Goal: Task Accomplishment & Management: Manage account settings

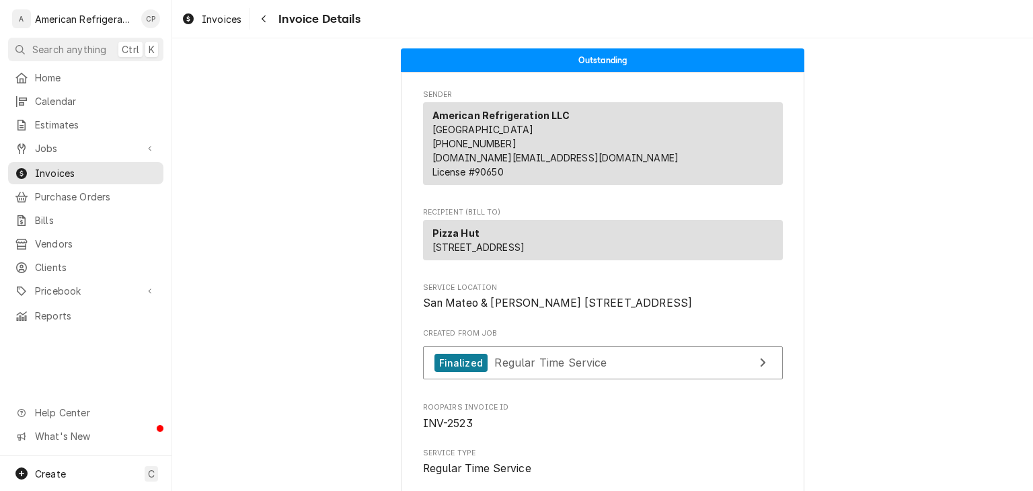
scroll to position [664, 0]
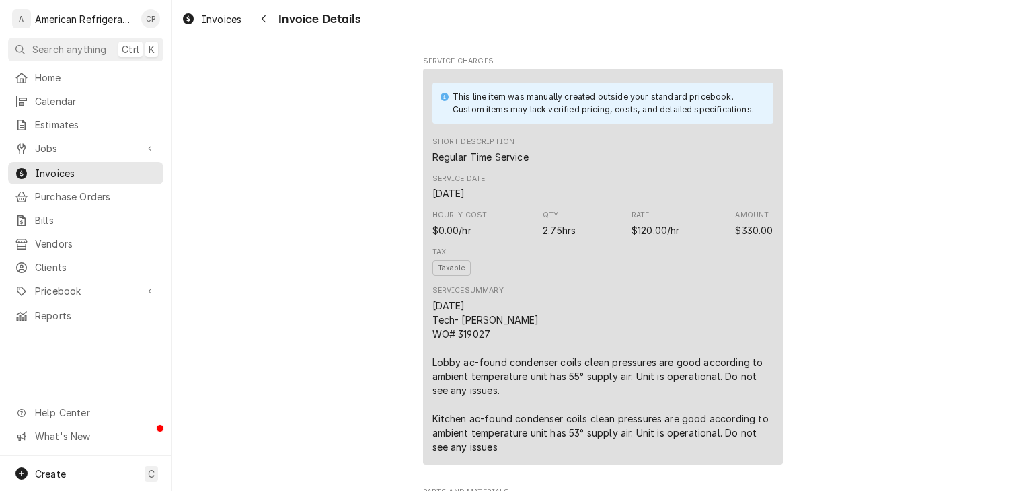
click at [22, 22] on div "American Refrigeration LLC's Avatar" at bounding box center [21, 18] width 19 height 19
click at [148, 17] on div "Cordel Pyle's Avatar" at bounding box center [150, 18] width 19 height 19
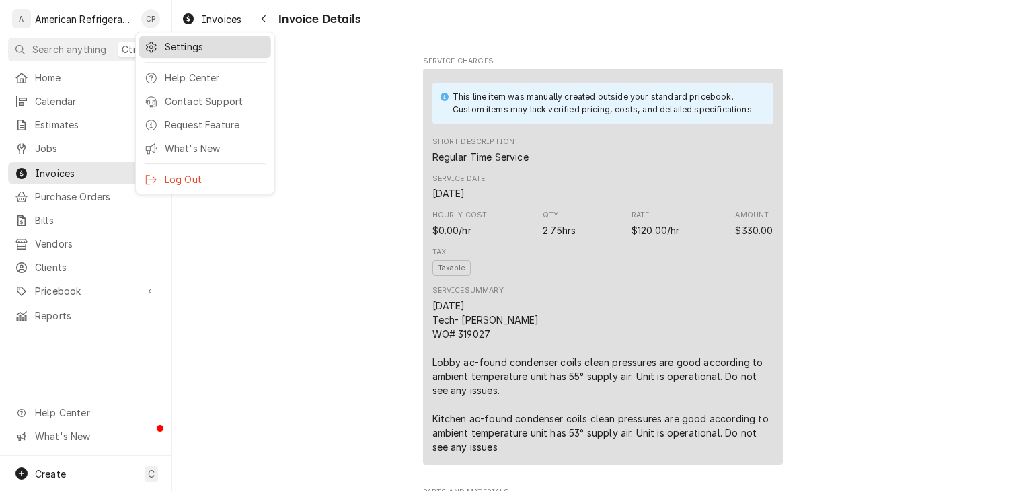
click at [170, 42] on div "Settings" at bounding box center [215, 47] width 101 height 14
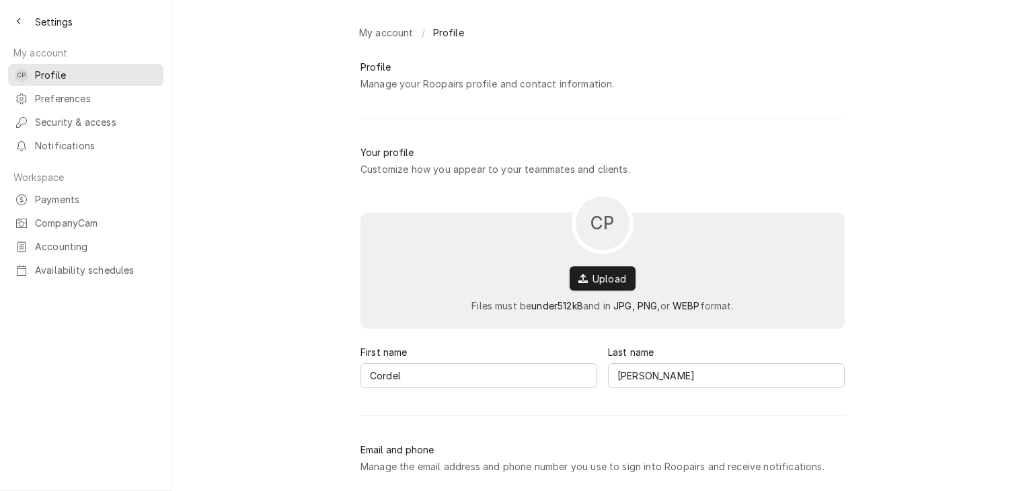
type input "Cordel"
type input "[PERSON_NAME]"
type input "[DOMAIN_NAME][EMAIL_ADDRESS][DOMAIN_NAME]"
type input "[PHONE_NUMBER]"
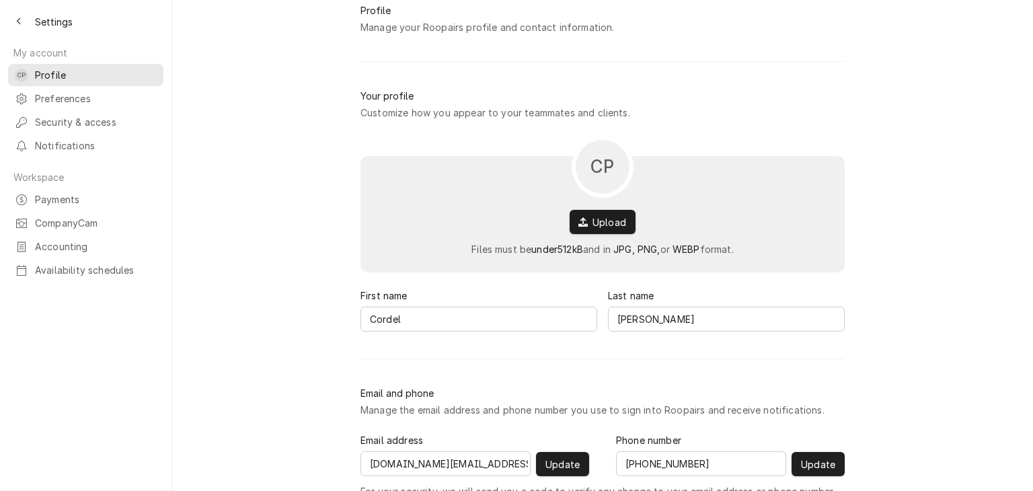
scroll to position [108, 0]
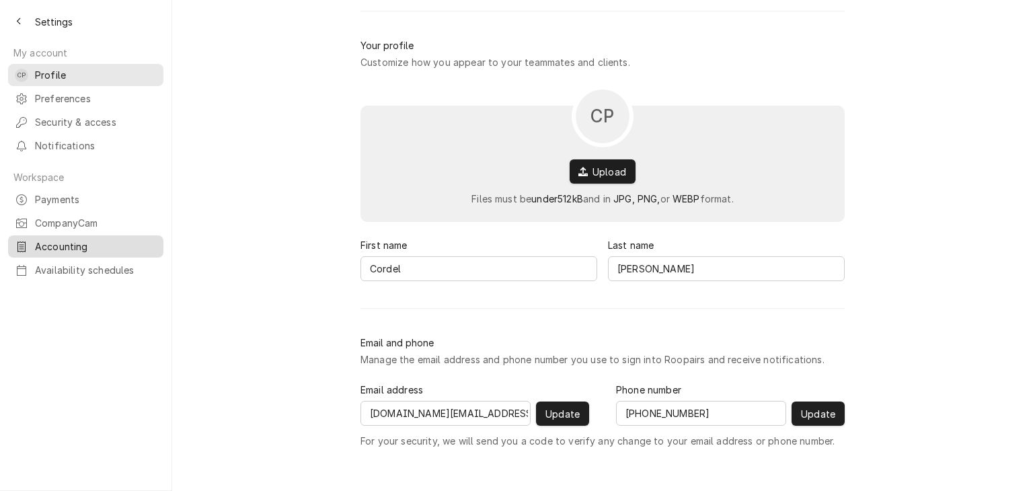
click at [101, 239] on span "Accounting" at bounding box center [96, 246] width 122 height 14
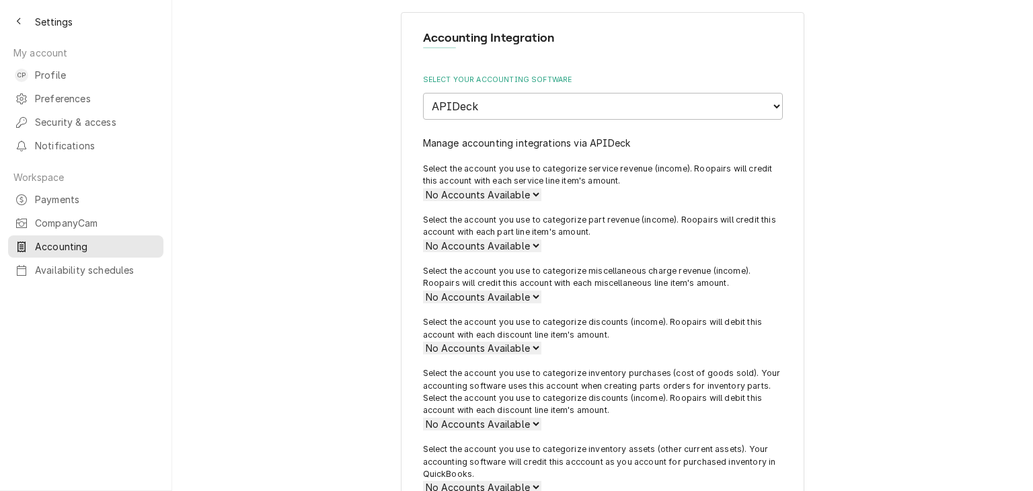
click at [615, 145] on link "Manage accounting integrations via APIDeck" at bounding box center [527, 142] width 208 height 11
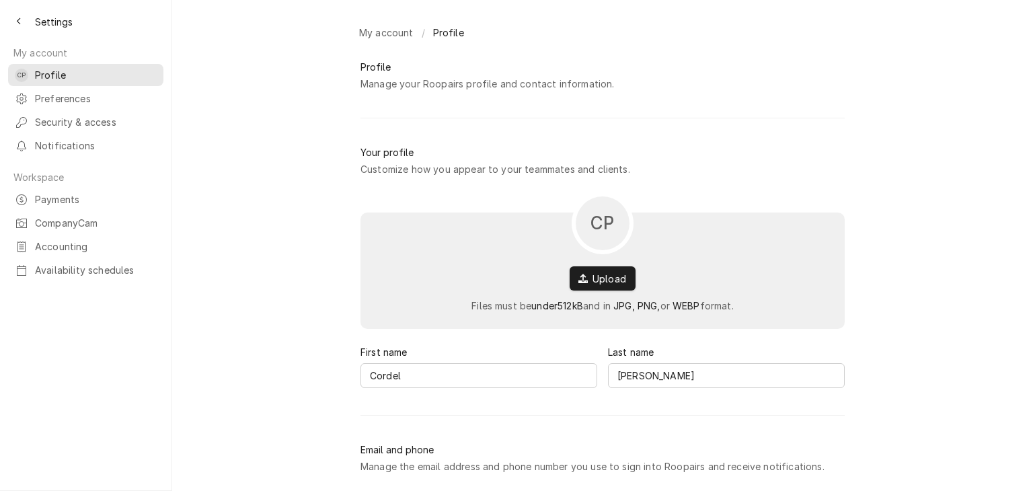
type input "Cordel"
type input "[PERSON_NAME]"
type input "americanref.ar@gmail.com"
type input "(505) 659-1872"
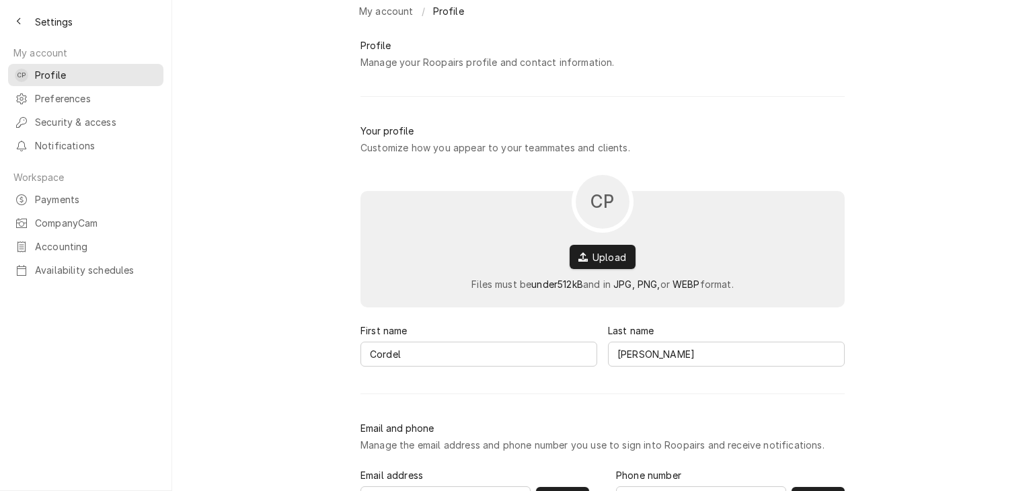
scroll to position [38, 0]
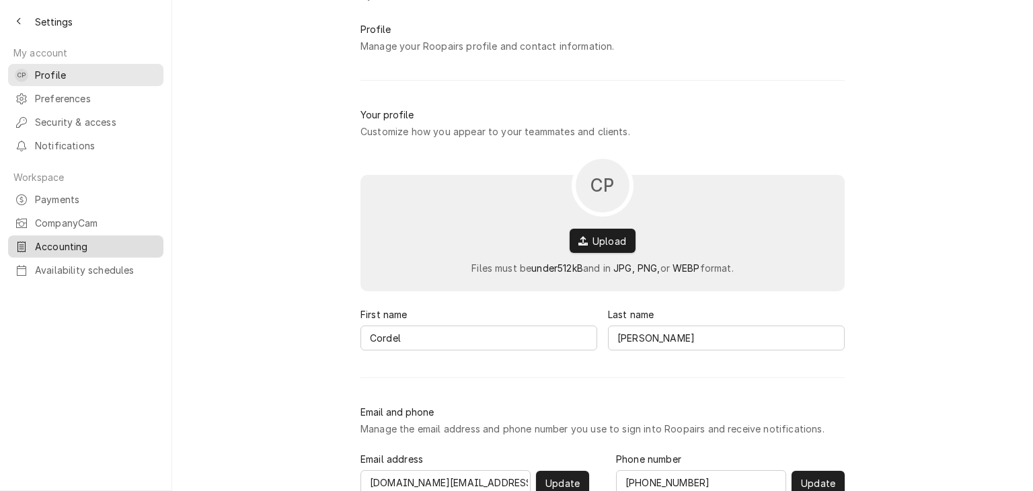
click at [69, 239] on span "Accounting" at bounding box center [96, 246] width 122 height 14
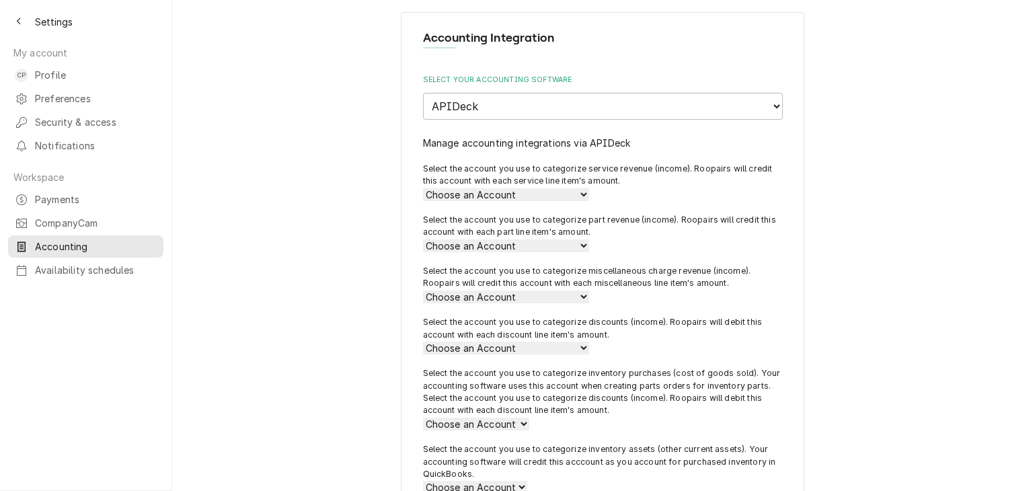
click at [524, 189] on select "Choose an Account Billable Expense Income Sales Discount Income Other Income Pa…" at bounding box center [506, 194] width 166 height 13
select select "1150040000"
click at [423, 188] on select "Choose an Account Billable Expense Income Sales Discount Income Other Income Pa…" at bounding box center [506, 194] width 166 height 13
click at [512, 249] on select "Choose an Account Billable Expense Income Sales Discount Income Other Income Pa…" at bounding box center [506, 245] width 166 height 13
select select "30"
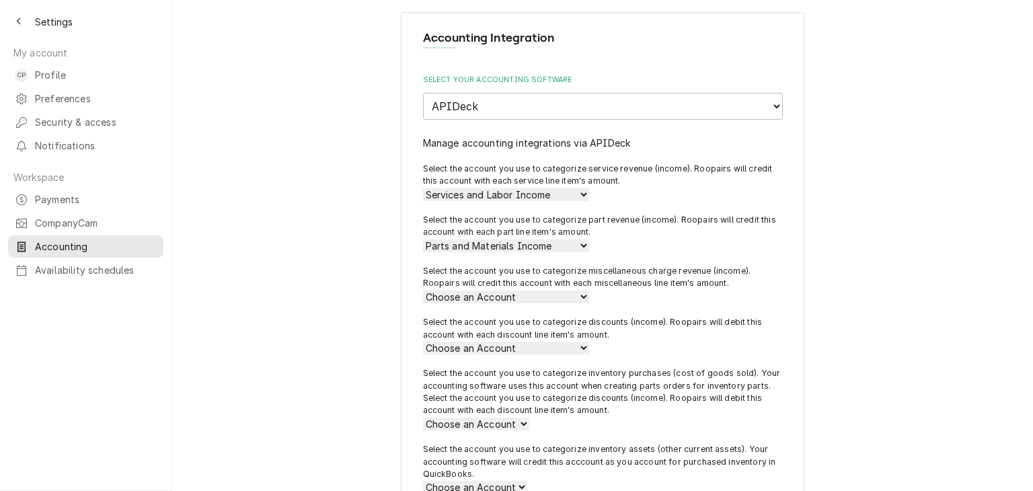
click at [423, 239] on select "Choose an Account Billable Expense Income Sales Discount Income Other Income Pa…" at bounding box center [506, 245] width 166 height 13
click at [483, 297] on select "Choose an Account Billable Expense Income Sales Discount Income Other Income Pa…" at bounding box center [506, 296] width 166 height 13
select select "1150040001"
click at [423, 290] on select "Choose an Account Billable Expense Income Sales Discount Income Other Income Pa…" at bounding box center [506, 296] width 166 height 13
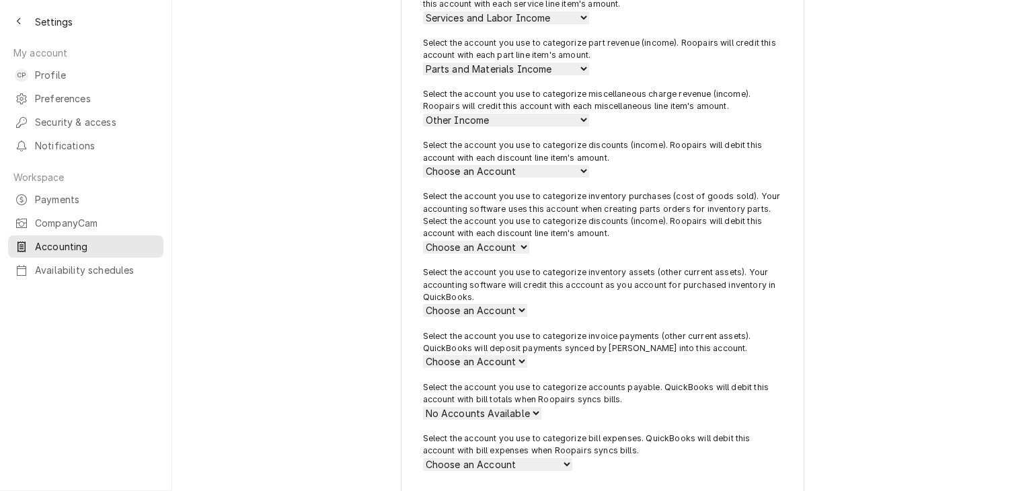
scroll to position [191, 0]
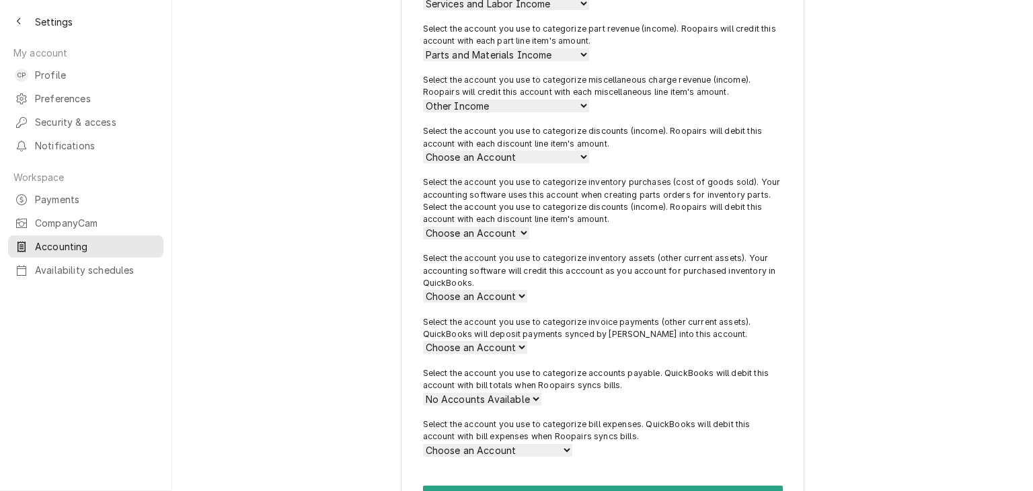
click at [466, 153] on select "Choose an Account Billable Expense Income Sales Discount Income Other Income Pa…" at bounding box center [506, 157] width 166 height 13
select select "1150040002"
click at [423, 151] on select "Choose an Account Billable Expense Income Sales Discount Income Other Income Pa…" at bounding box center [506, 157] width 166 height 13
click at [478, 233] on select "Choose an Account Cost of Goods Sold" at bounding box center [476, 233] width 106 height 13
select select "31"
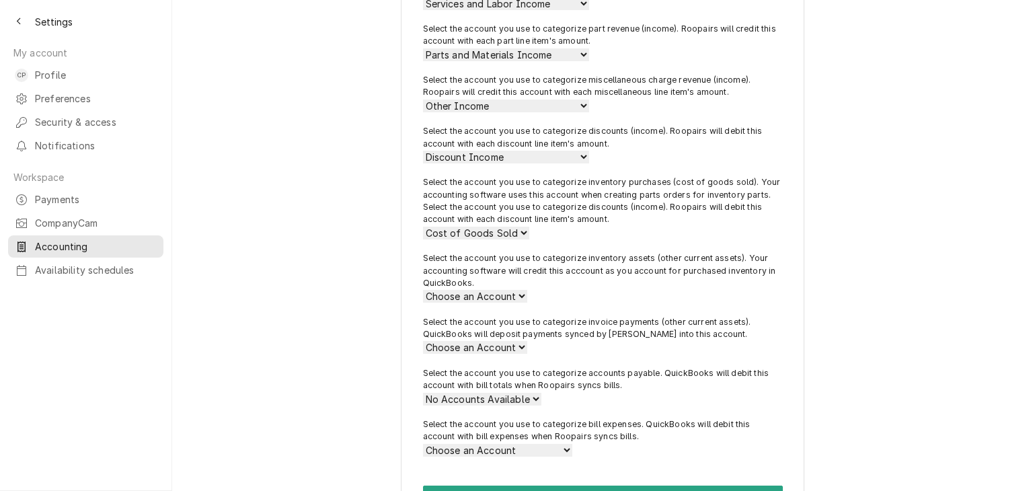
click at [423, 227] on select "Choose an Account Cost of Goods Sold" at bounding box center [476, 233] width 106 height 13
click at [476, 294] on select "Choose an Account Inventory Asset" at bounding box center [475, 296] width 104 height 13
select select "32"
click at [423, 290] on select "Choose an Account Inventory Asset" at bounding box center [475, 296] width 104 height 13
click at [485, 349] on select "Choose an Account Undeposited Funds" at bounding box center [475, 347] width 104 height 13
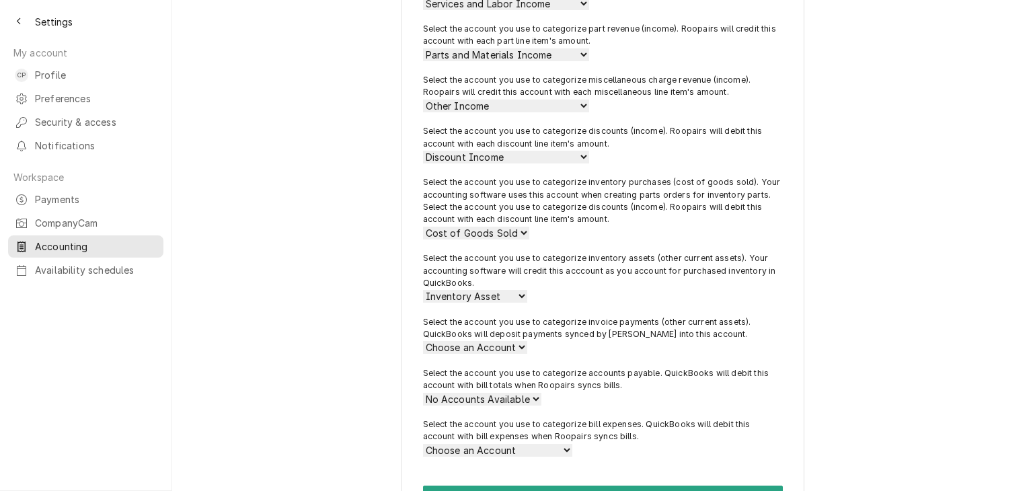
select select "29"
click at [423, 341] on select "Choose an Account Undeposited Funds" at bounding box center [475, 347] width 104 height 13
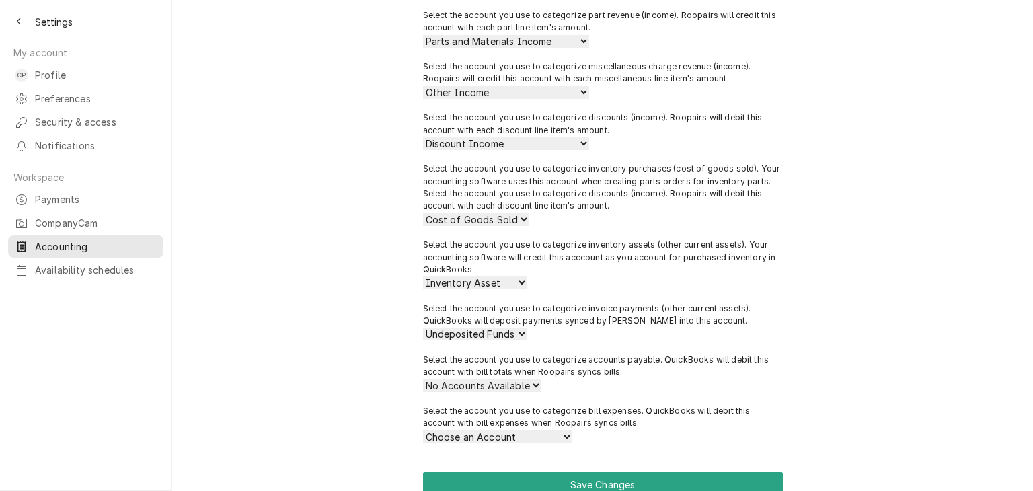
click at [528, 432] on select "Choose an Account Advertising & Marketing Ask My Accountant Bank Charges & Fees…" at bounding box center [497, 436] width 149 height 13
click at [633, 370] on p "Select the account you use to categorize accounts payable. QuickBooks will debi…" at bounding box center [603, 366] width 360 height 25
click at [558, 433] on select "Choose an Account Advertising & Marketing Ask My Accountant Bank Charges & Fees…" at bounding box center [497, 436] width 149 height 13
select select "32"
click at [423, 430] on select "Choose an Account Advertising & Marketing Ask My Accountant Bank Charges & Fees…" at bounding box center [497, 436] width 149 height 13
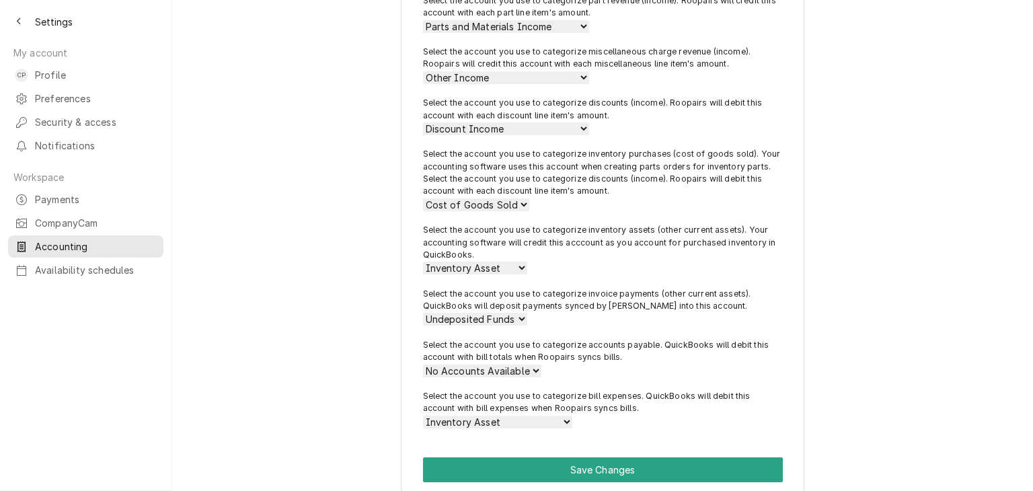
scroll to position [237, 0]
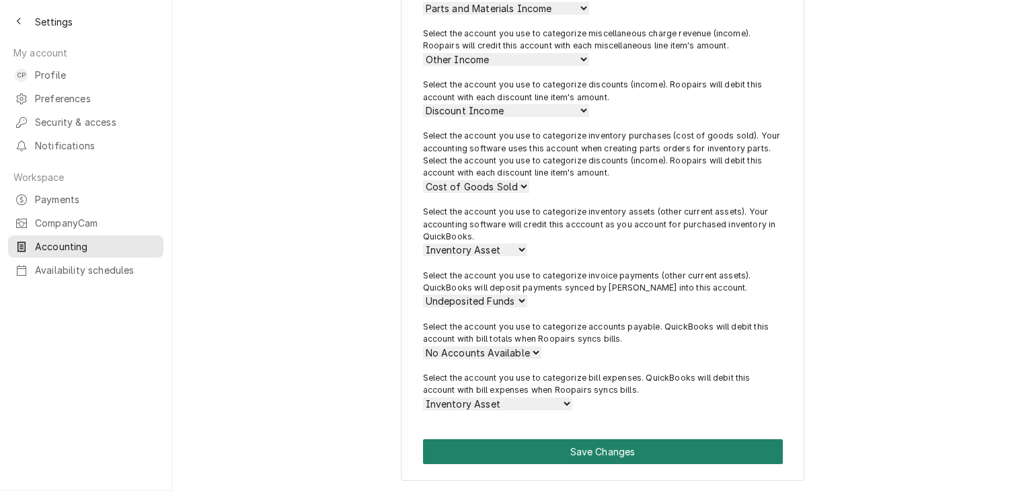
click at [659, 458] on button "Save Changes" at bounding box center [603, 451] width 360 height 25
click at [717, 445] on button "Save Changes" at bounding box center [603, 451] width 360 height 25
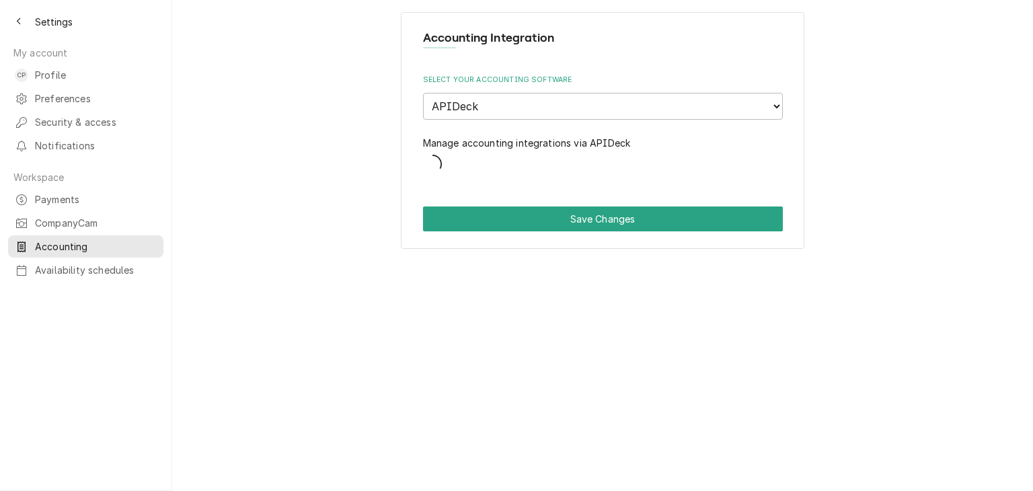
select select "1150040000"
select select "30"
select select "1150040001"
select select "1150040002"
select select "31"
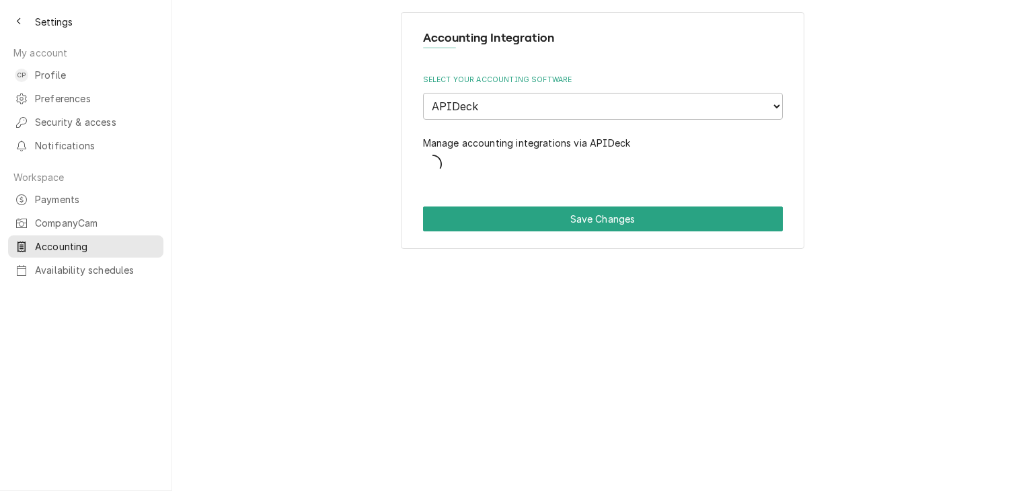
select select "32"
select select "29"
select select "32"
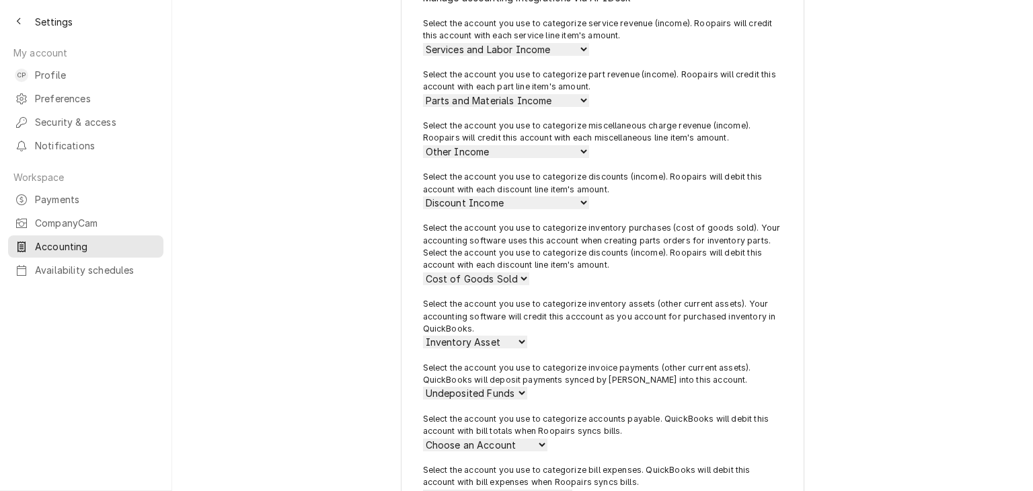
scroll to position [237, 0]
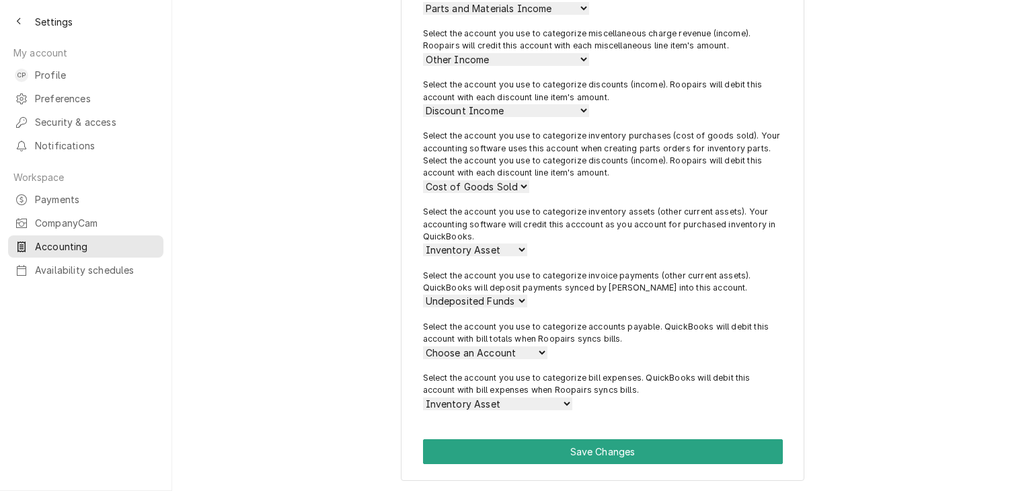
click at [487, 350] on select "Choose an Account Accounts Payable (A/P)" at bounding box center [485, 352] width 124 height 13
select select "39"
click at [423, 346] on select "Choose an Account Accounts Payable (A/P)" at bounding box center [485, 352] width 124 height 13
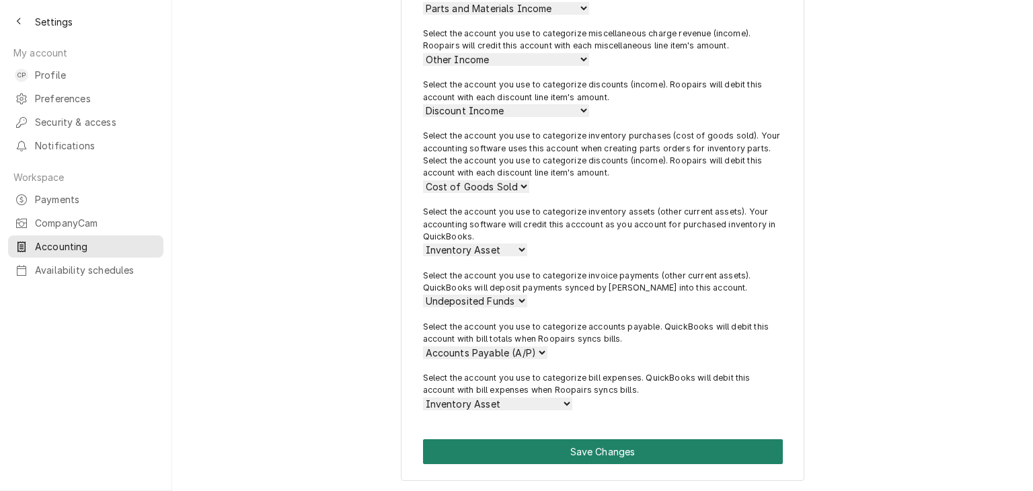
click at [649, 451] on button "Save Changes" at bounding box center [603, 451] width 360 height 25
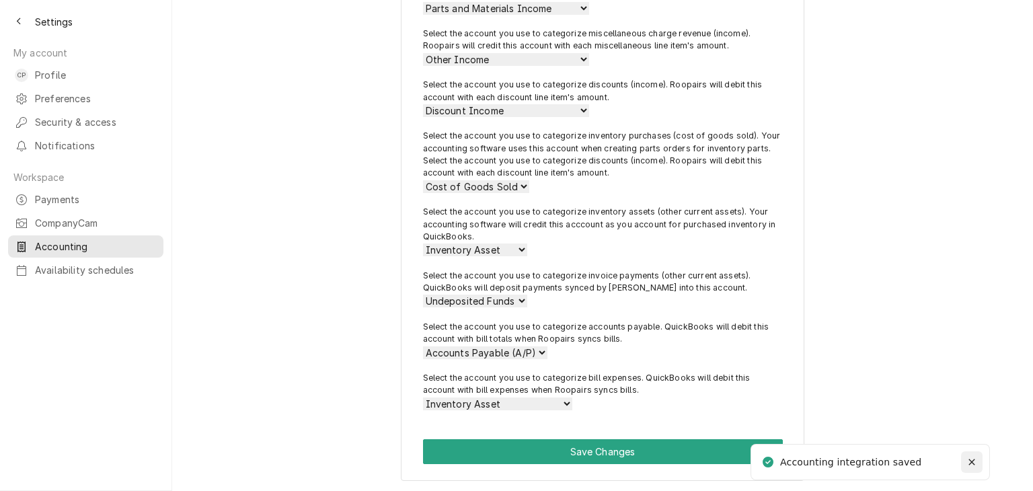
click at [969, 461] on icon "Notifications alt+T" at bounding box center [971, 461] width 9 height 9
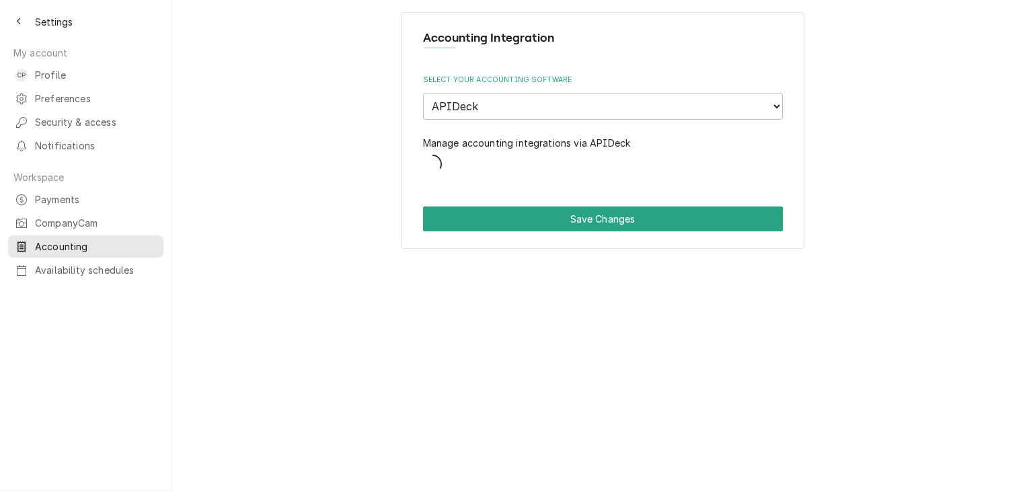
select select "1150040000"
select select "30"
select select "1150040001"
select select "1150040002"
select select "31"
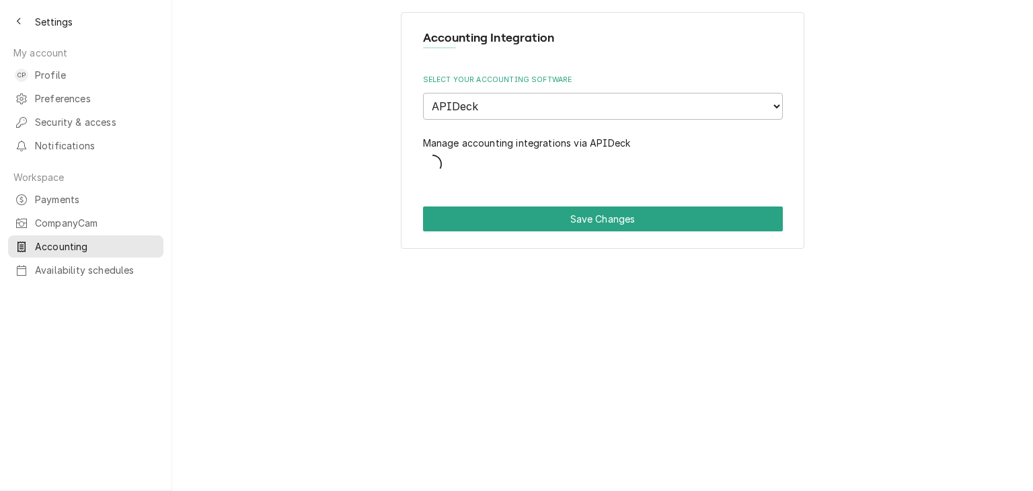
select select "32"
select select "29"
select select "39"
select select "32"
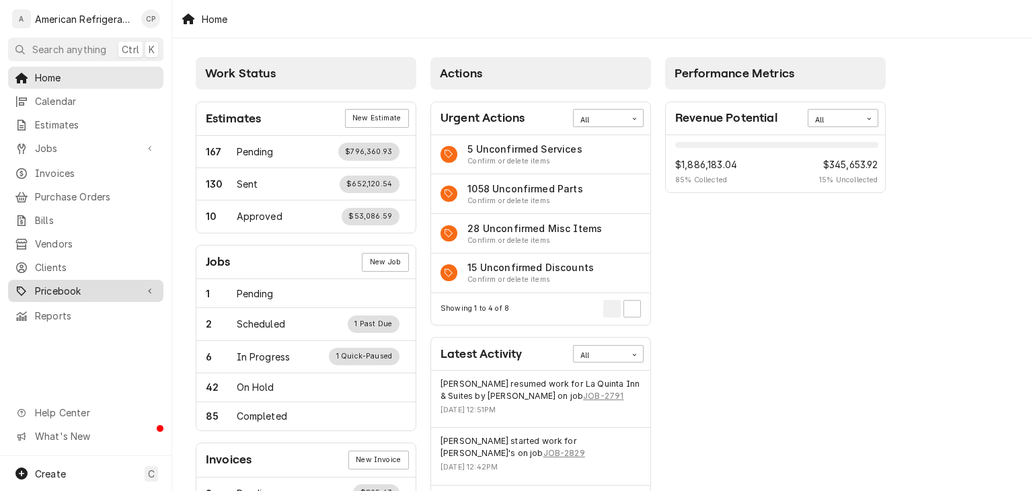
click at [61, 284] on span "Pricebook" at bounding box center [86, 291] width 102 height 14
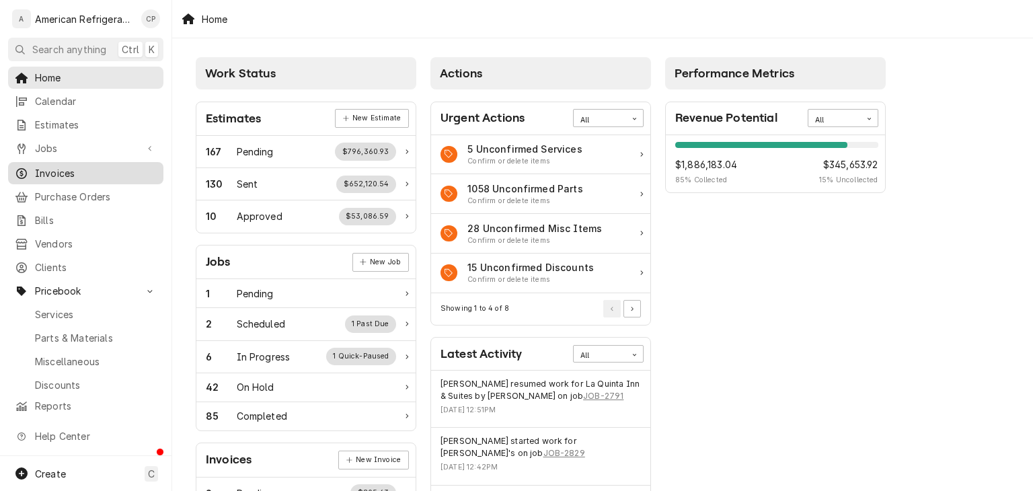
click at [79, 171] on span "Invoices" at bounding box center [96, 173] width 122 height 14
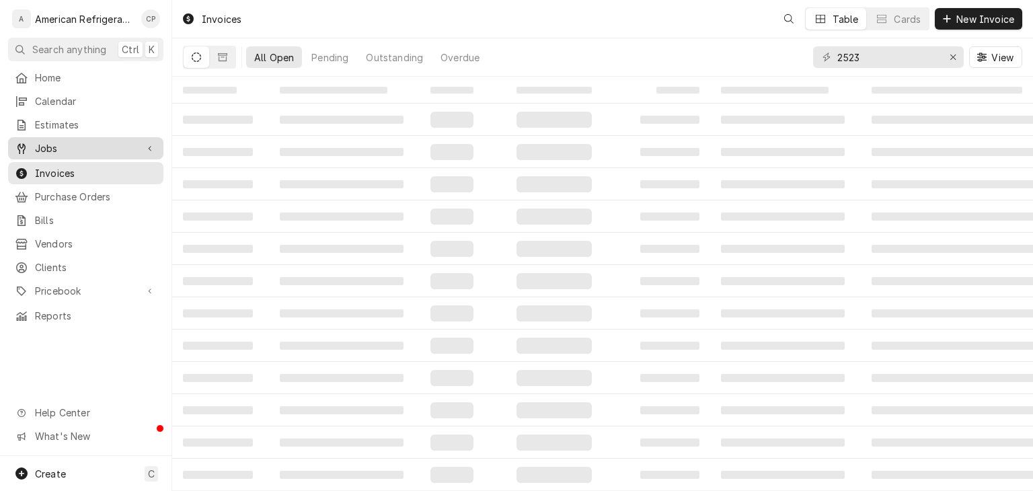
click at [70, 141] on span "Jobs" at bounding box center [86, 148] width 102 height 14
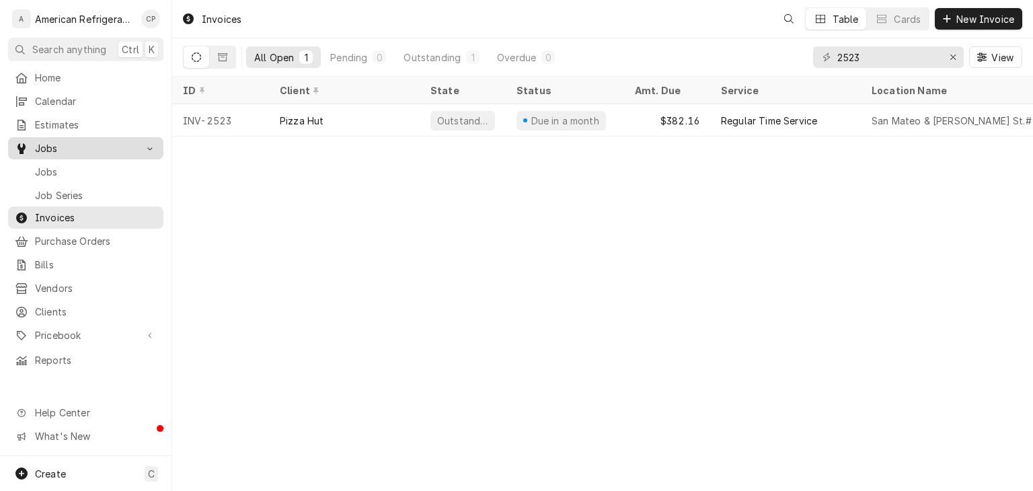
click at [52, 171] on span "Jobs" at bounding box center [96, 172] width 122 height 14
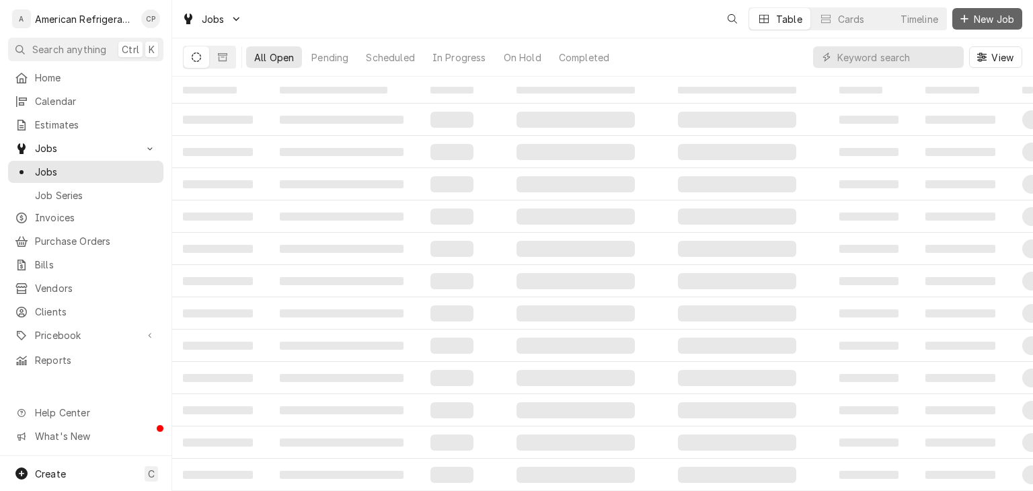
click at [992, 24] on span "New Job" at bounding box center [994, 19] width 46 height 14
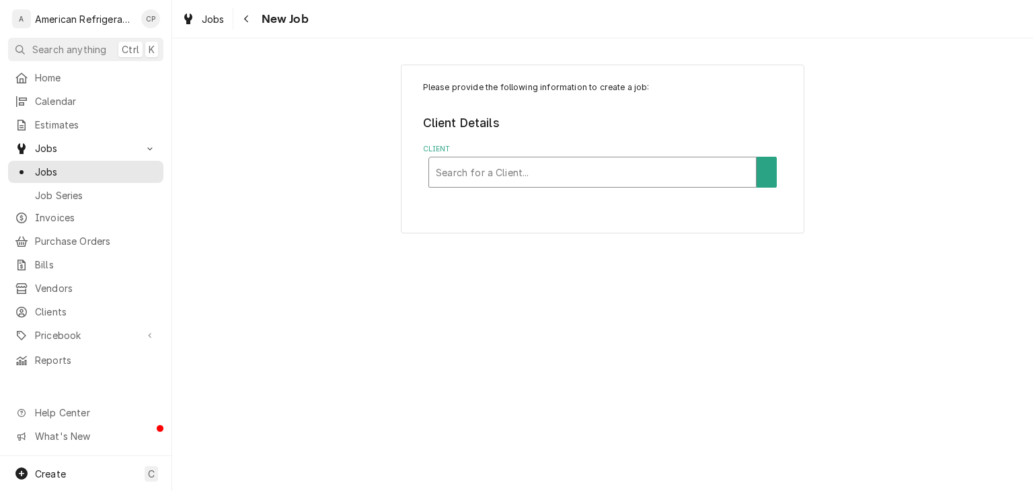
click at [530, 171] on div "Client" at bounding box center [592, 172] width 313 height 24
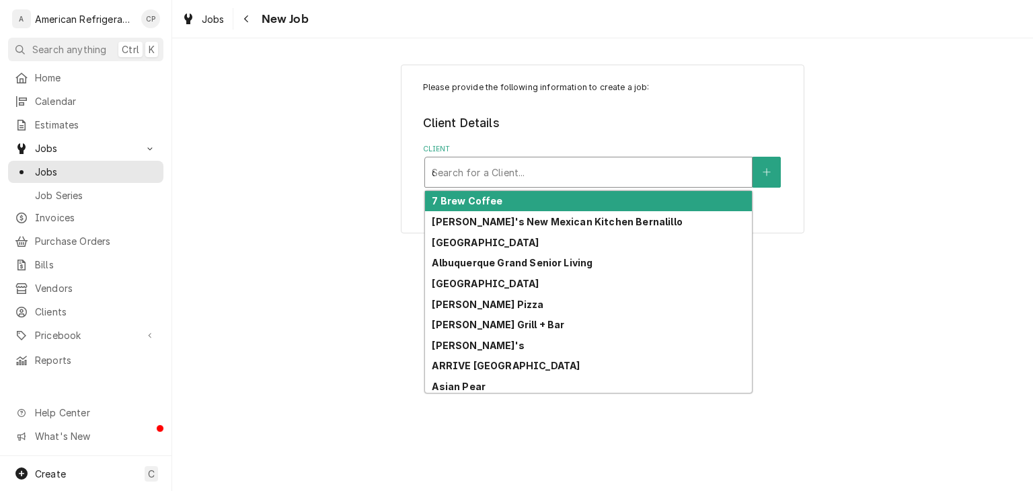
type input "cor"
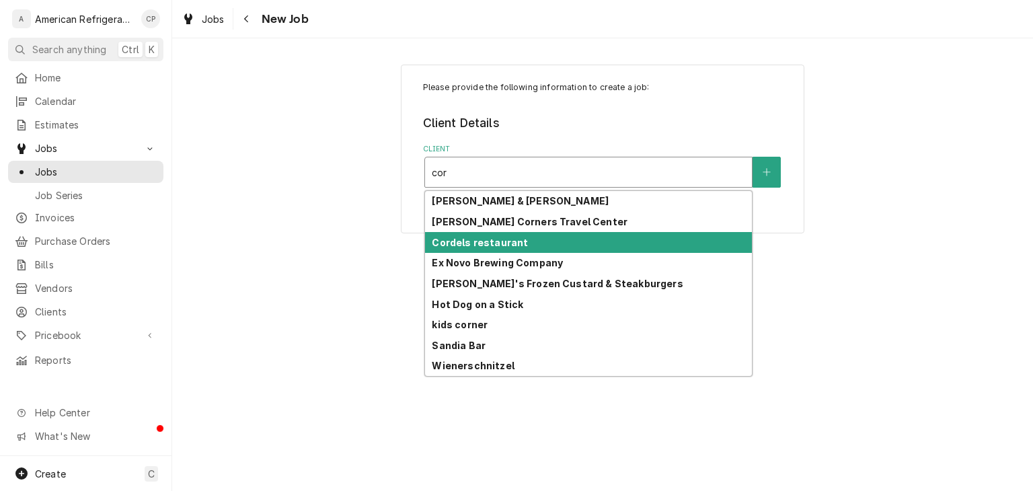
click at [496, 241] on strong "Cordels restaurant" at bounding box center [480, 242] width 96 height 11
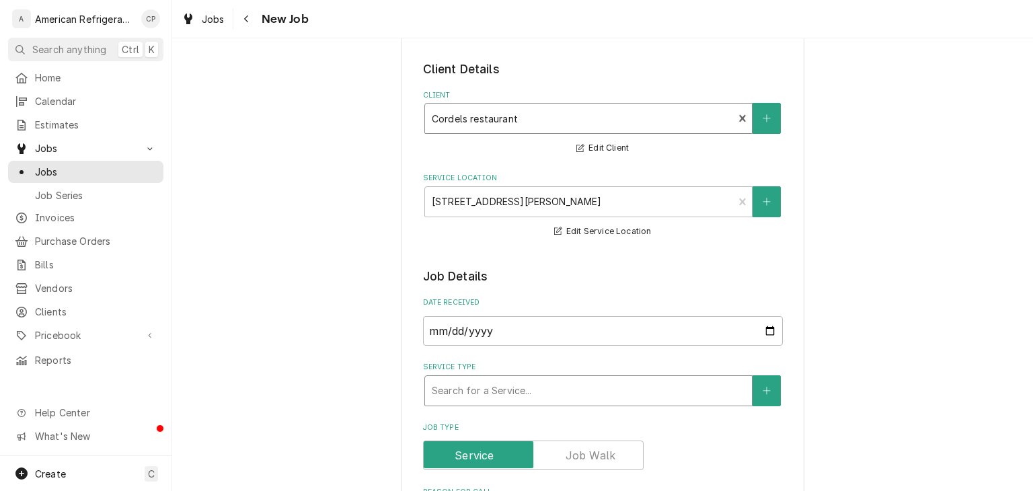
click at [516, 387] on div "Service Type" at bounding box center [588, 391] width 313 height 24
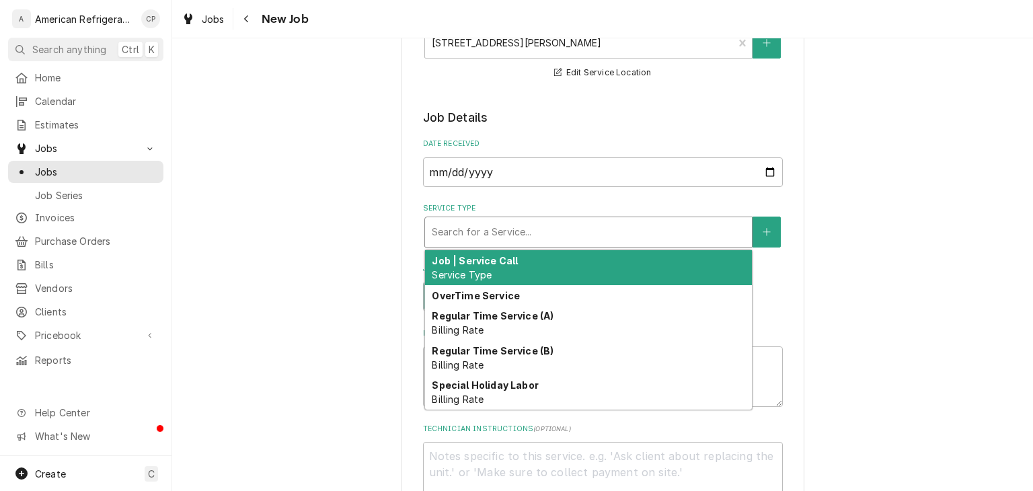
scroll to position [218, 0]
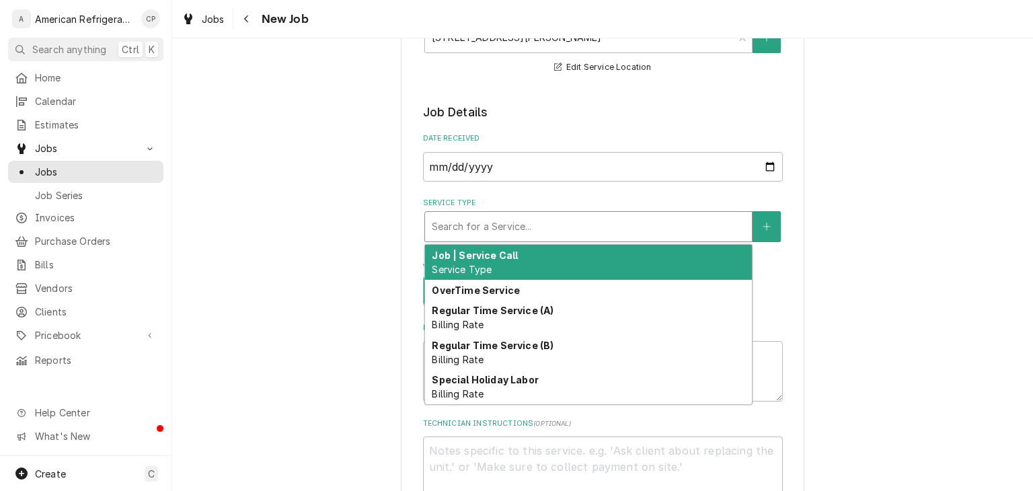
click at [496, 259] on strong "Job | Service Call" at bounding box center [475, 254] width 86 height 11
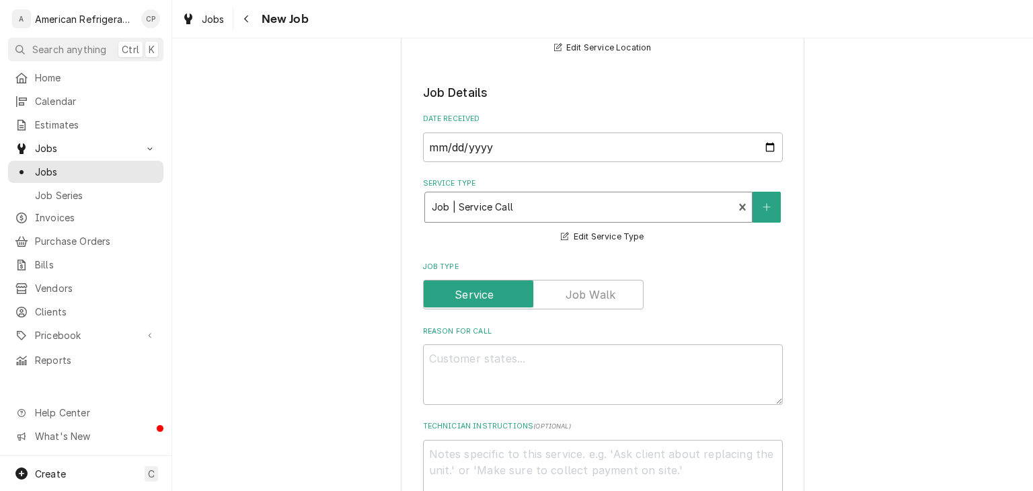
scroll to position [239, 0]
click at [518, 368] on textarea "Reason For Call" at bounding box center [603, 372] width 360 height 61
type textarea "x"
type textarea "T"
type textarea "x"
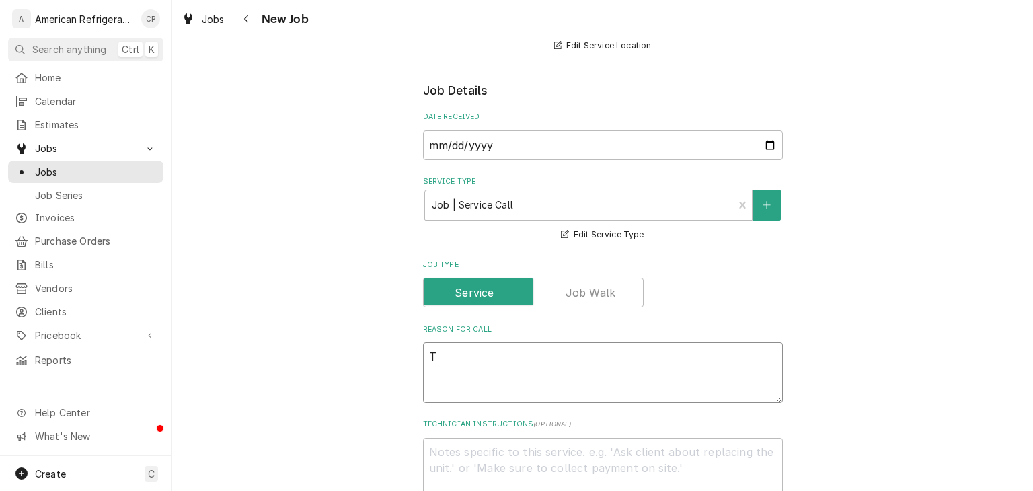
type textarea "Te"
type textarea "x"
type textarea "Tes"
type textarea "x"
type textarea "Test"
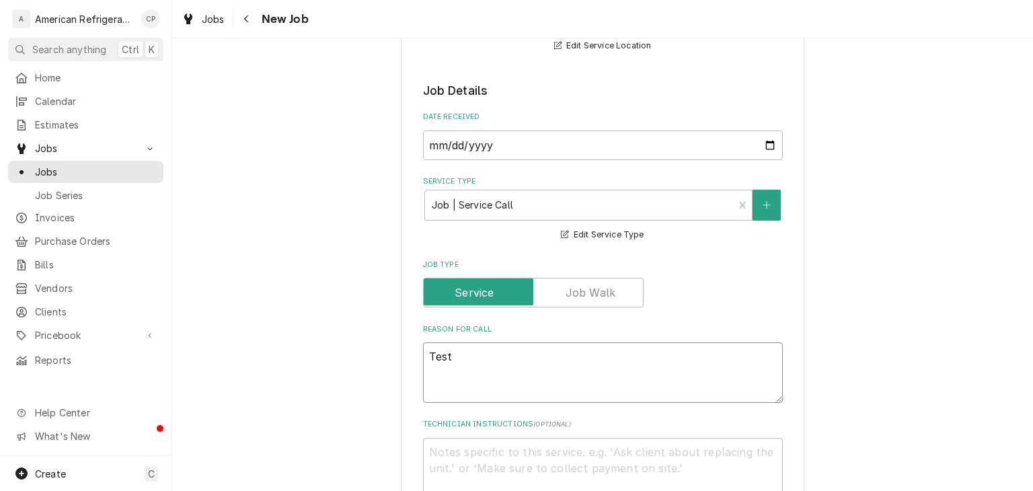
type textarea "x"
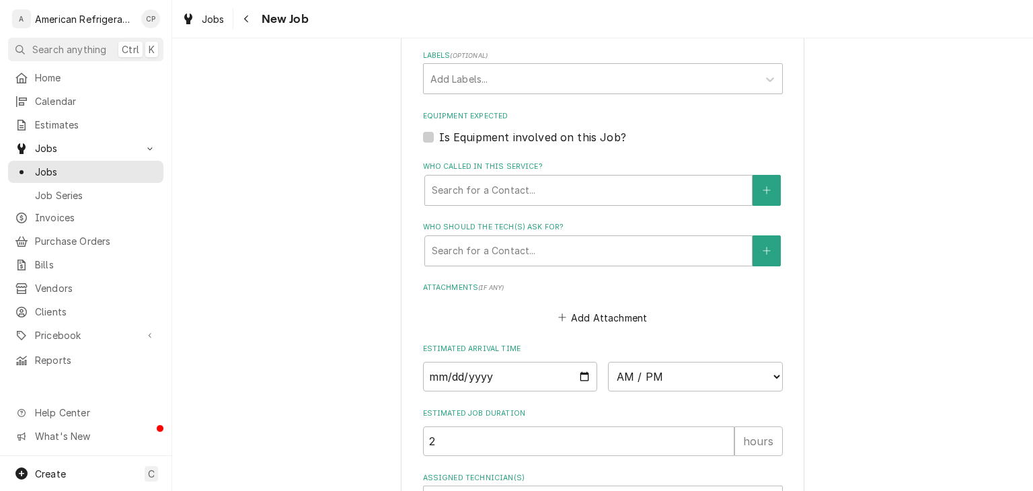
scroll to position [776, 0]
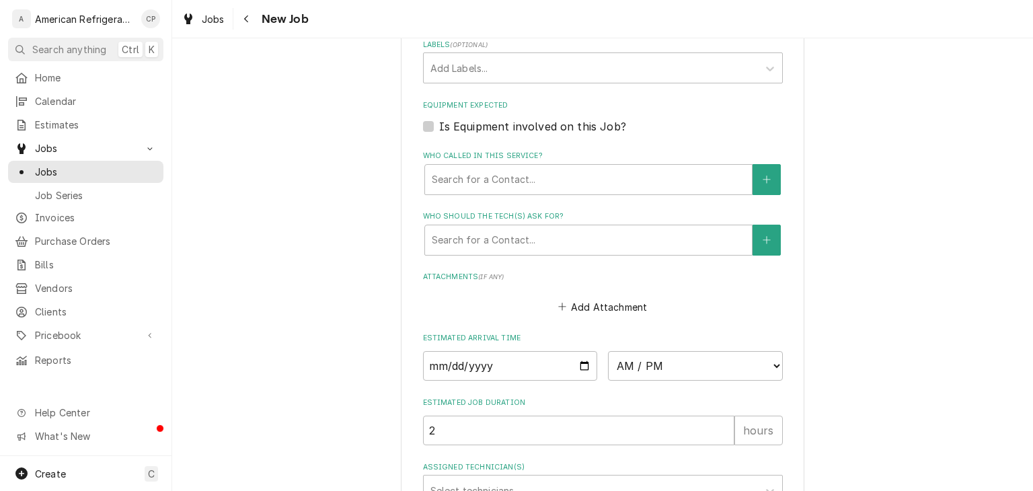
type textarea "Test"
click at [509, 372] on input "Date" at bounding box center [510, 366] width 175 height 30
click at [589, 366] on input "Date" at bounding box center [510, 366] width 175 height 30
type input "2025-08-13"
click at [744, 377] on fieldset "Job Details Date Received 2025-08-13 Service Type Job | Service Call Service Ty…" at bounding box center [603, 26] width 360 height 960
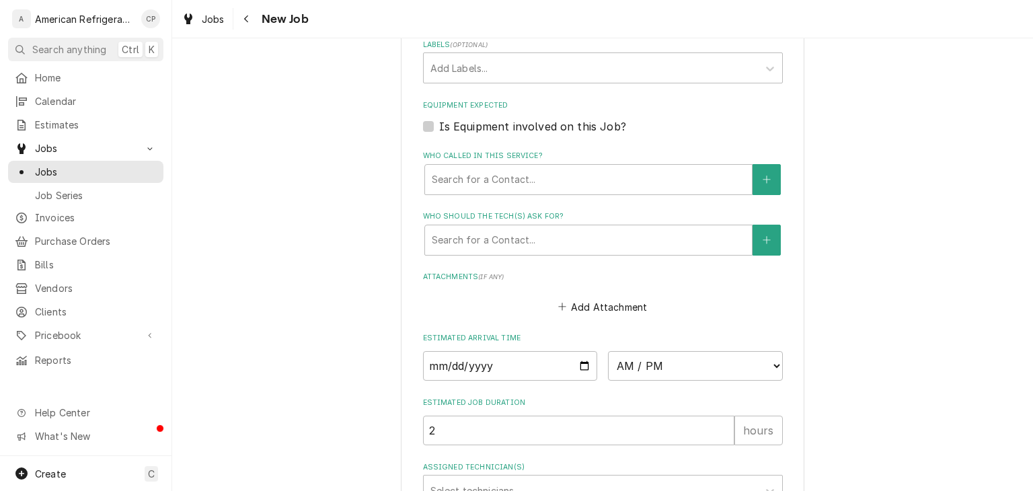
type textarea "x"
click at [779, 365] on select "AM / PM 6:00 AM 6:15 AM 6:30 AM 6:45 AM 7:00 AM 7:15 AM 7:30 AM 7:45 AM 8:00 AM…" at bounding box center [695, 366] width 175 height 30
click at [608, 351] on select "AM / PM 6:00 AM 6:15 AM 6:30 AM 6:45 AM 7:00 AM 7:15 AM 7:30 AM 7:45 AM 8:00 AM…" at bounding box center [695, 366] width 175 height 30
click at [773, 365] on select "AM / PM 6:00 AM 6:15 AM 6:30 AM 6:45 AM 7:00 AM 7:15 AM 7:30 AM 7:45 AM 8:00 AM…" at bounding box center [695, 366] width 175 height 30
select select "06:45:00"
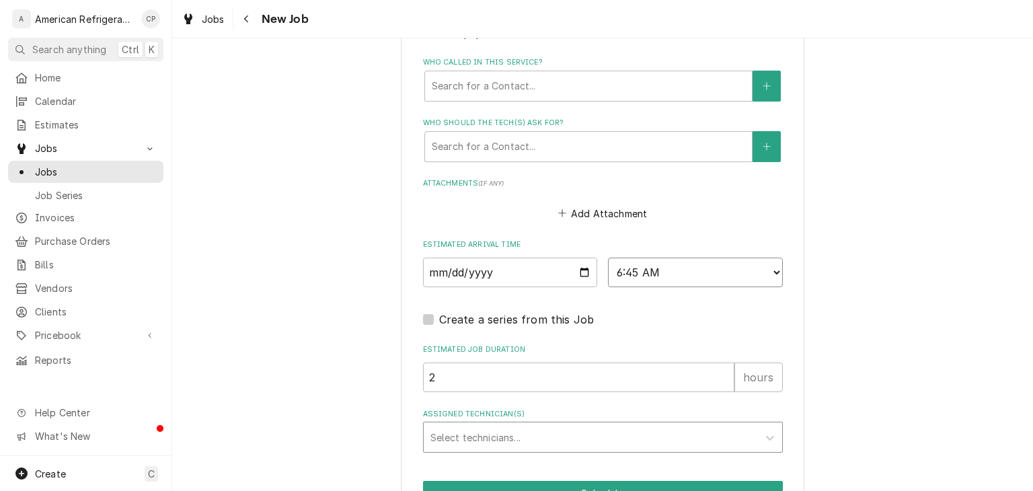
scroll to position [944, 0]
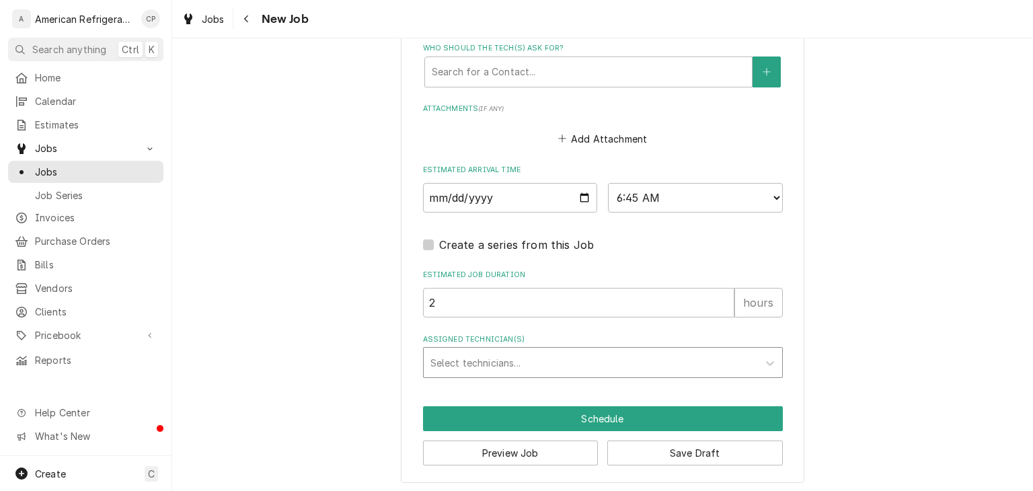
click at [558, 374] on div "Select technicians..." at bounding box center [603, 362] width 360 height 31
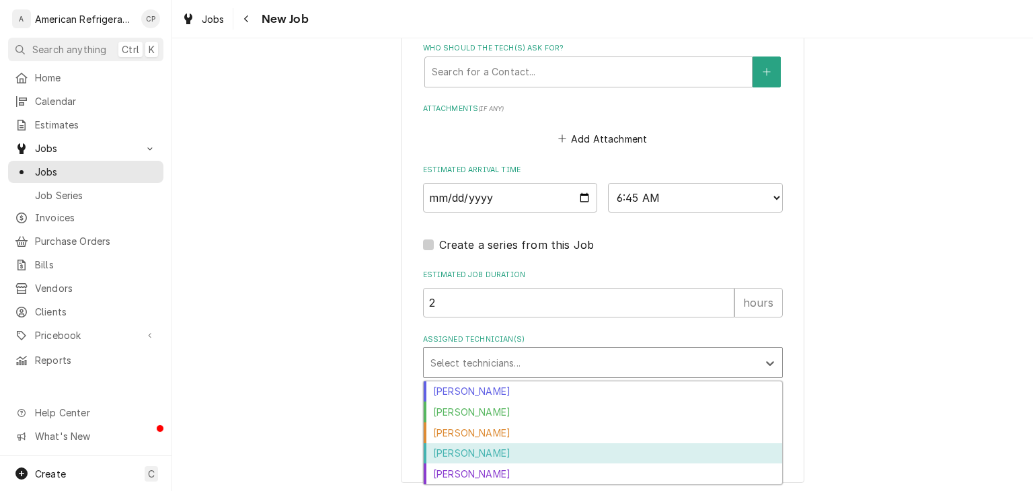
click at [501, 452] on div "Cordel Pyle" at bounding box center [603, 453] width 358 height 21
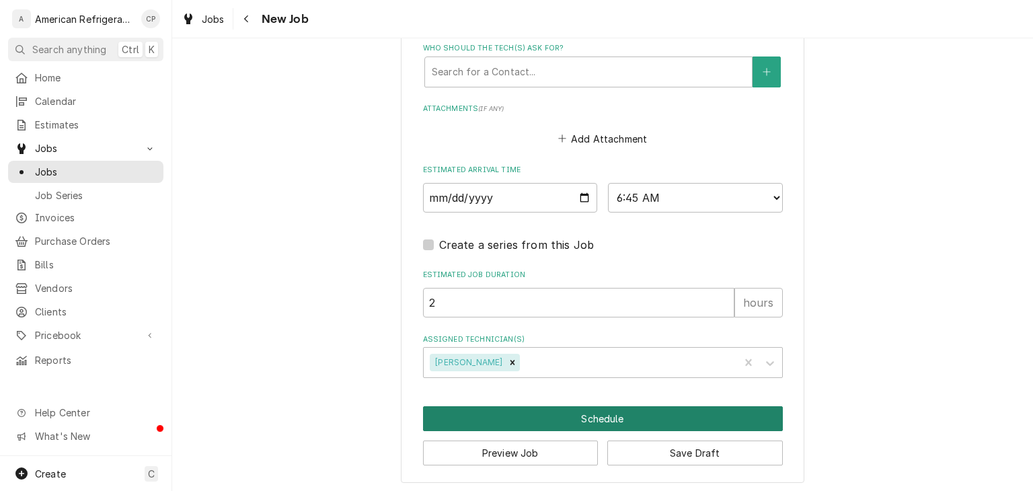
click at [651, 423] on button "Schedule" at bounding box center [603, 418] width 360 height 25
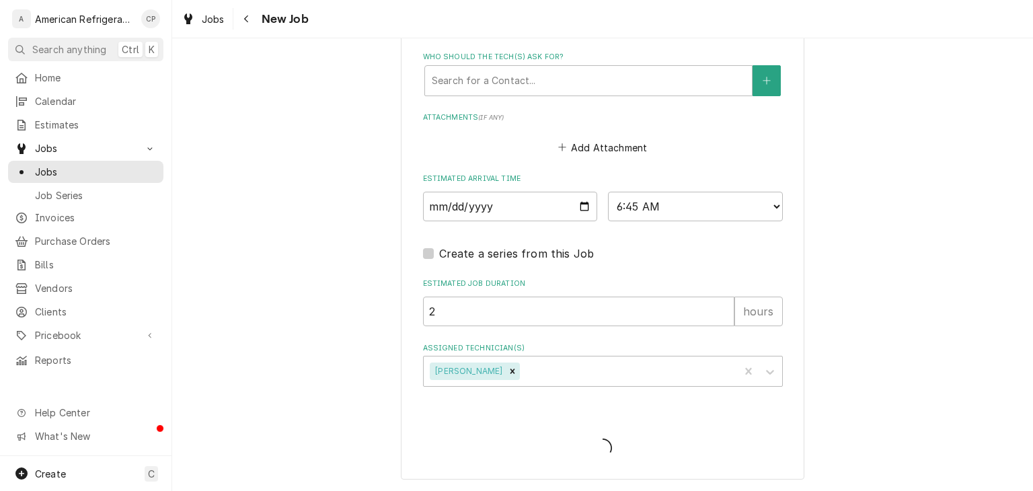
scroll to position [932, 0]
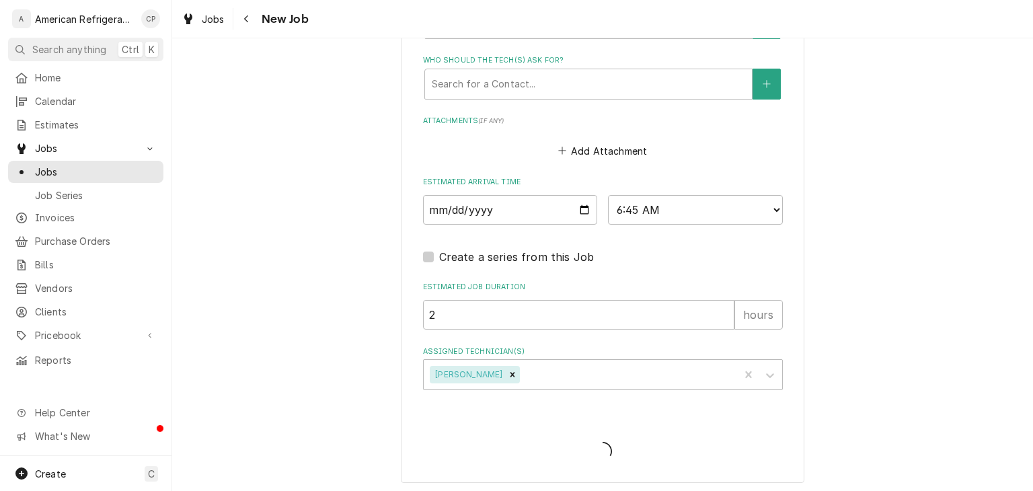
type textarea "x"
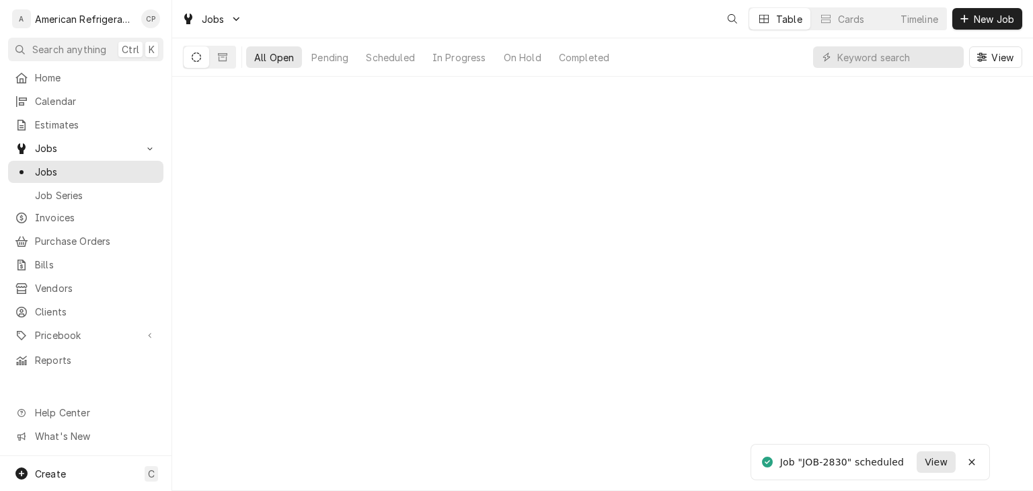
click at [941, 465] on span "View" at bounding box center [936, 462] width 28 height 14
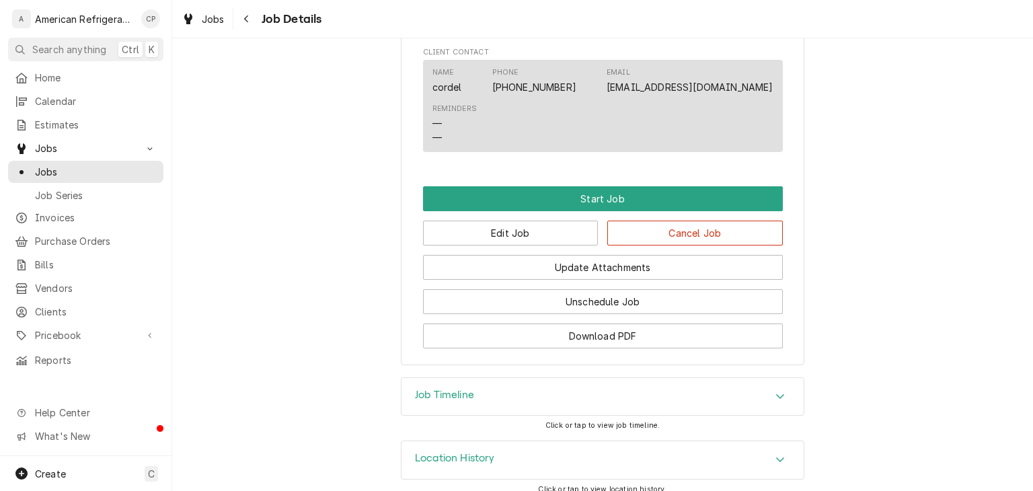
scroll to position [705, 0]
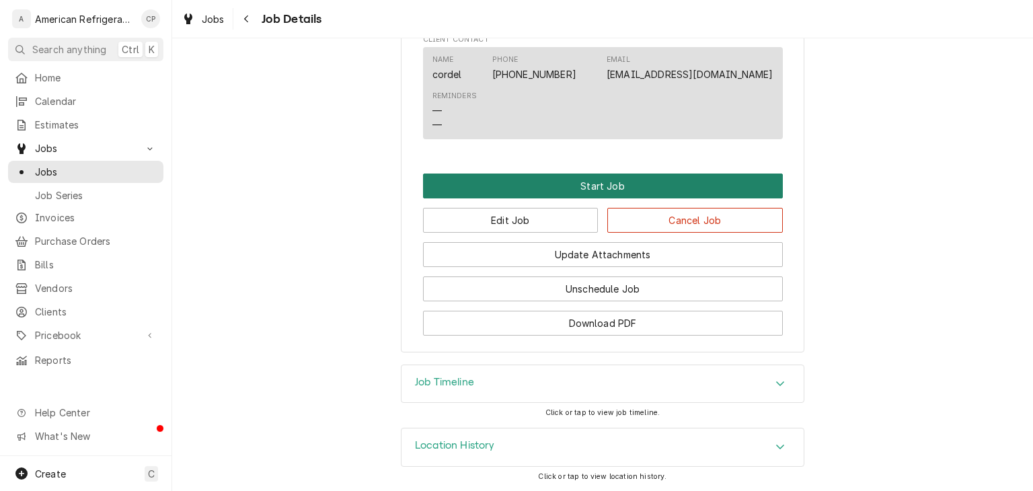
click at [612, 182] on button "Start Job" at bounding box center [603, 185] width 360 height 25
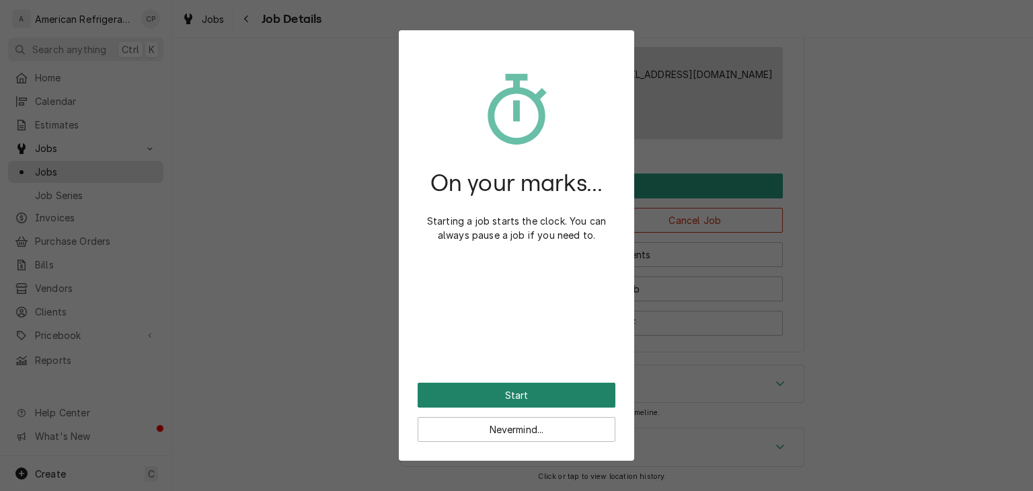
click at [553, 394] on button "Start" at bounding box center [517, 395] width 198 height 25
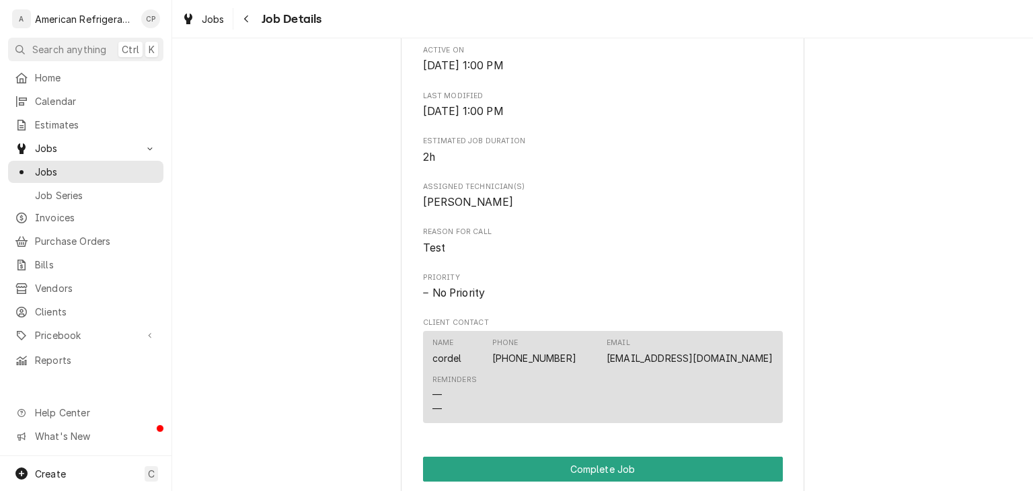
scroll to position [808, 0]
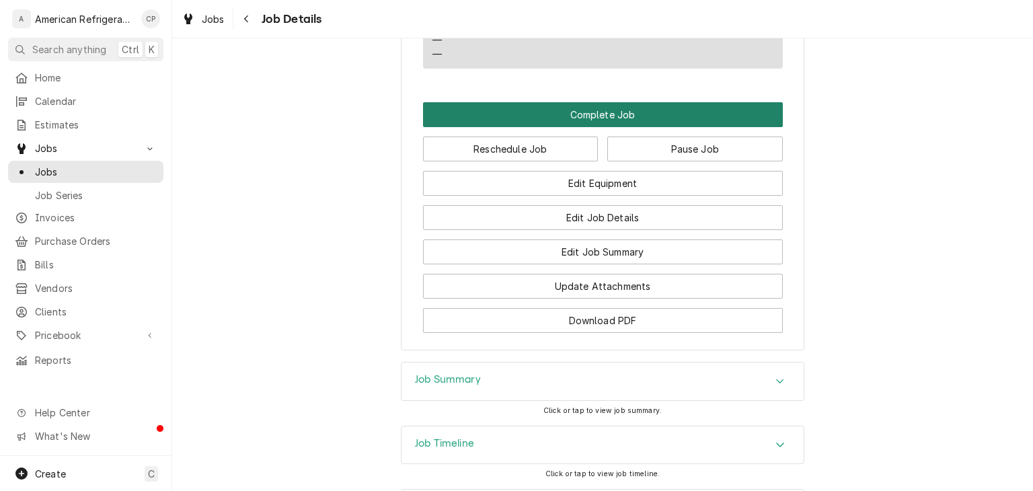
click at [587, 127] on button "Complete Job" at bounding box center [603, 114] width 360 height 25
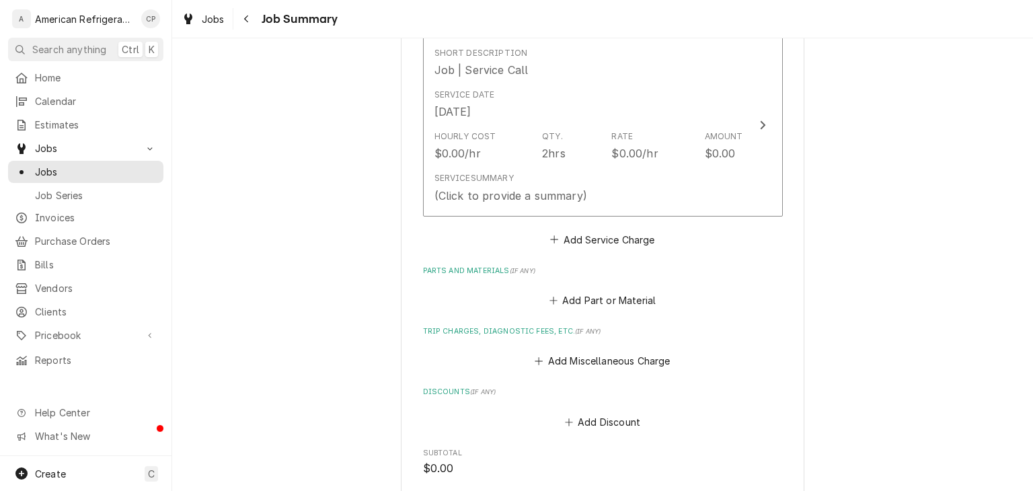
scroll to position [637, 0]
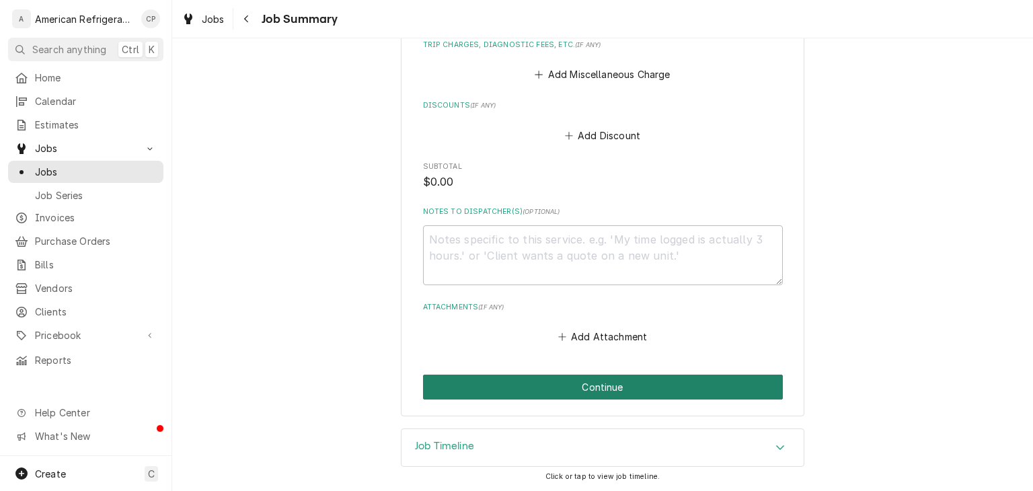
click at [608, 395] on button "Continue" at bounding box center [603, 386] width 360 height 25
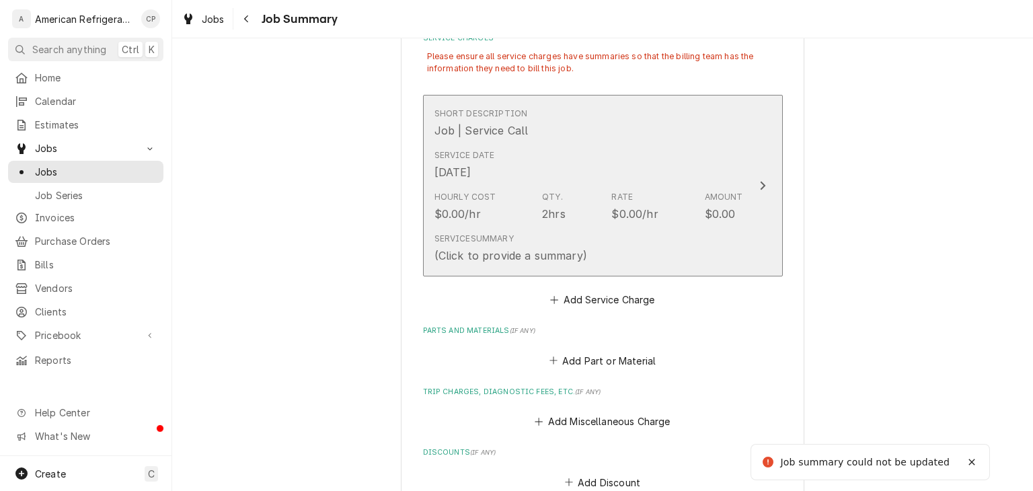
scroll to position [334, 0]
click at [610, 262] on div "Service Summary (Click to provide a summary)" at bounding box center [588, 247] width 309 height 42
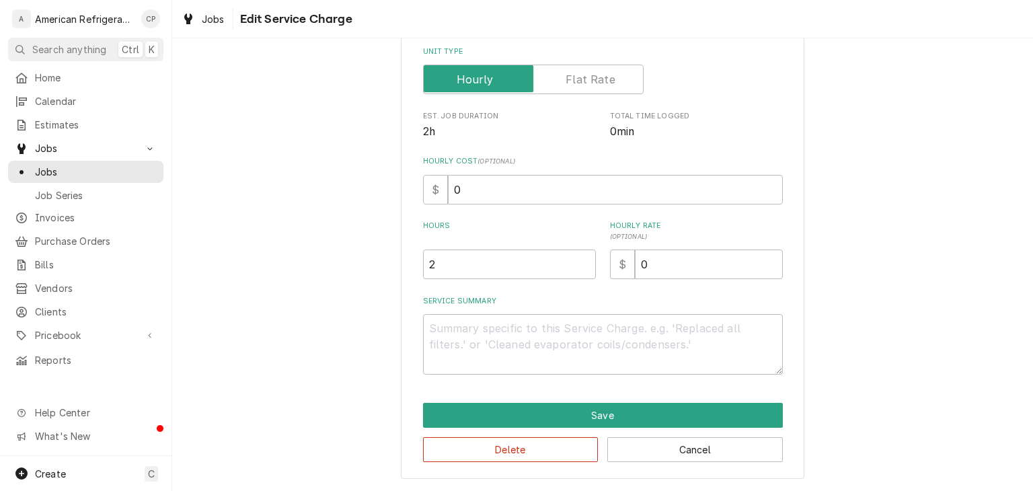
scroll to position [189, 0]
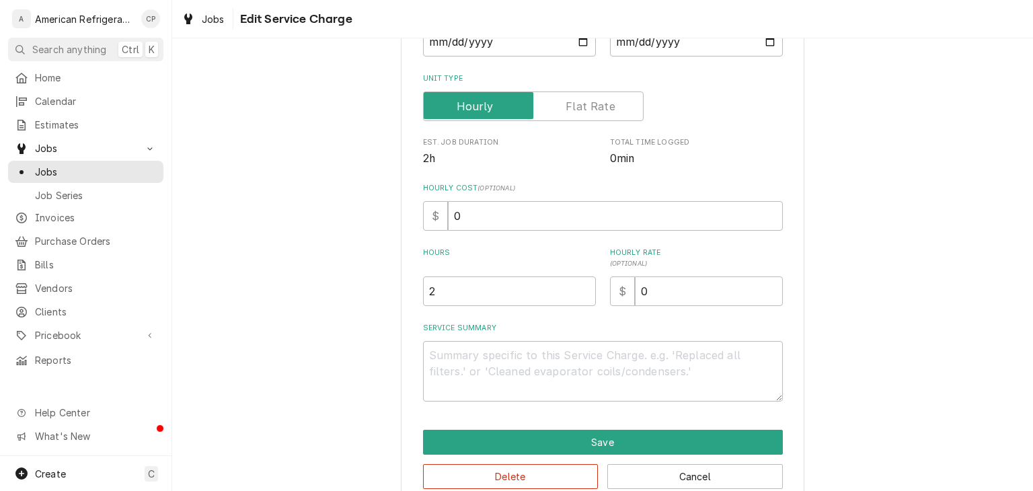
click at [493, 364] on div "Use the fields below to edit this service charge Short Description Job | Servic…" at bounding box center [603, 146] width 360 height 509
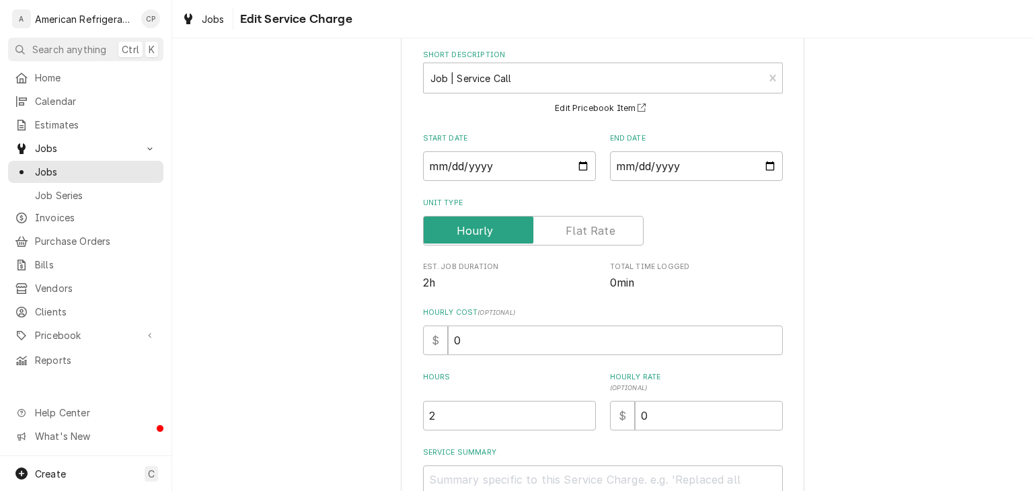
scroll to position [96, 0]
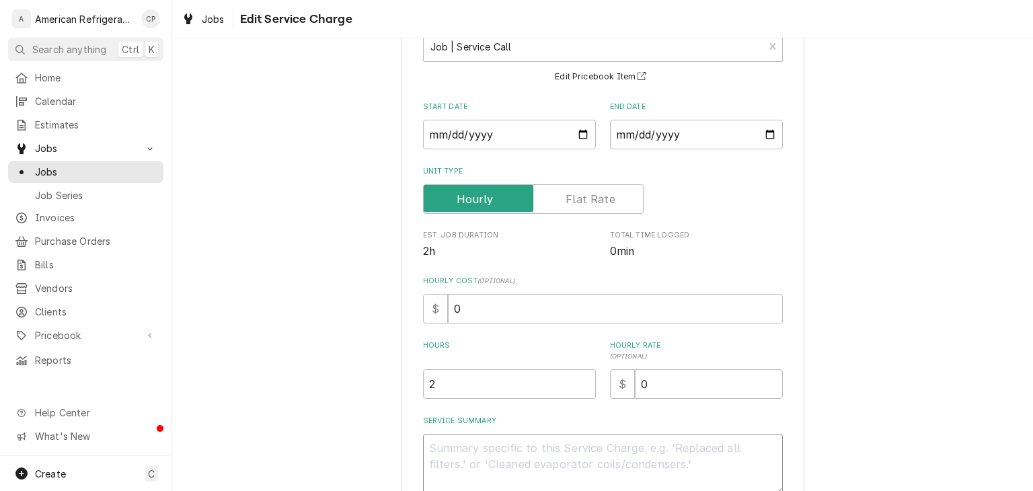
click at [502, 458] on textarea "Service Summary" at bounding box center [603, 464] width 360 height 61
type textarea "x"
type textarea "t"
type textarea "x"
type textarea "te"
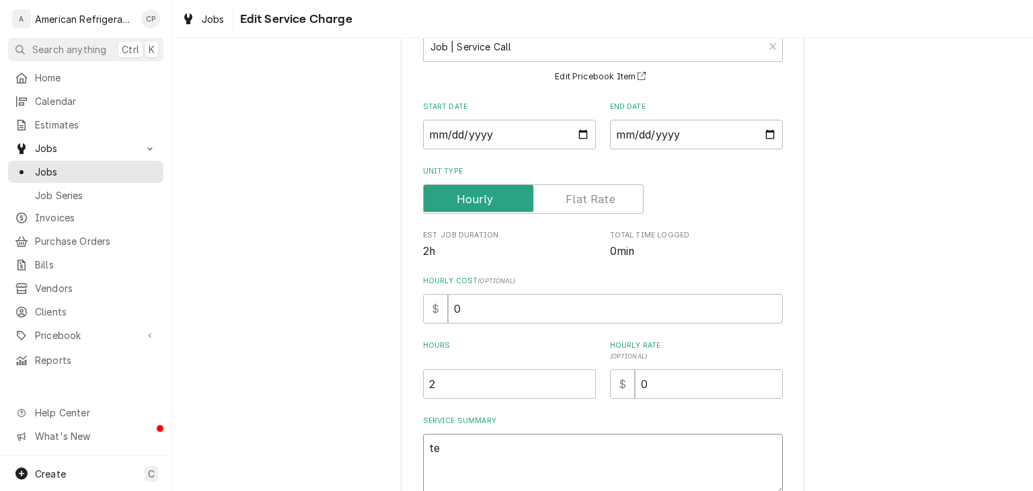
type textarea "x"
type textarea "tes"
type textarea "x"
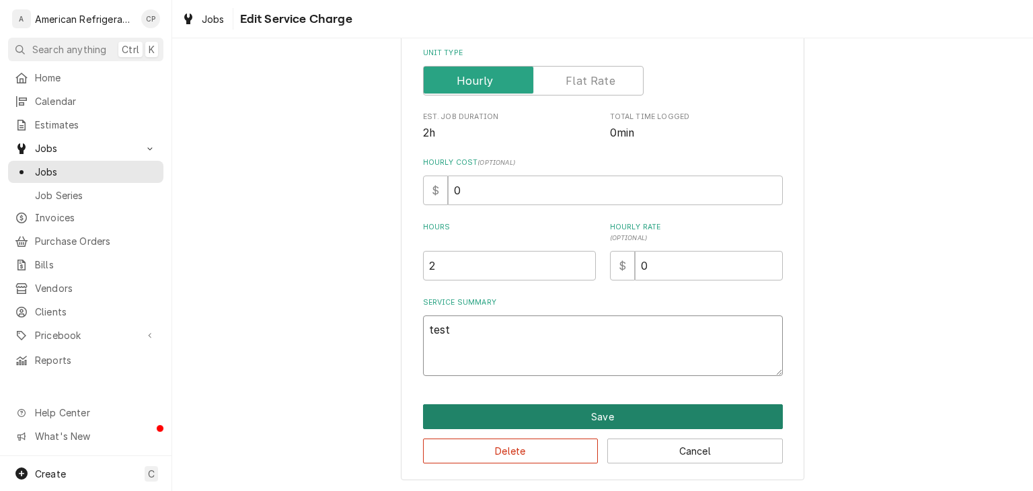
type textarea "test"
click at [587, 418] on button "Save" at bounding box center [603, 416] width 360 height 25
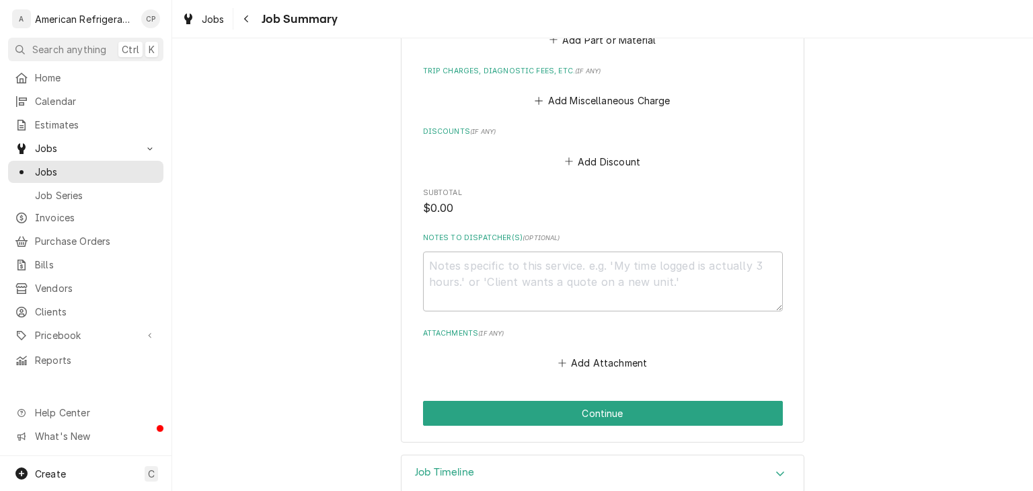
scroll to position [670, 0]
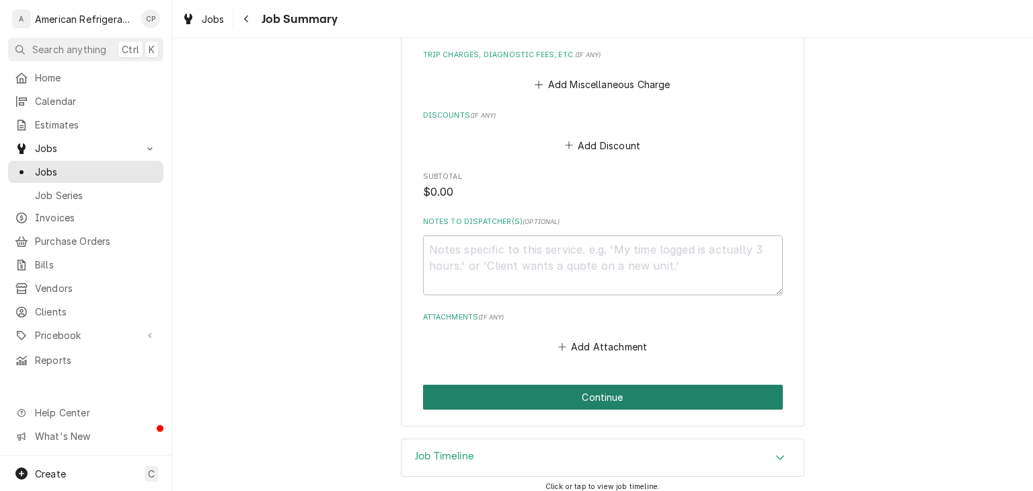
drag, startPoint x: 621, startPoint y: 406, endPoint x: 830, endPoint y: 274, distance: 247.5
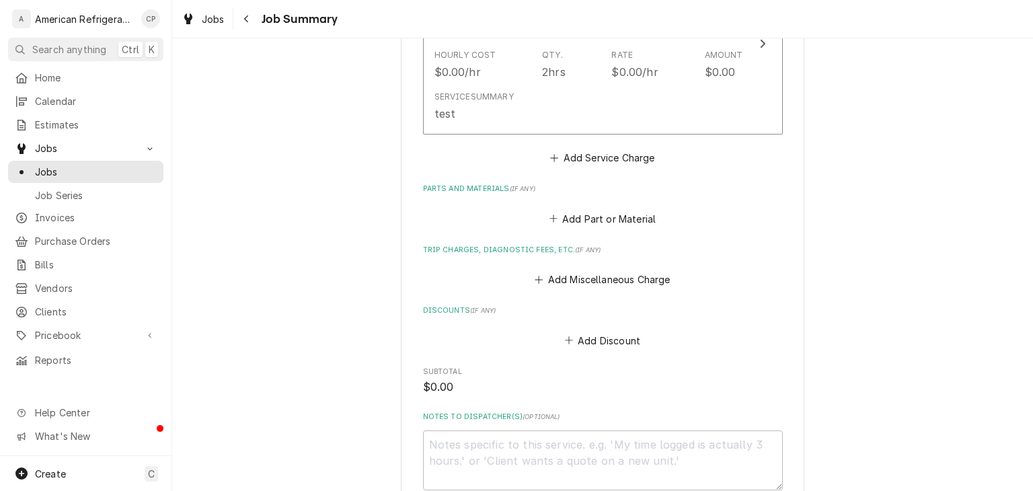
scroll to position [460, 0]
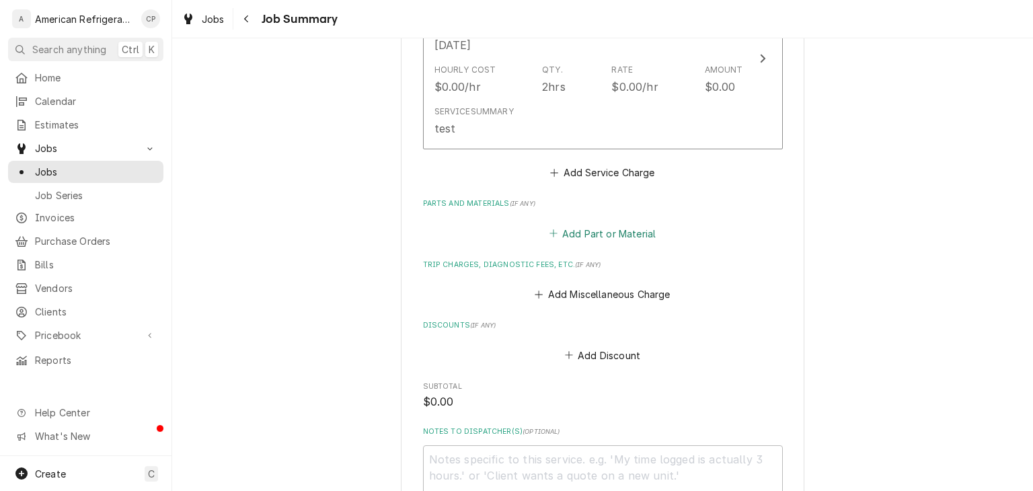
click at [584, 234] on button "Add Part or Material" at bounding box center [602, 233] width 111 height 19
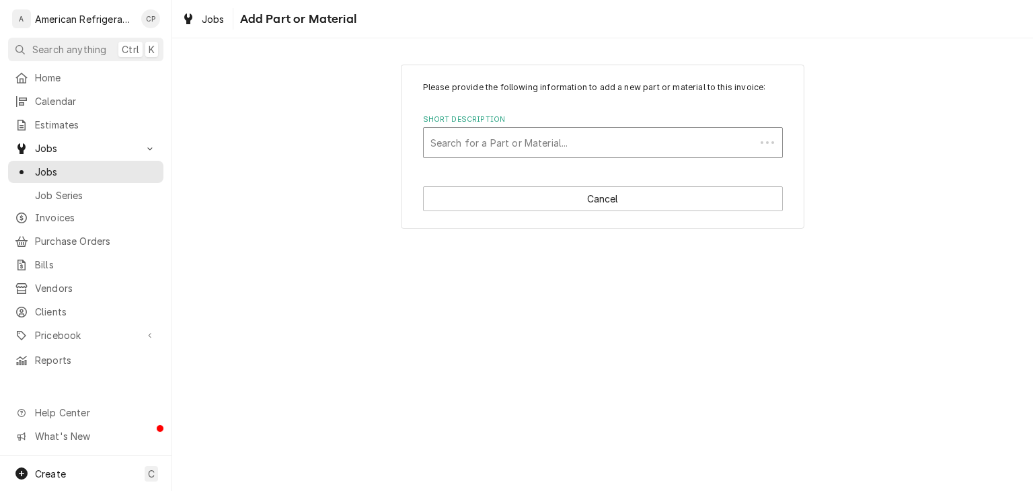
click at [498, 147] on div "Short Description" at bounding box center [589, 142] width 318 height 24
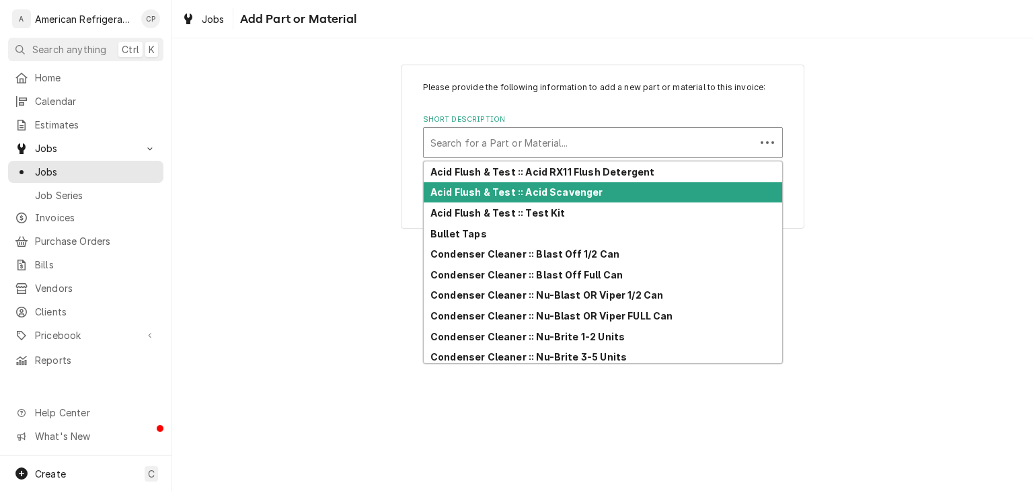
click at [500, 200] on div "Acid Flush & Test :: Acid Scavenger" at bounding box center [603, 192] width 358 height 21
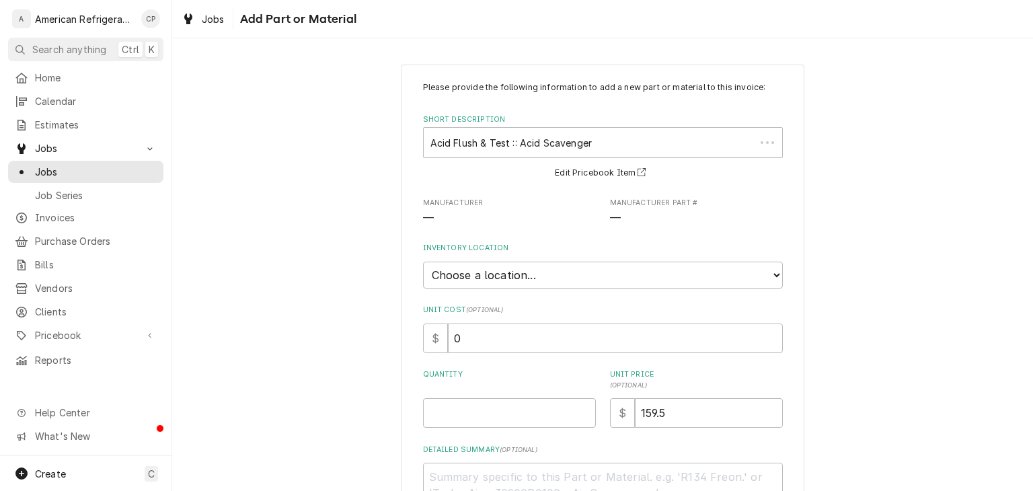
type textarea "x"
click at [545, 270] on select "Choose a location... American Refrigeration Supply Ed's Refrigeration Johnstone…" at bounding box center [603, 275] width 360 height 27
select select "302"
click at [423, 262] on select "Choose a location... American Refrigeration Supply Ed's Refrigeration Johnstone…" at bounding box center [603, 275] width 360 height 27
click at [473, 407] on input "Quantity" at bounding box center [509, 413] width 173 height 30
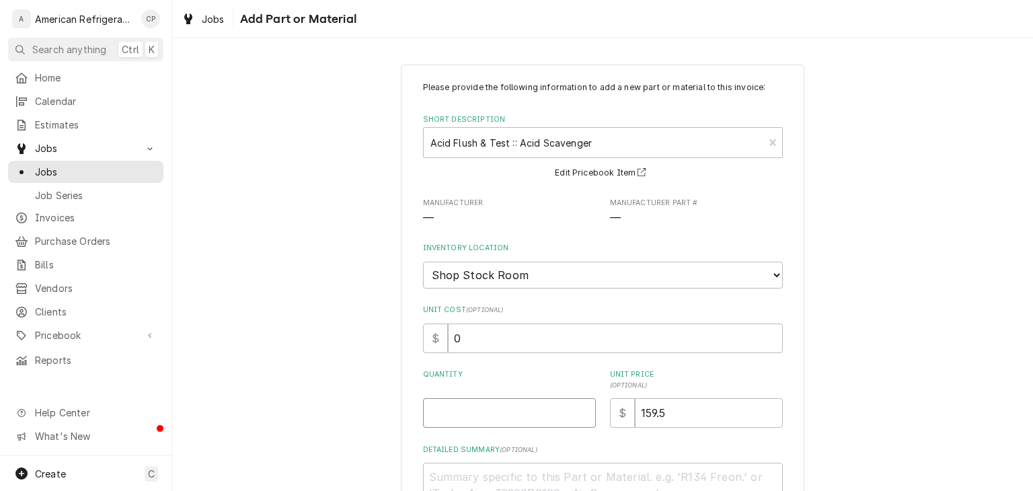
type textarea "x"
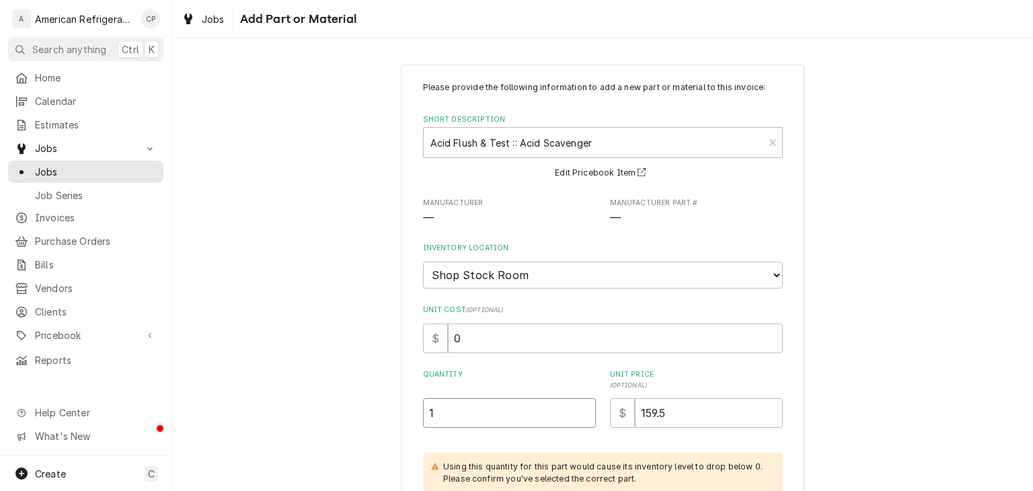
type input "1"
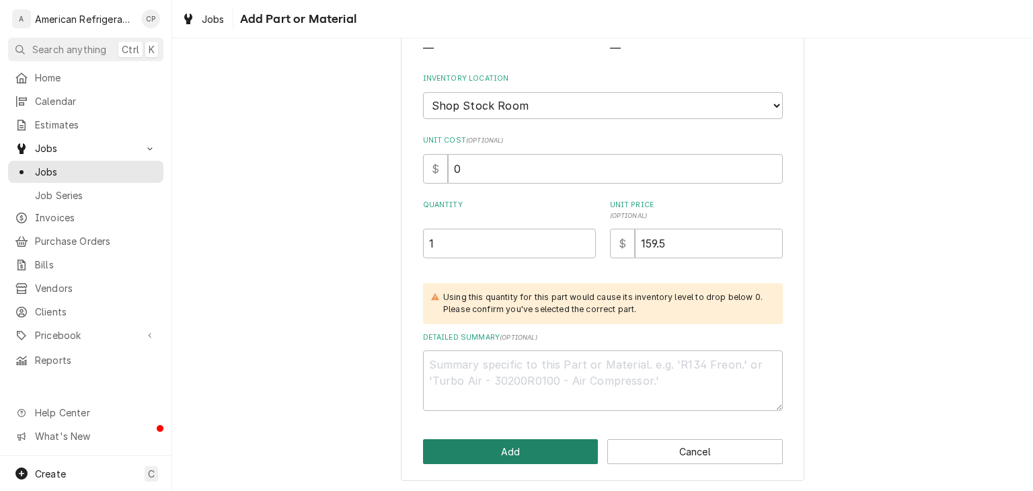
click at [540, 452] on button "Add" at bounding box center [510, 451] width 175 height 25
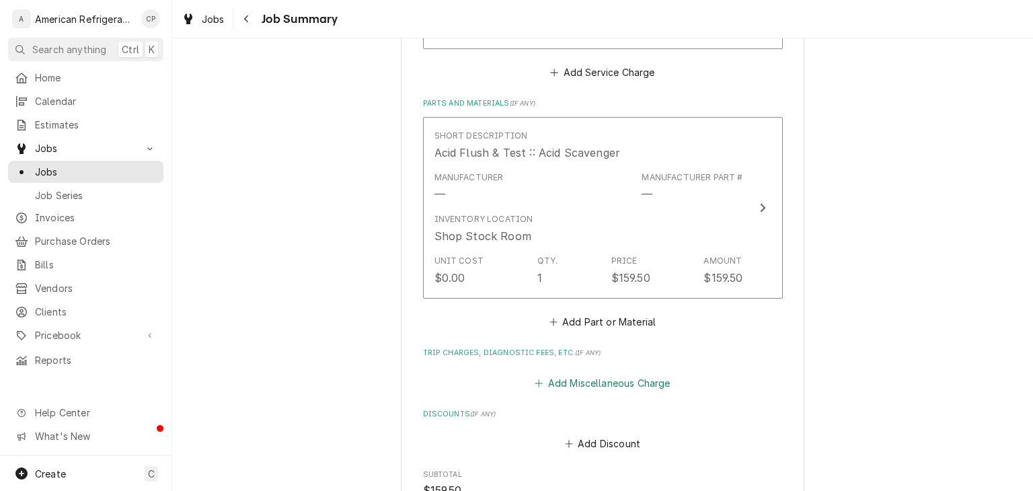
scroll to position [594, 0]
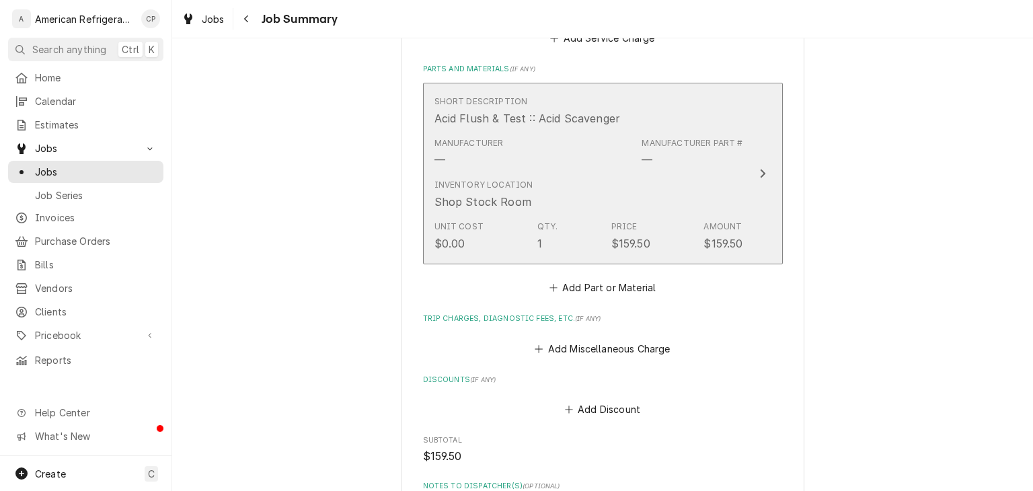
click at [577, 208] on div "Inventory Location Shop Stock Room" at bounding box center [588, 194] width 309 height 42
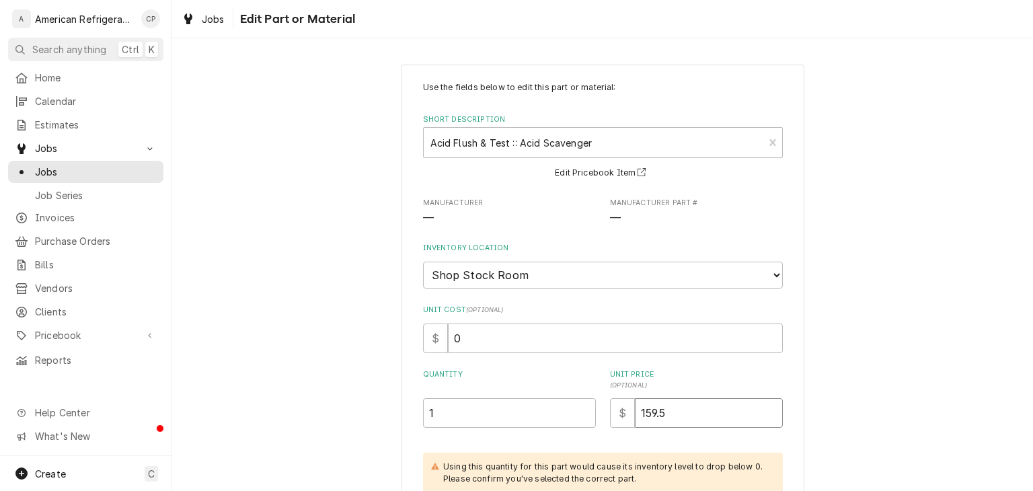
drag, startPoint x: 692, startPoint y: 407, endPoint x: 600, endPoint y: 414, distance: 93.1
click at [600, 414] on div "Quantity 1 Unit Price ( optional ) $ 159.5" at bounding box center [603, 398] width 360 height 58
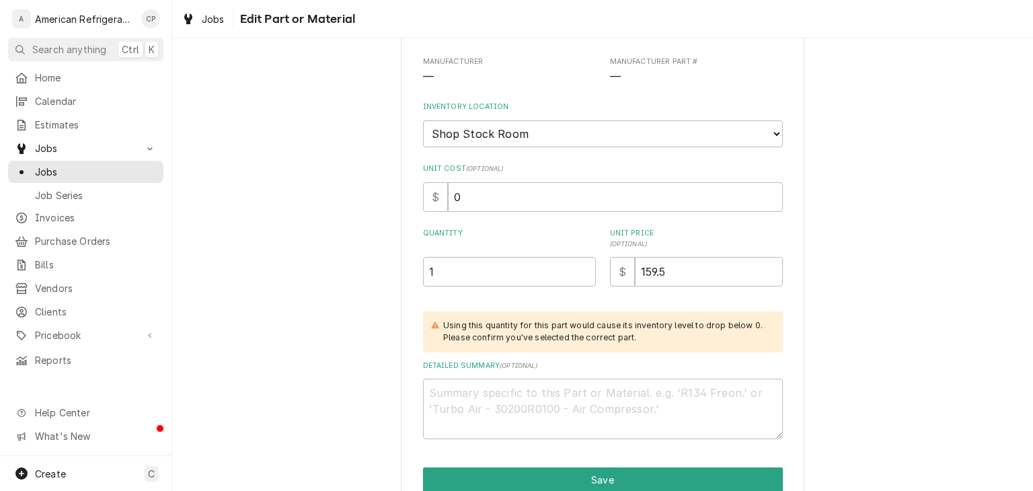
scroll to position [204, 0]
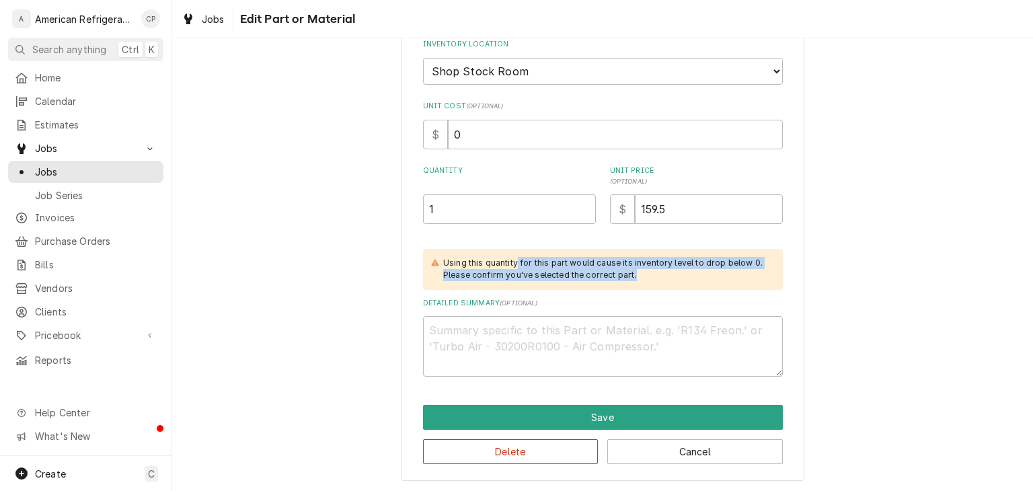
drag, startPoint x: 579, startPoint y: 262, endPoint x: 642, endPoint y: 270, distance: 63.7
click at [642, 270] on div "Using this quantity for this part would cause its inventory level to drop below…" at bounding box center [606, 269] width 326 height 25
click at [641, 270] on div "Using this quantity for this part would cause its inventory level to drop below…" at bounding box center [606, 269] width 326 height 25
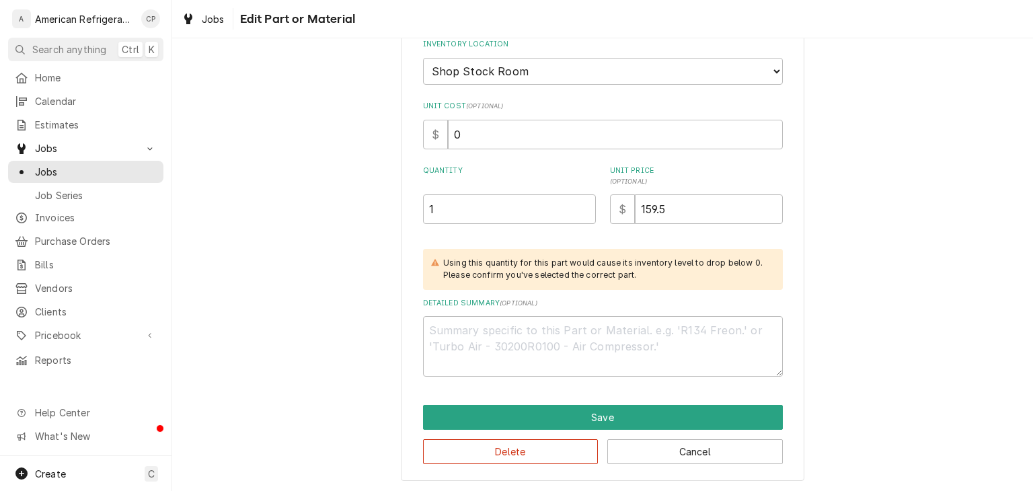
click at [641, 270] on div "Using this quantity for this part would cause its inventory level to drop below…" at bounding box center [606, 269] width 326 height 25
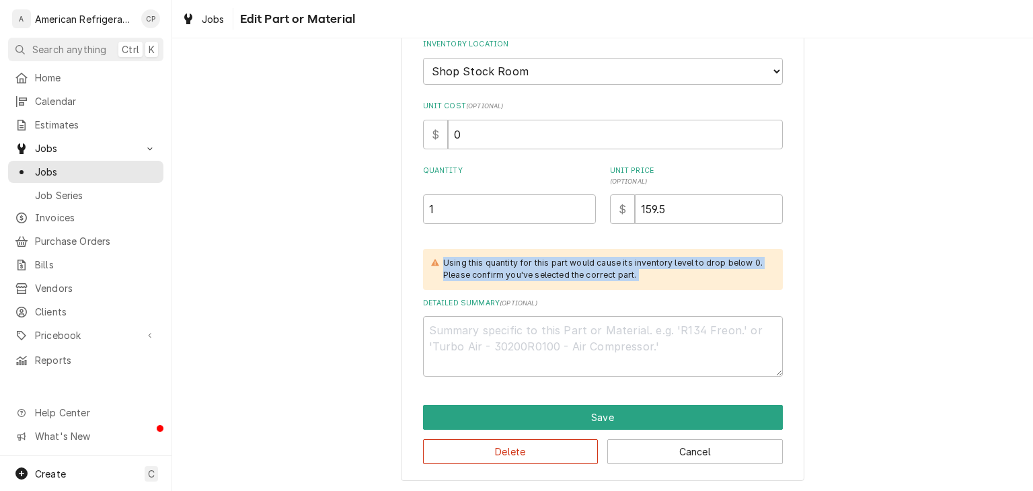
click at [641, 270] on div "Using this quantity for this part would cause its inventory level to drop below…" at bounding box center [606, 269] width 326 height 25
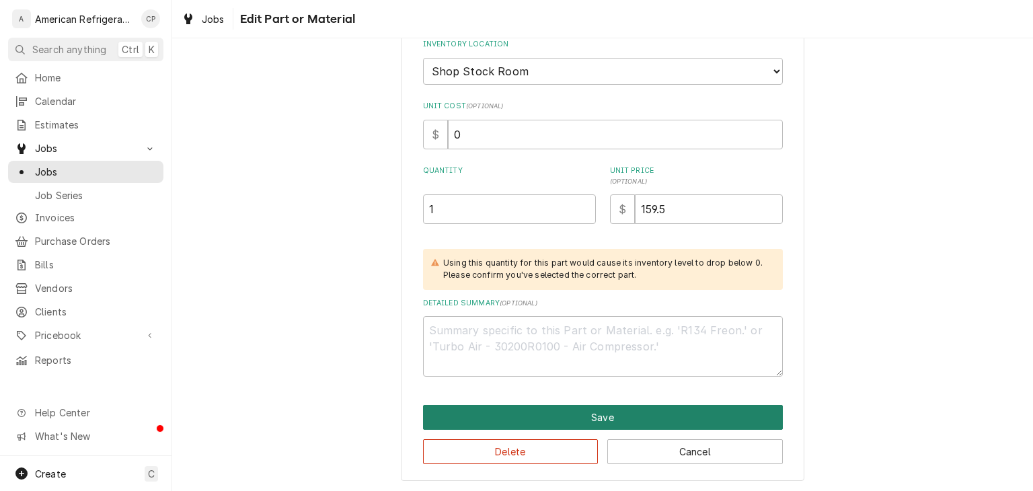
click at [718, 413] on button "Save" at bounding box center [603, 417] width 360 height 25
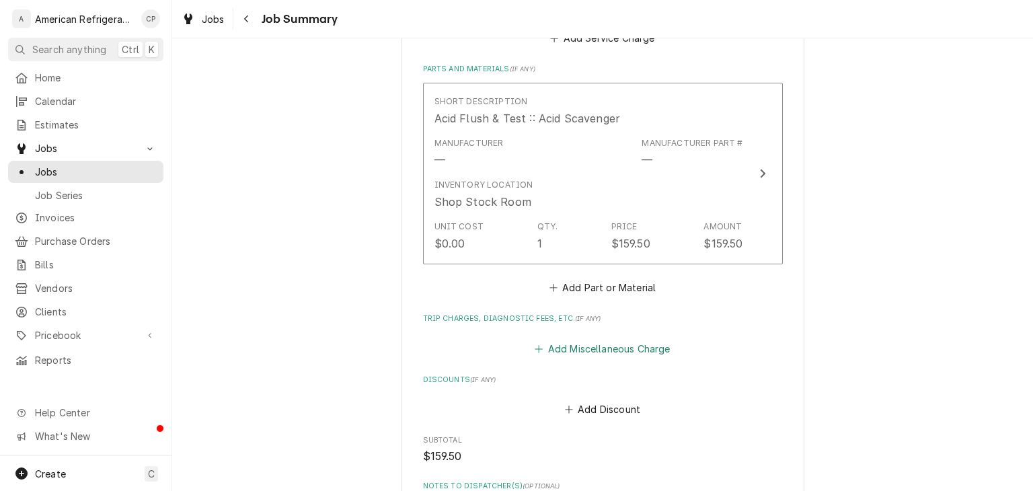
click at [621, 343] on button "Add Miscellaneous Charge" at bounding box center [602, 348] width 140 height 19
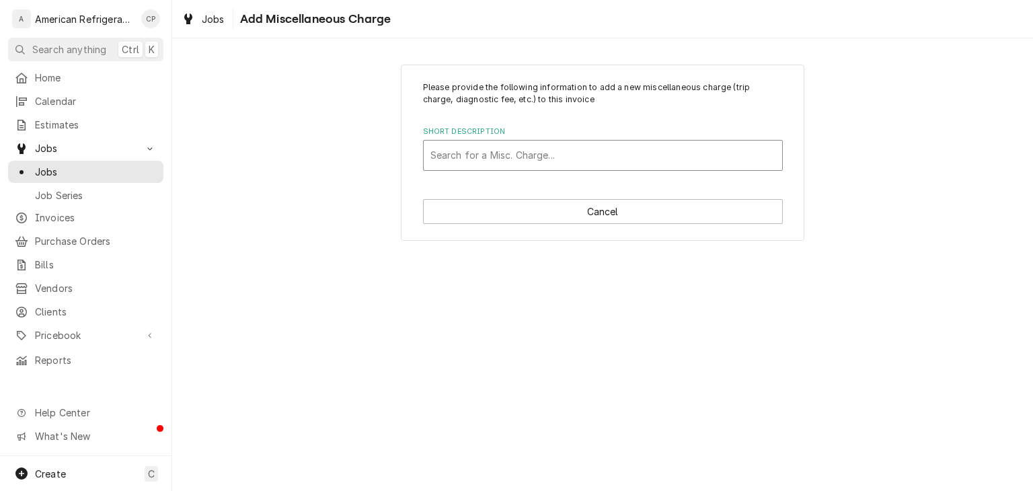
click at [539, 151] on div "Short Description" at bounding box center [602, 155] width 345 height 24
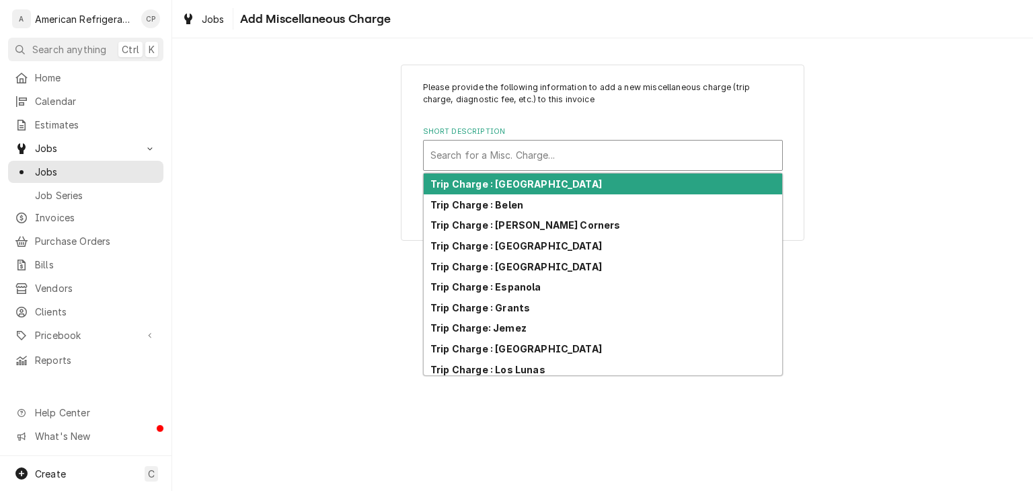
click at [520, 180] on strong "Trip Charge : Albuquerque" at bounding box center [515, 183] width 171 height 11
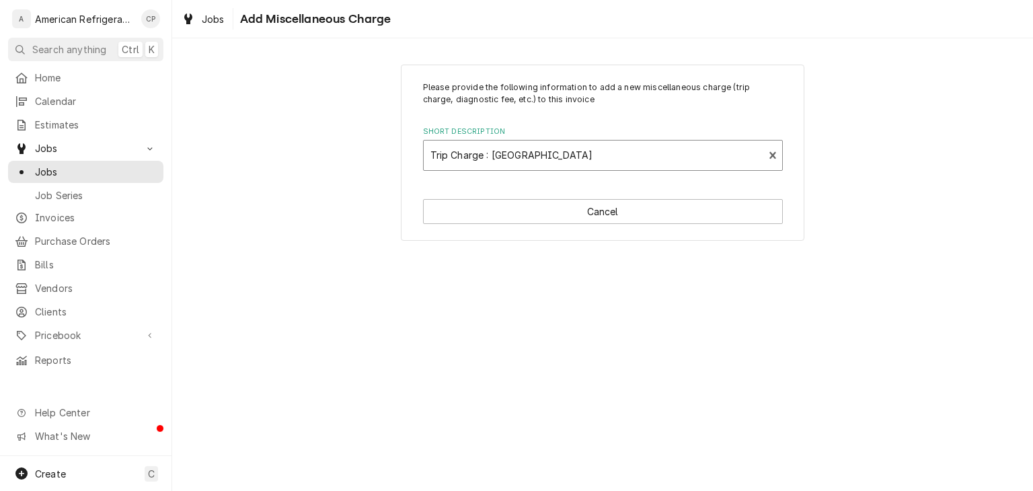
type textarea "x"
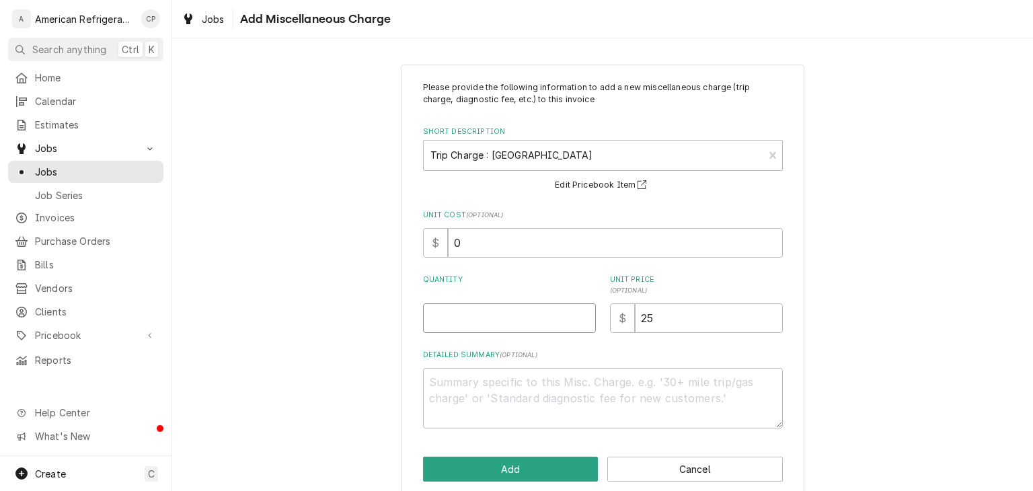
click at [478, 307] on input "Quantity" at bounding box center [509, 318] width 173 height 30
type input "1"
click at [534, 471] on button "Add" at bounding box center [510, 469] width 175 height 25
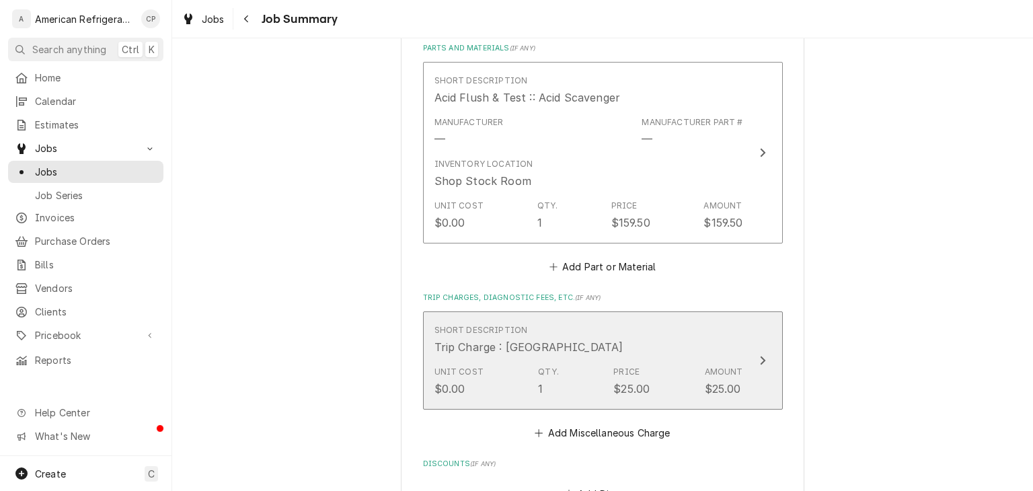
scroll to position [775, 0]
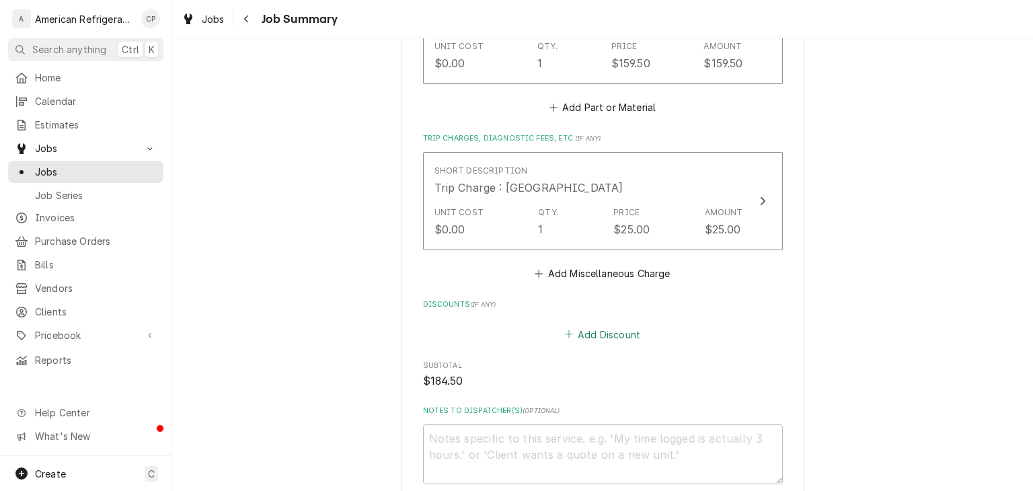
click at [580, 333] on button "Add Discount" at bounding box center [602, 334] width 80 height 19
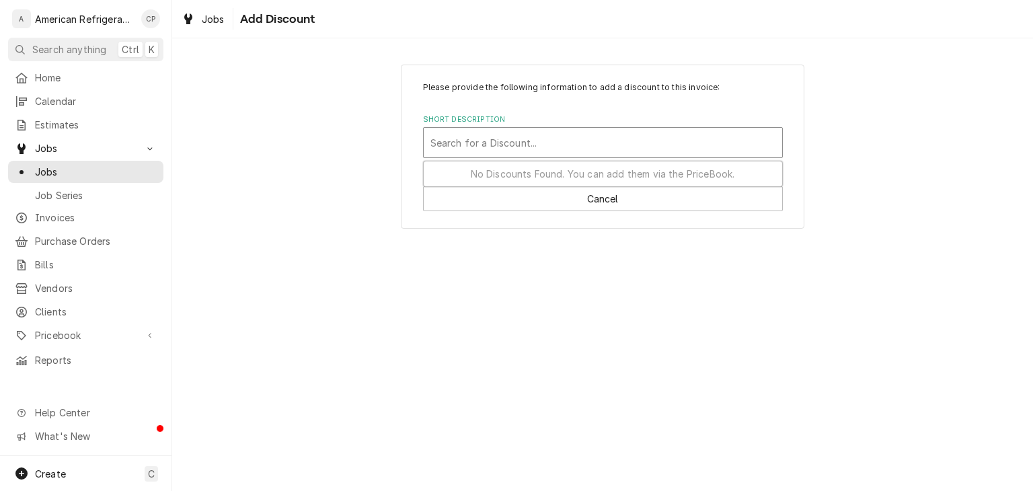
click at [499, 147] on div "Short Description" at bounding box center [602, 142] width 345 height 24
click at [631, 146] on div "Short Description" at bounding box center [602, 142] width 345 height 24
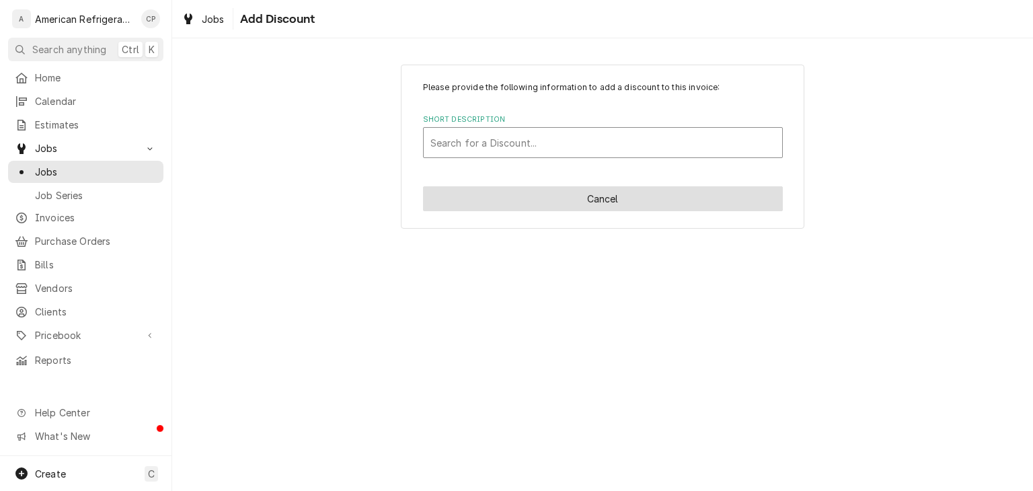
click at [606, 208] on button "Cancel" at bounding box center [603, 198] width 360 height 25
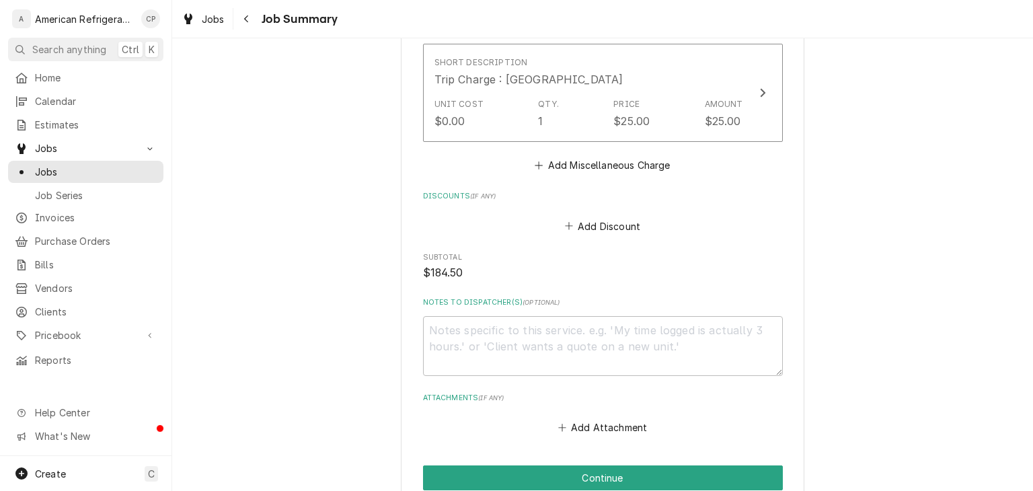
scroll to position [896, 0]
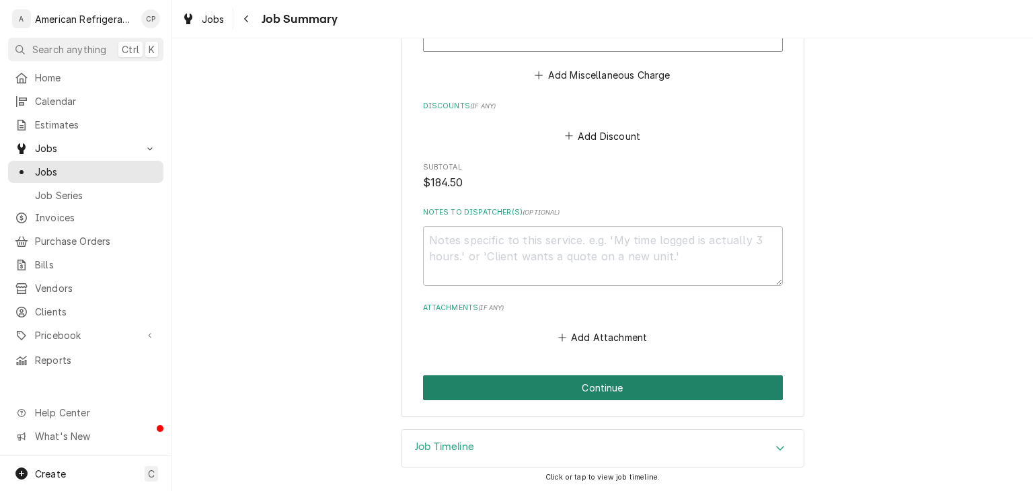
click at [633, 388] on button "Continue" at bounding box center [603, 387] width 360 height 25
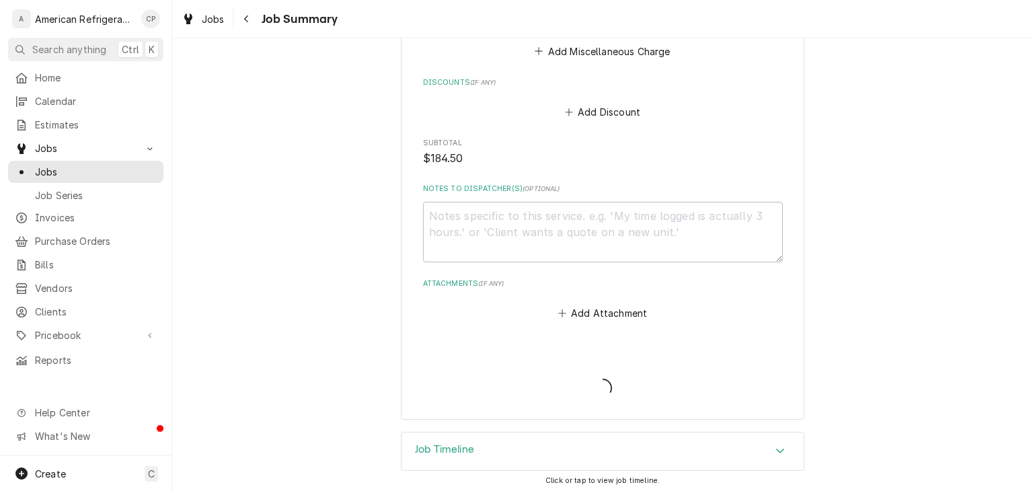
scroll to position [957, 0]
type textarea "x"
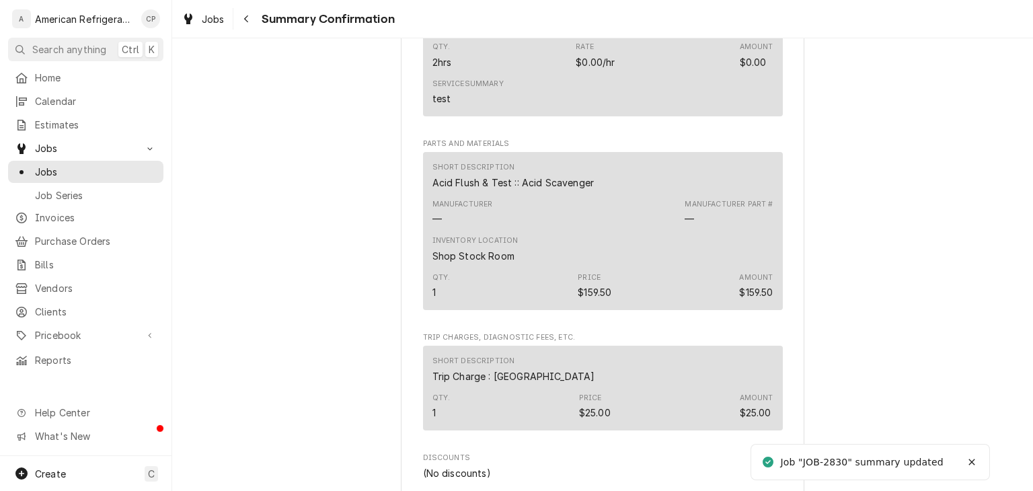
scroll to position [918, 0]
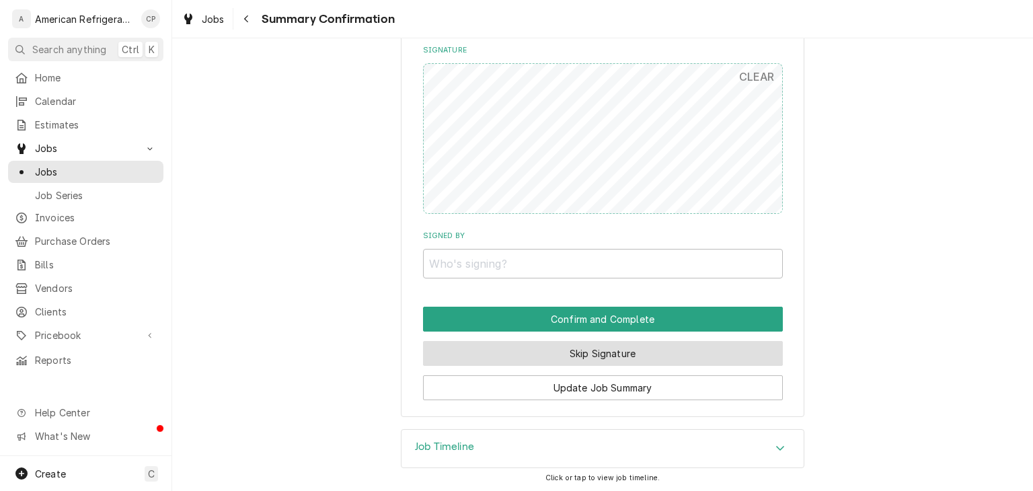
click at [621, 347] on button "Skip Signature" at bounding box center [603, 353] width 360 height 25
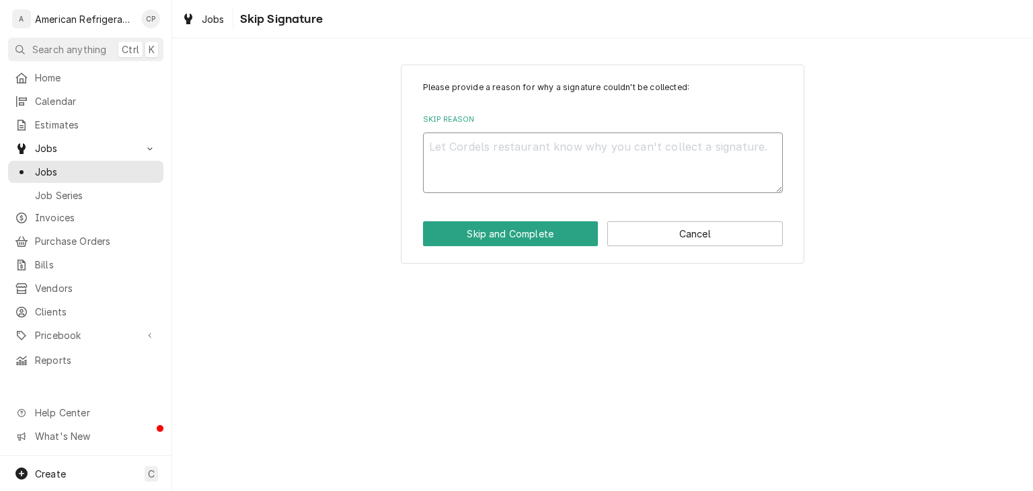
click at [482, 174] on textarea "Skip Reason" at bounding box center [603, 162] width 360 height 61
type textarea "x"
type textarea "N"
type textarea "x"
type textarea "N/"
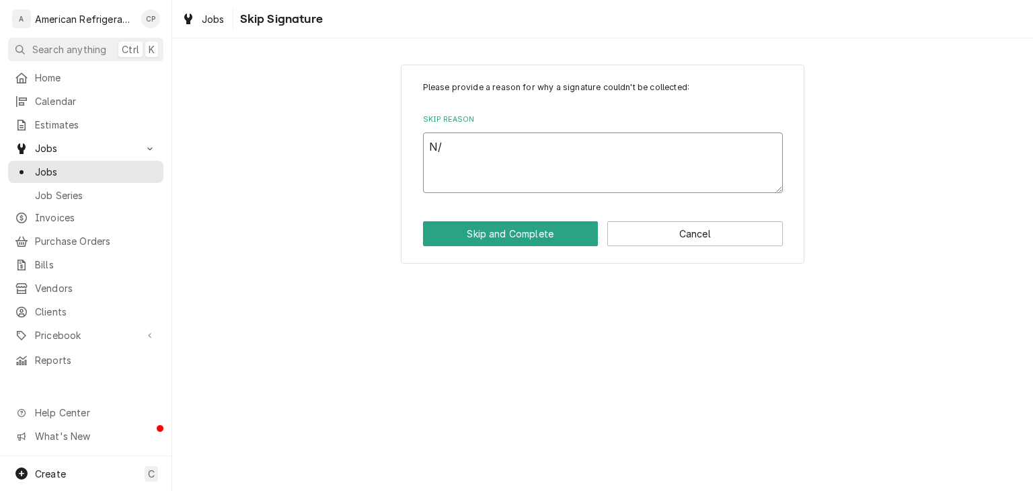
type textarea "x"
type textarea "N/A"
click at [491, 230] on button "Skip and Complete" at bounding box center [510, 233] width 175 height 25
type textarea "x"
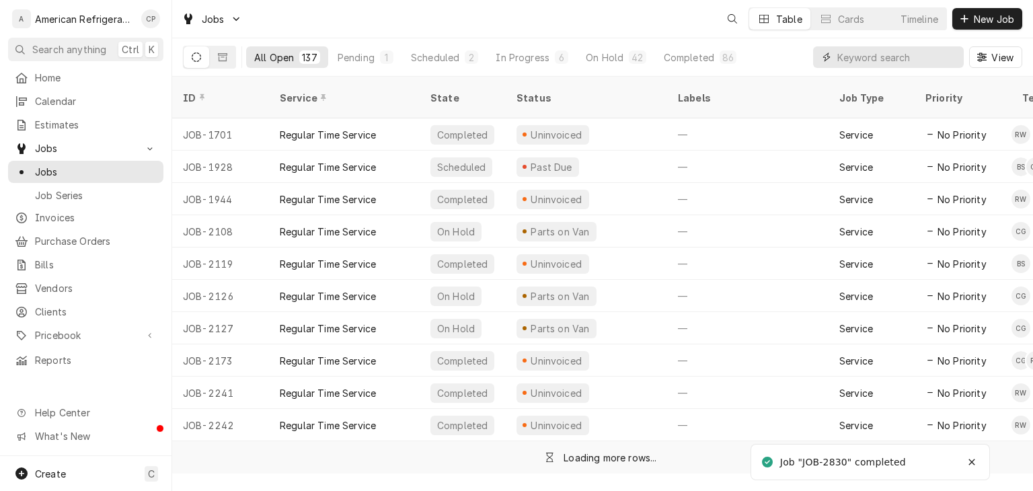
click at [875, 61] on input "Dynamic Content Wrapper" at bounding box center [897, 57] width 120 height 22
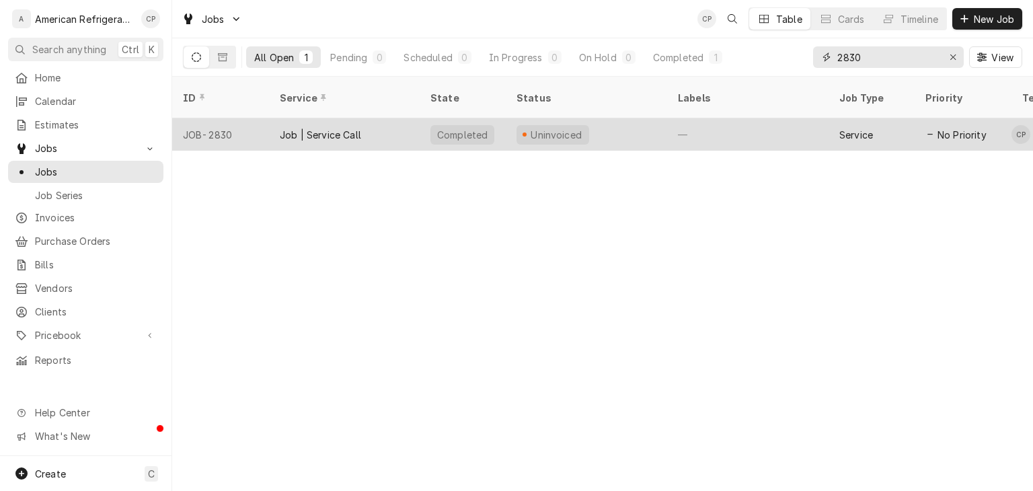
type input "2830"
click at [317, 128] on div "Job | Service Call" at bounding box center [320, 135] width 81 height 14
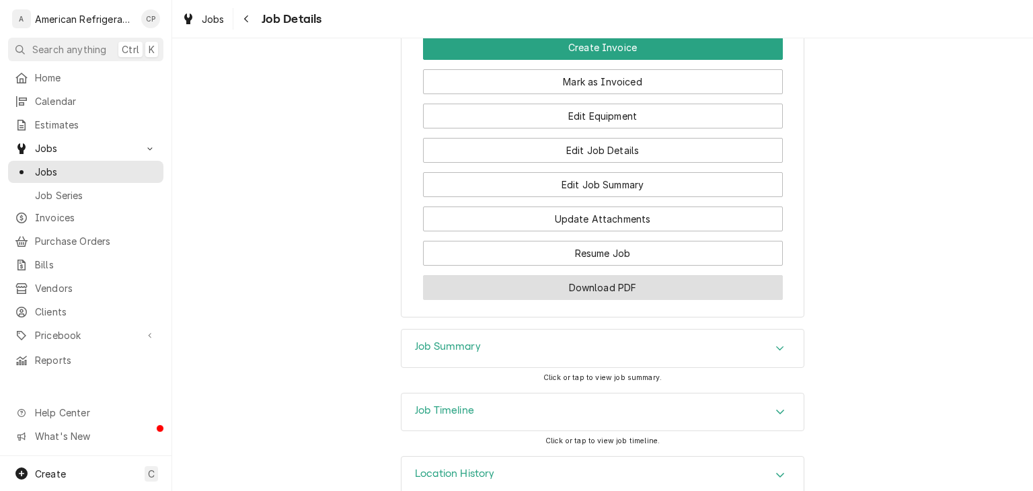
scroll to position [857, 0]
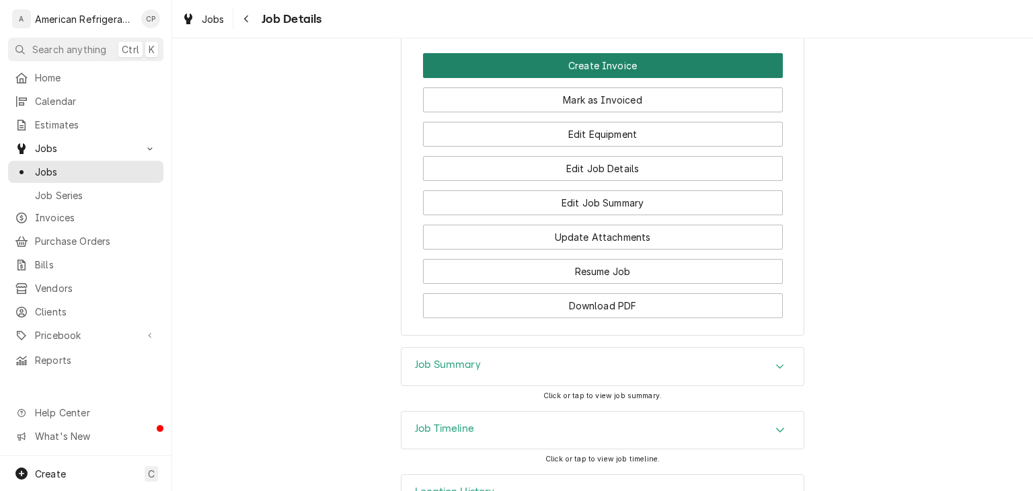
click at [641, 77] on button "Create Invoice" at bounding box center [603, 65] width 360 height 25
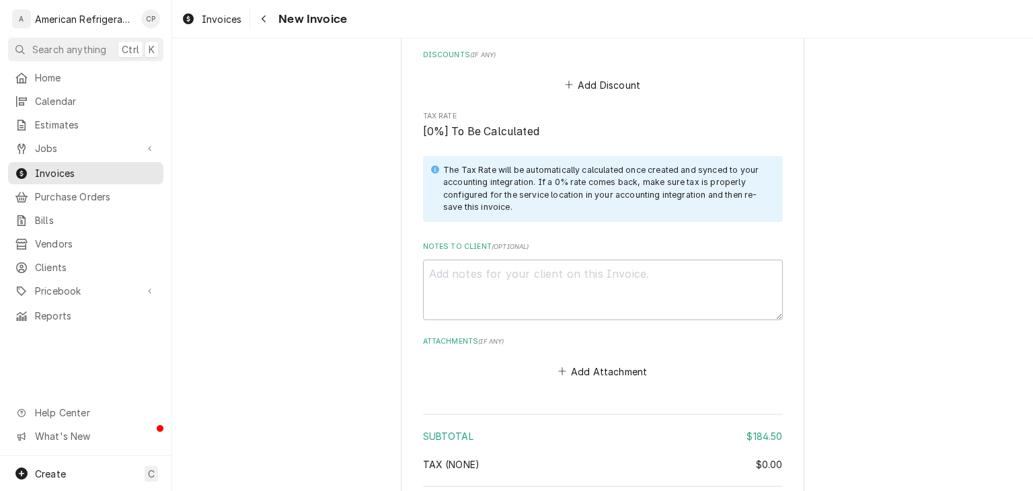
scroll to position [1993, 0]
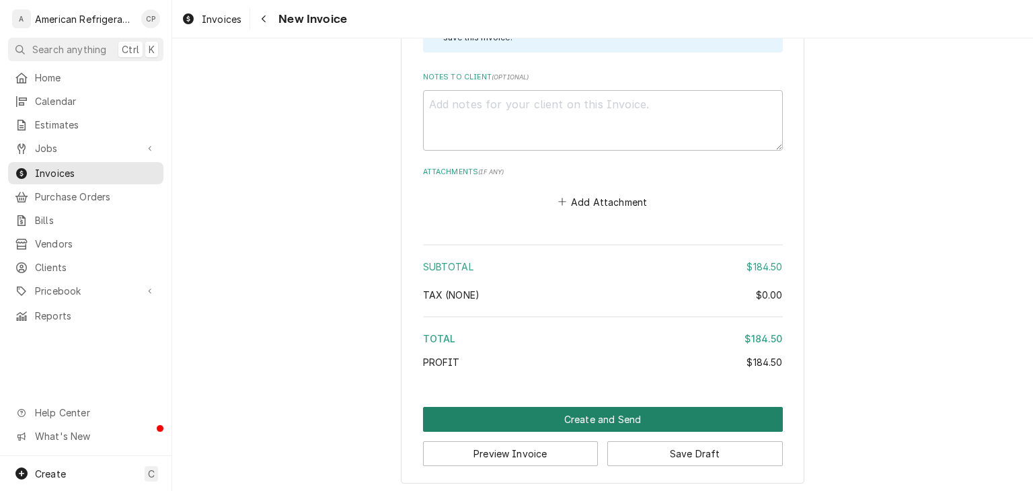
drag, startPoint x: 620, startPoint y: 414, endPoint x: 894, endPoint y: 299, distance: 297.4
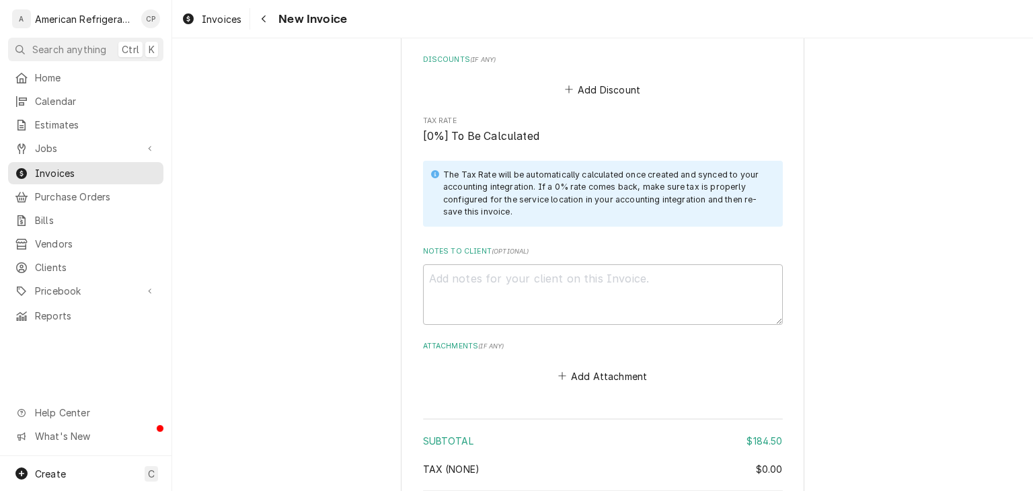
scroll to position [1813, 0]
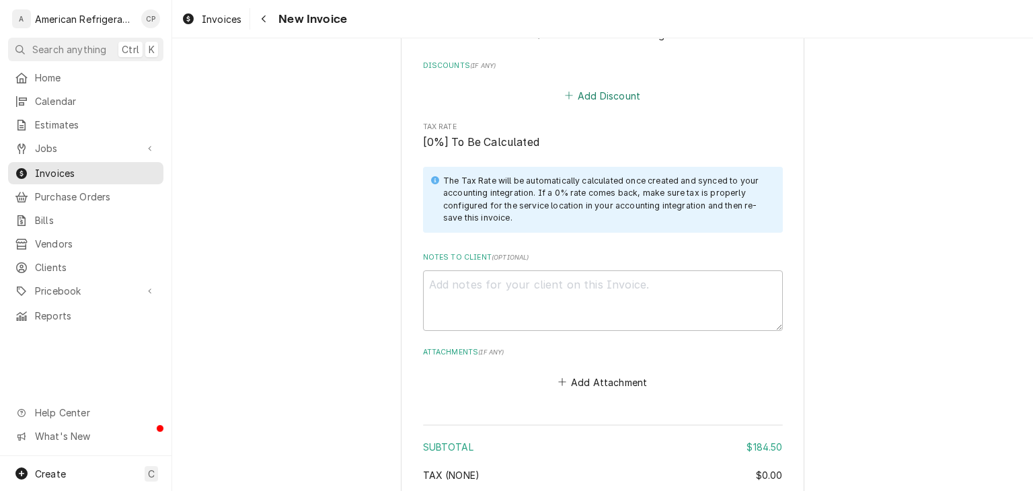
click at [606, 90] on button "Add Discount" at bounding box center [602, 95] width 80 height 19
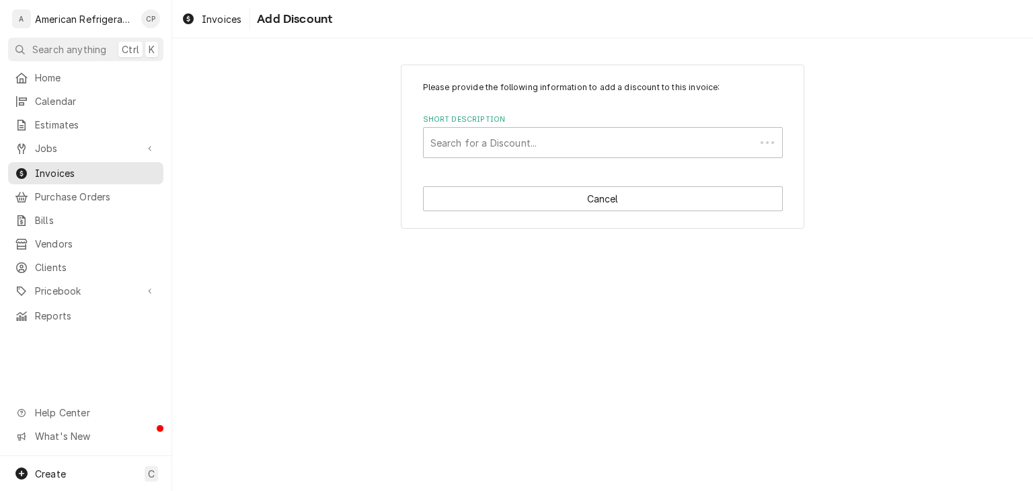
click at [536, 151] on div "Short Description" at bounding box center [589, 142] width 318 height 24
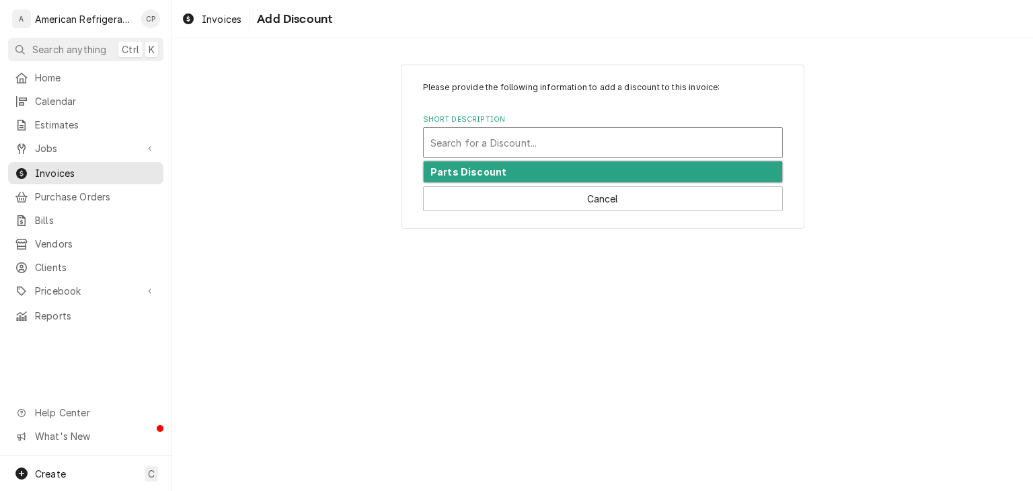
click at [504, 180] on div "Parts Discount" at bounding box center [603, 171] width 358 height 21
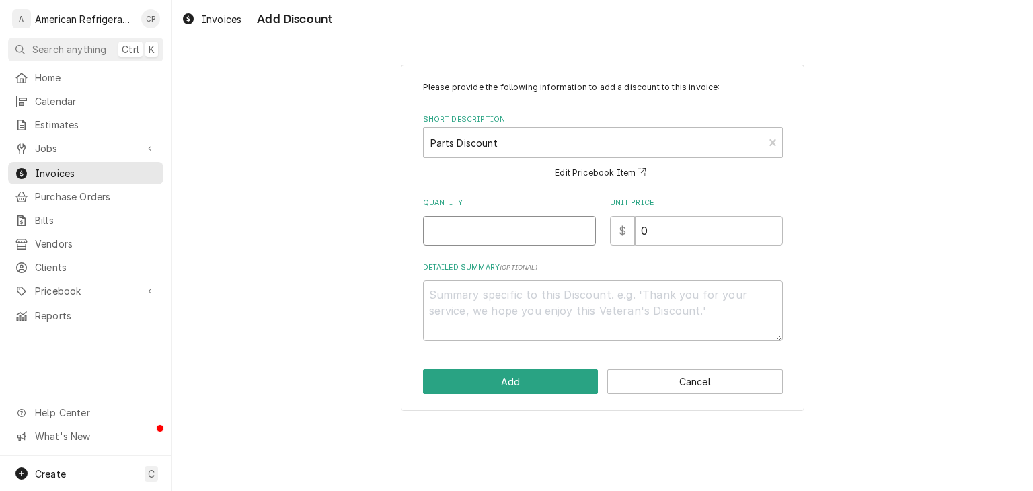
click at [524, 237] on input "Quantity" at bounding box center [509, 231] width 173 height 30
type textarea "x"
type input "1"
click at [514, 385] on button "Add" at bounding box center [510, 381] width 175 height 25
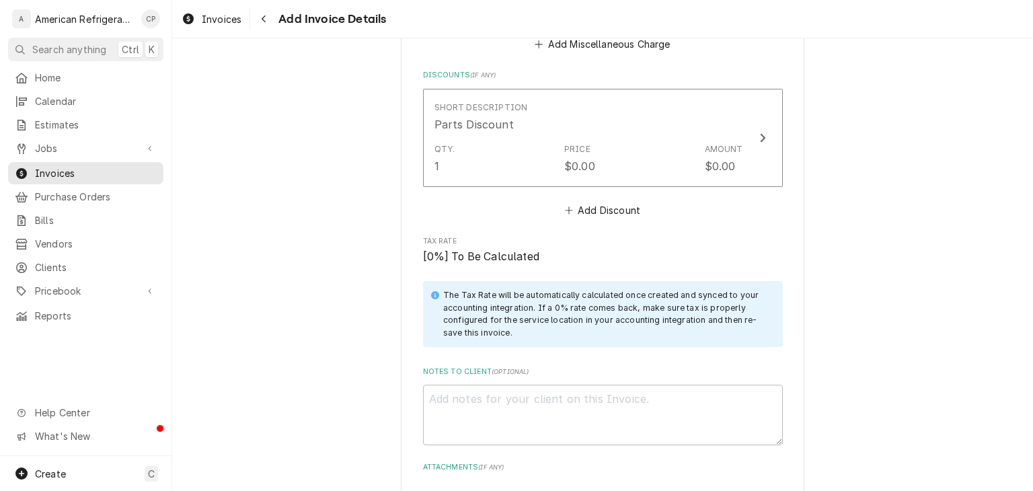
scroll to position [1810, 0]
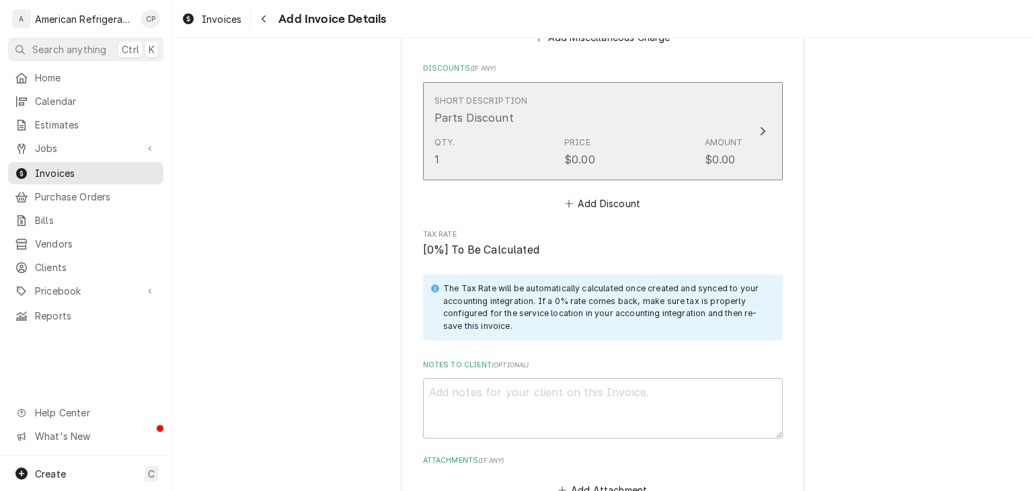
click at [621, 124] on div "Short Description Parts Discount" at bounding box center [588, 110] width 309 height 42
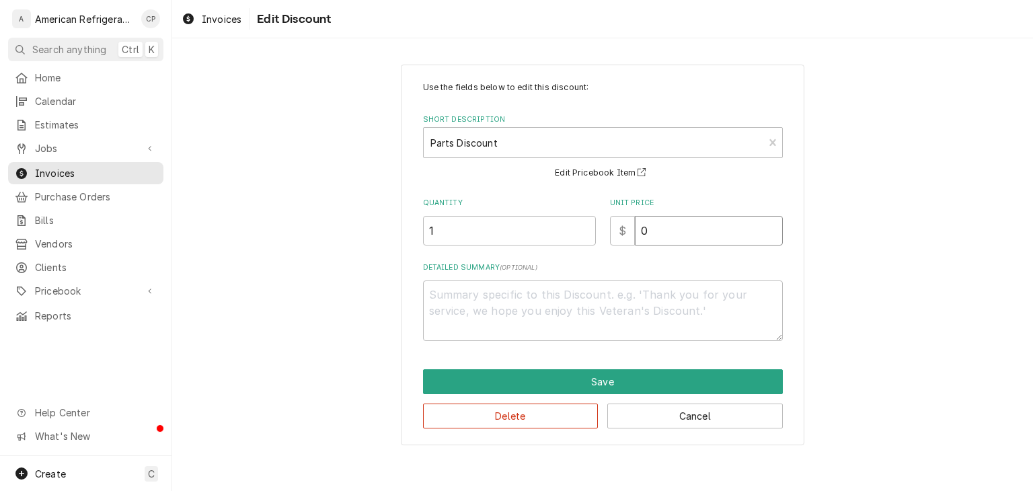
drag, startPoint x: 675, startPoint y: 238, endPoint x: 612, endPoint y: 239, distance: 62.5
click at [612, 239] on div "$ 0" at bounding box center [696, 231] width 173 height 30
click at [686, 420] on button "Cancel" at bounding box center [694, 415] width 175 height 25
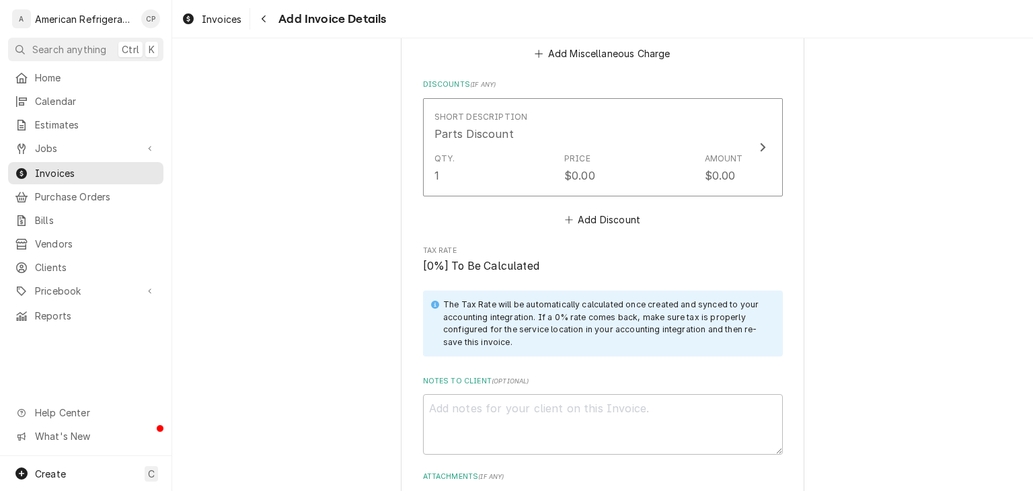
scroll to position [1794, 0]
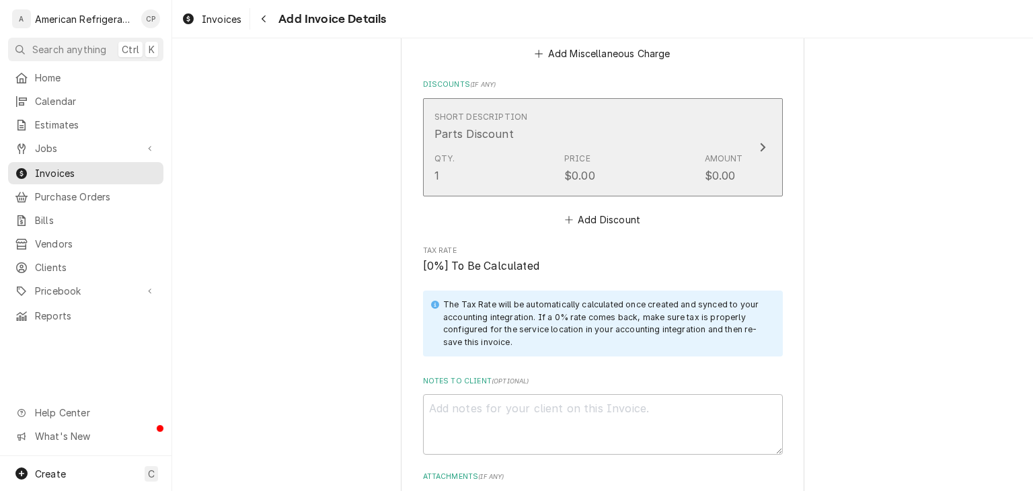
click at [675, 187] on button "Short Description Parts Discount Qty. 1 Price $0.00 Amount $0.00" at bounding box center [603, 147] width 360 height 98
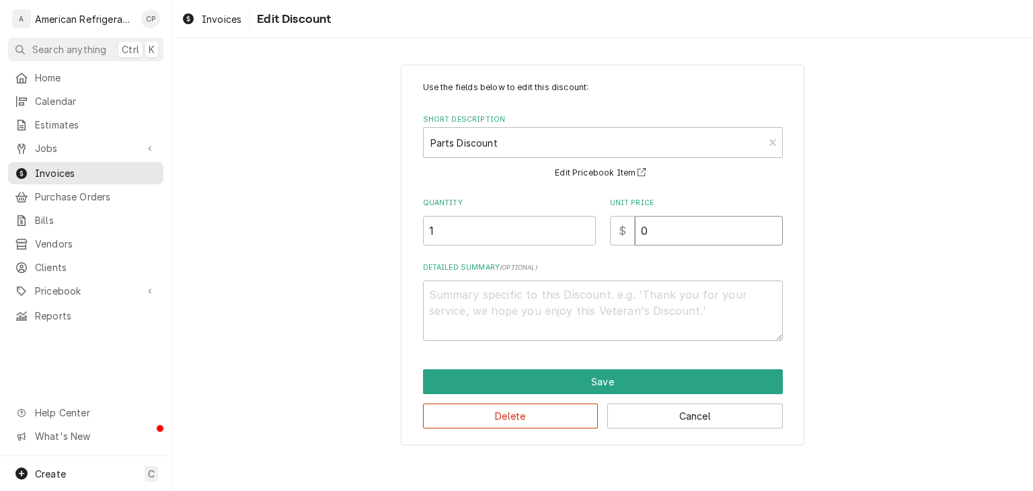
drag, startPoint x: 663, startPoint y: 237, endPoint x: 628, endPoint y: 237, distance: 35.0
click at [628, 237] on div "$ 0" at bounding box center [696, 231] width 173 height 30
type textarea "x"
type input "10"
type textarea "x"
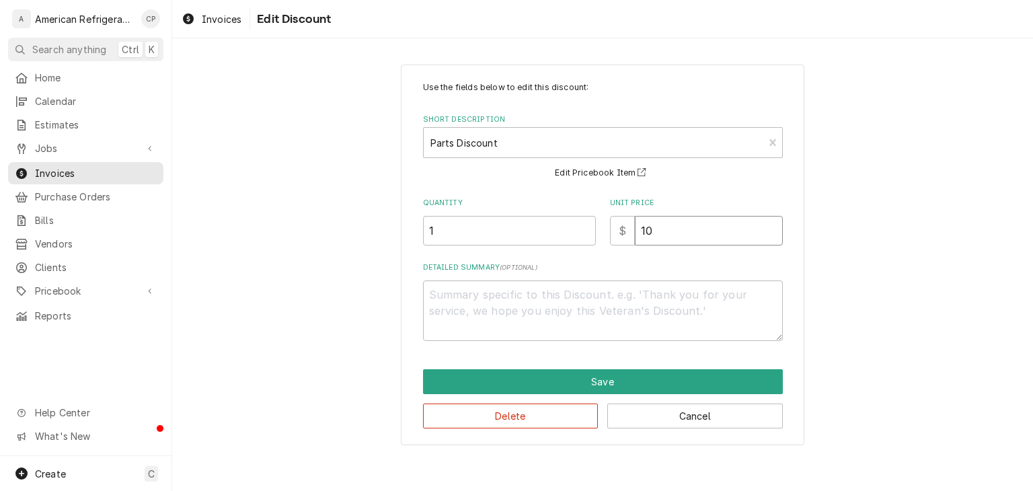
type input "10"
click at [610, 336] on textarea "Detailed Summary ( optional )" at bounding box center [603, 310] width 360 height 61
type textarea "t"
type textarea "x"
type textarea "tte"
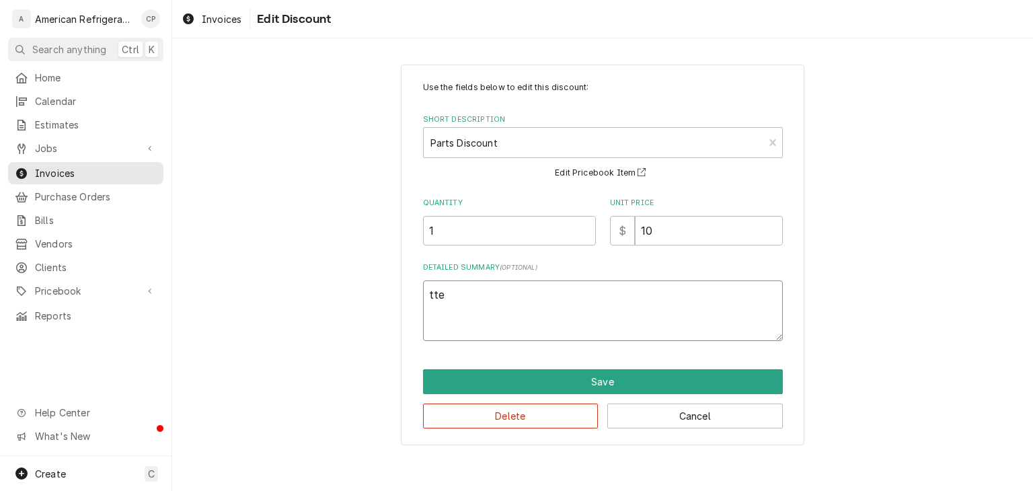
type textarea "x"
type textarea "ttes"
type textarea "x"
type textarea "ttest"
type textarea "x"
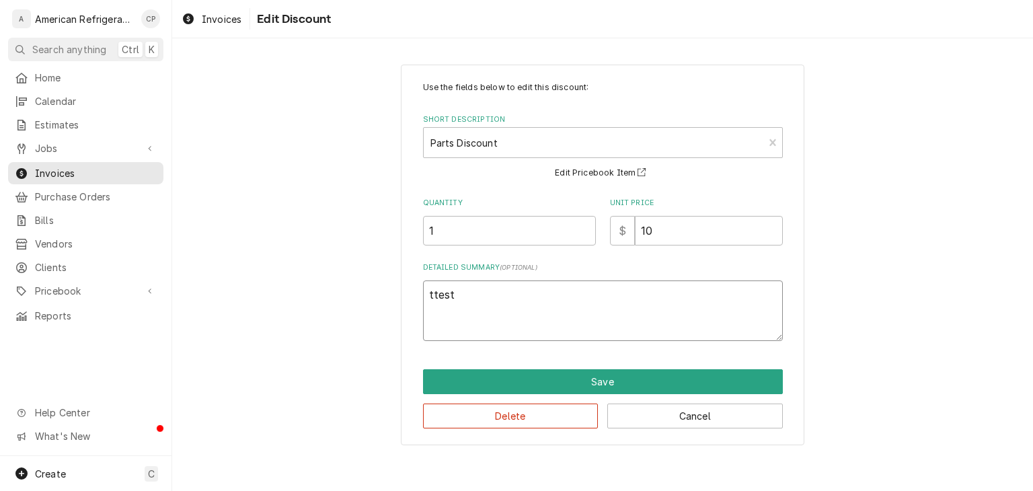
type textarea "ttes"
type textarea "x"
type textarea "tt"
type textarea "x"
type textarea "t"
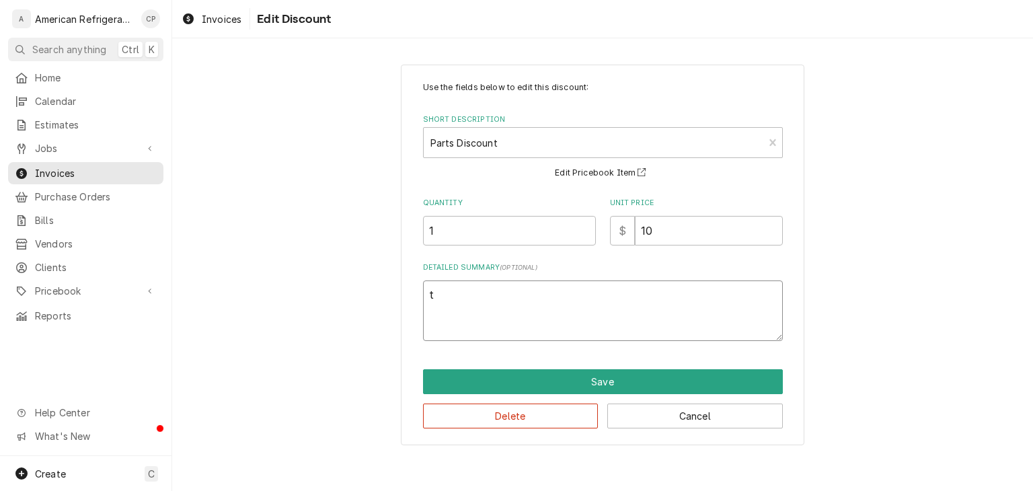
type textarea "x"
type textarea "te"
type textarea "x"
type textarea "tes"
type textarea "x"
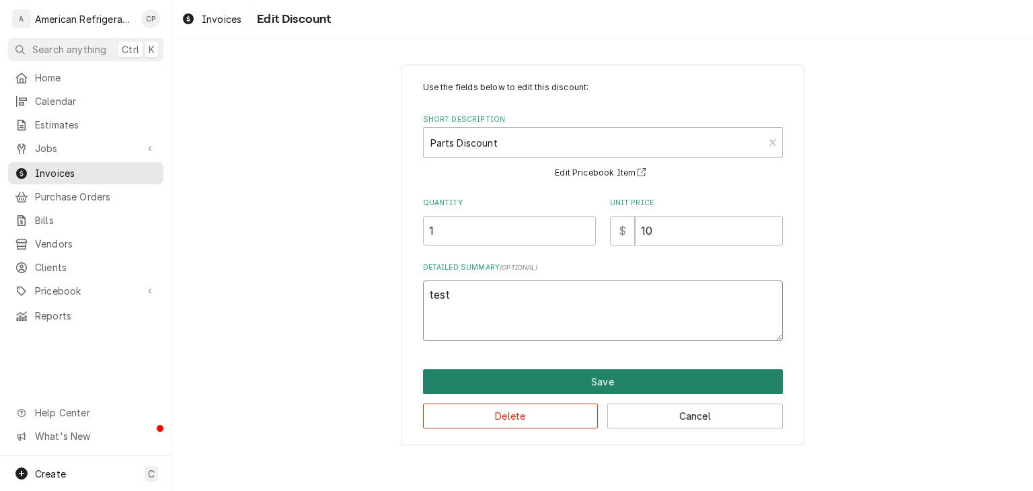
type textarea "test"
click at [699, 370] on button "Save" at bounding box center [603, 381] width 360 height 25
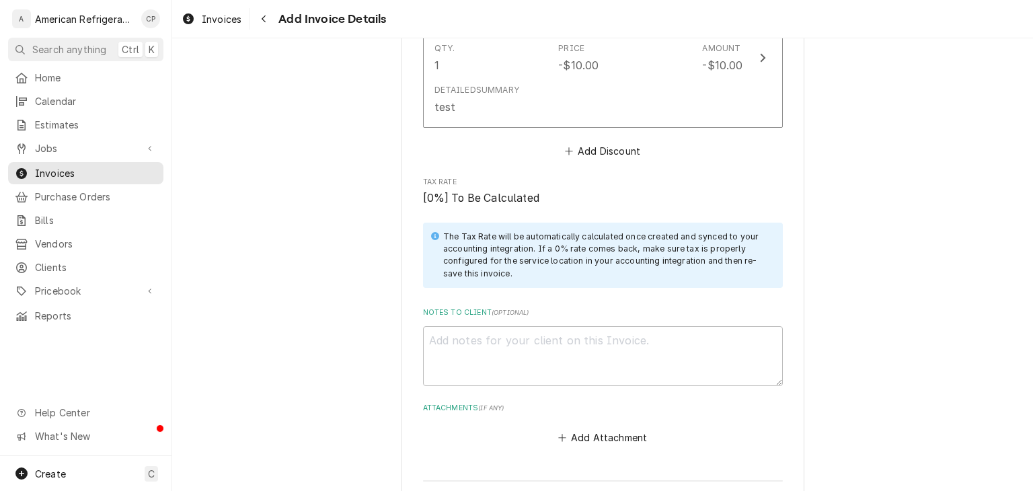
scroll to position [2139, 0]
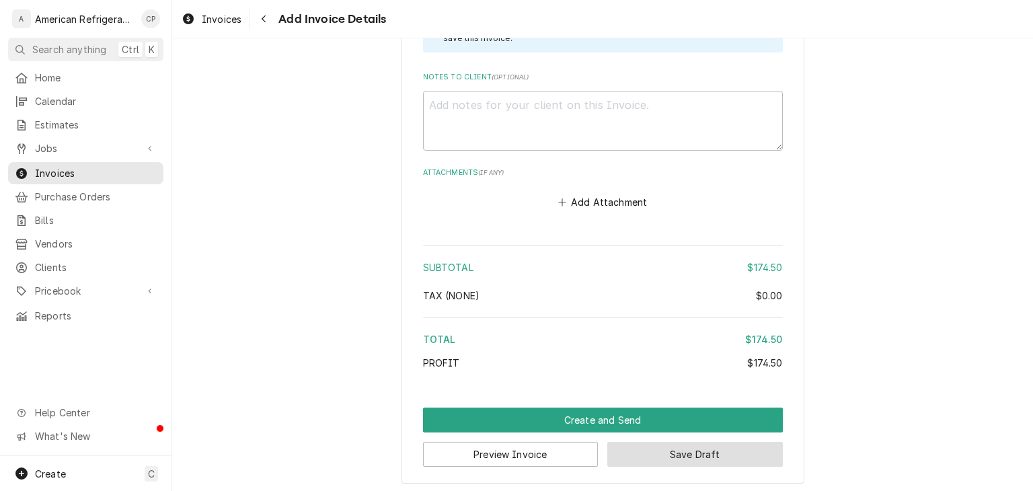
click at [691, 450] on button "Save Draft" at bounding box center [694, 454] width 175 height 25
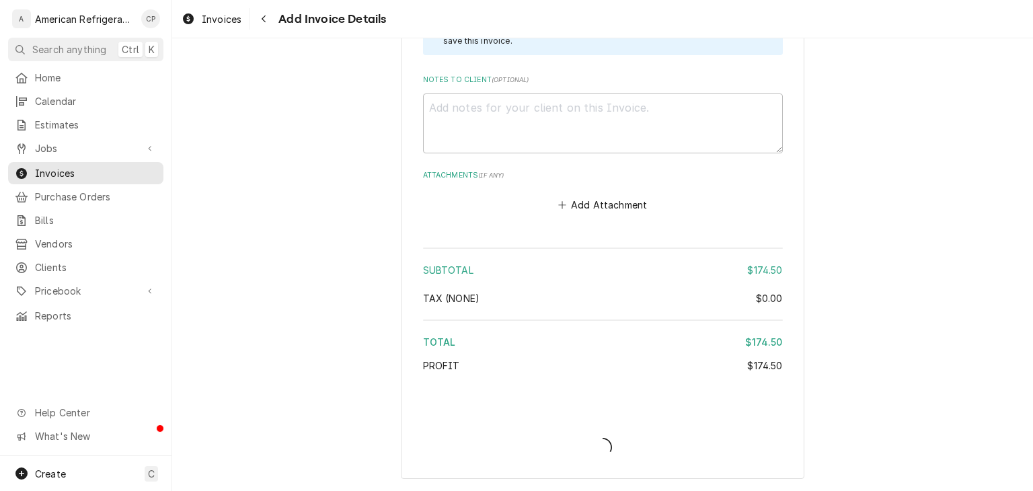
scroll to position [2133, 0]
type textarea "x"
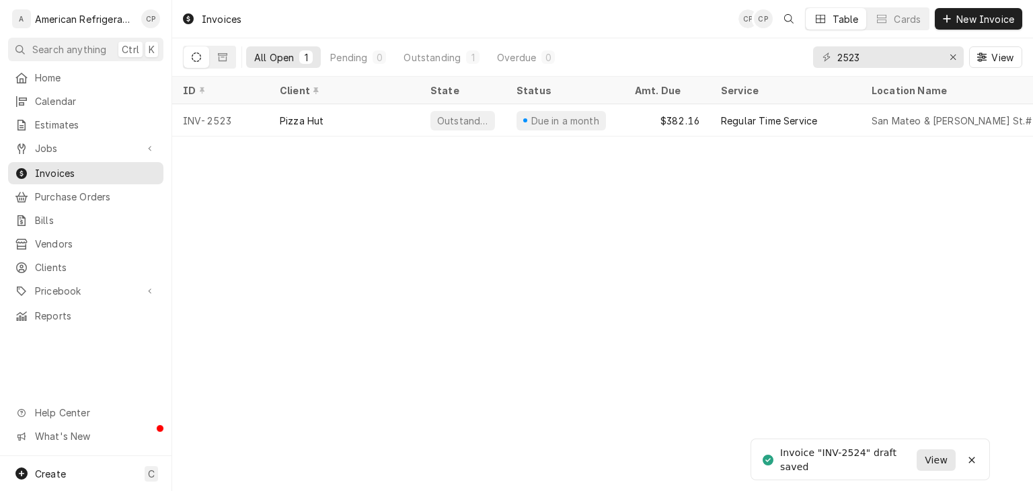
click at [929, 459] on span "View" at bounding box center [936, 460] width 28 height 14
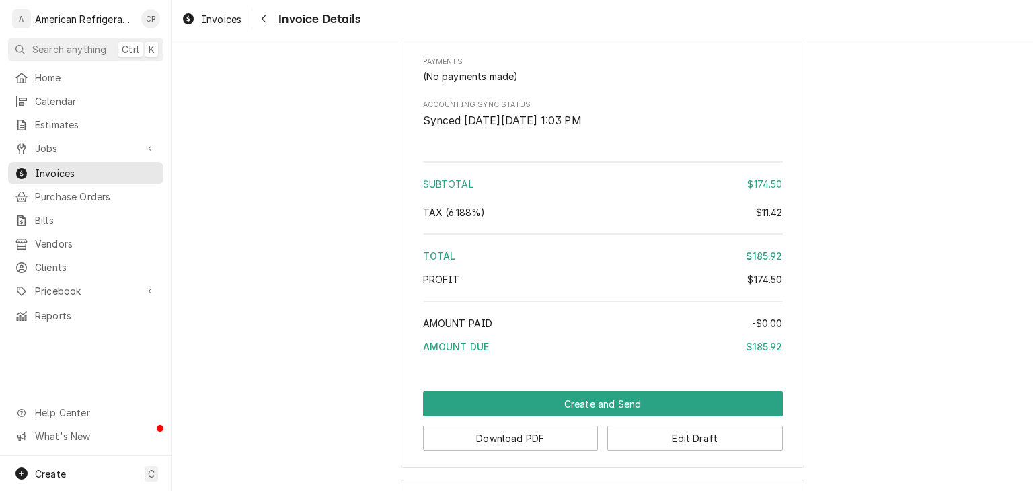
scroll to position [1510, 0]
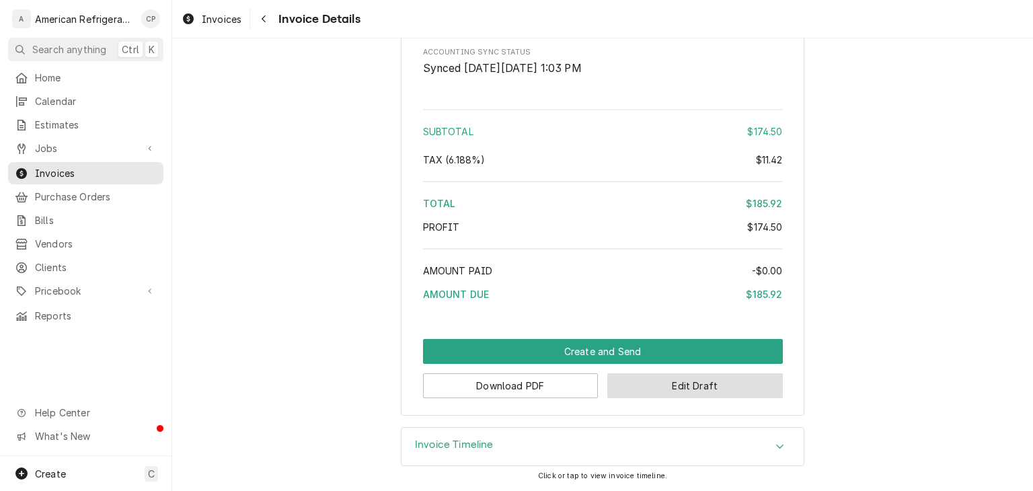
click at [704, 398] on button "Edit Draft" at bounding box center [694, 385] width 175 height 25
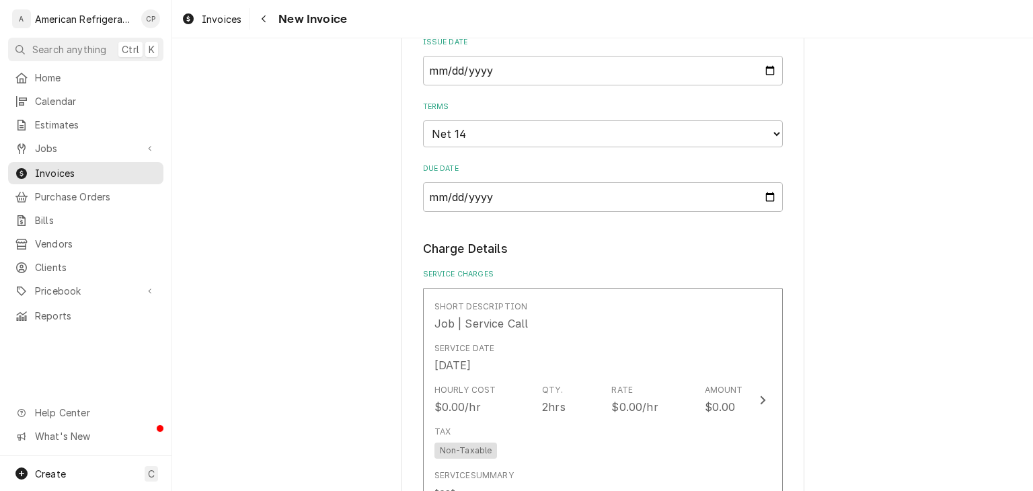
scroll to position [826, 0]
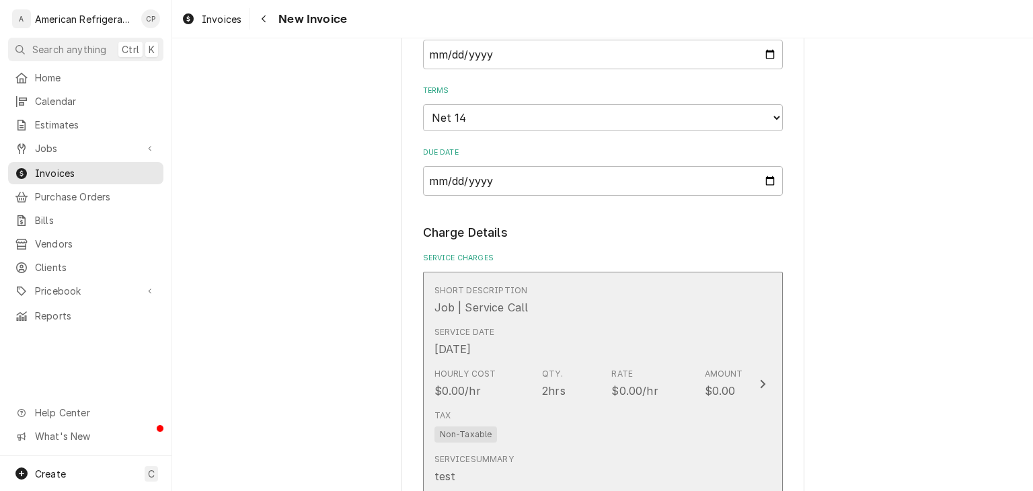
click at [727, 327] on div "Service Date [DATE]" at bounding box center [588, 342] width 309 height 42
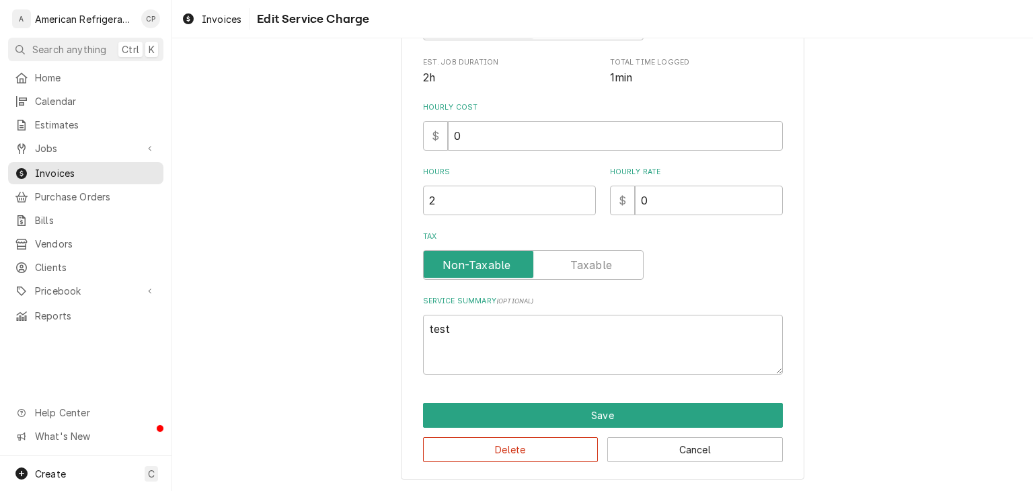
scroll to position [227, 0]
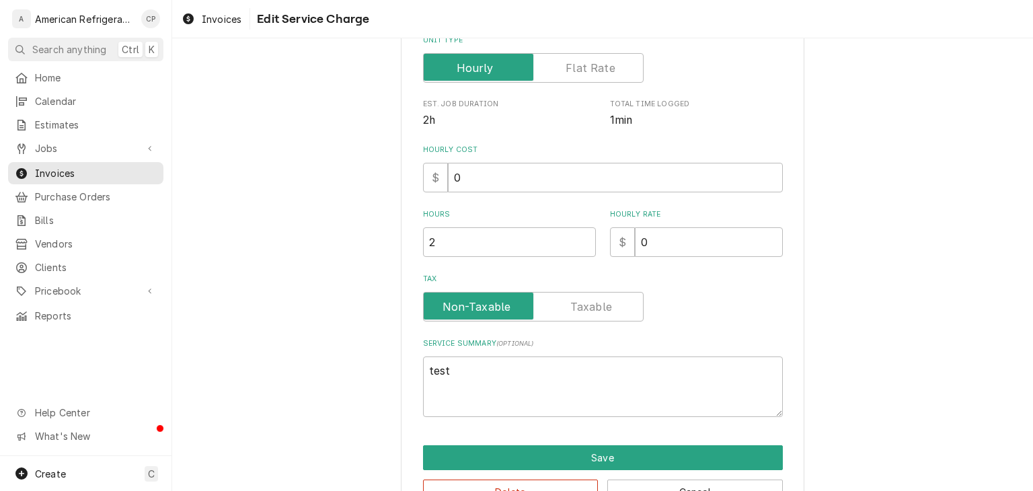
drag, startPoint x: 651, startPoint y: 231, endPoint x: 677, endPoint y: 238, distance: 27.2
click at [656, 18] on input "[DATE]" at bounding box center [696, 4] width 173 height 30
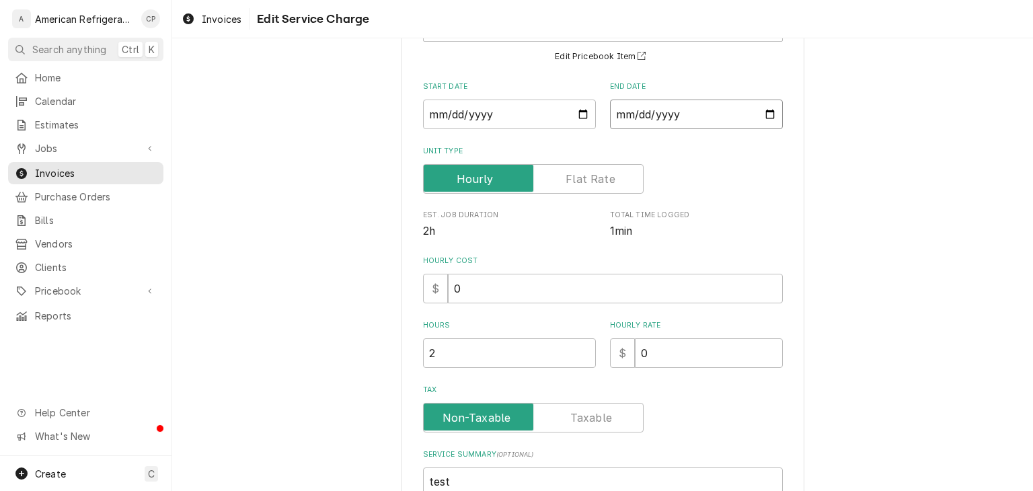
scroll to position [123, 0]
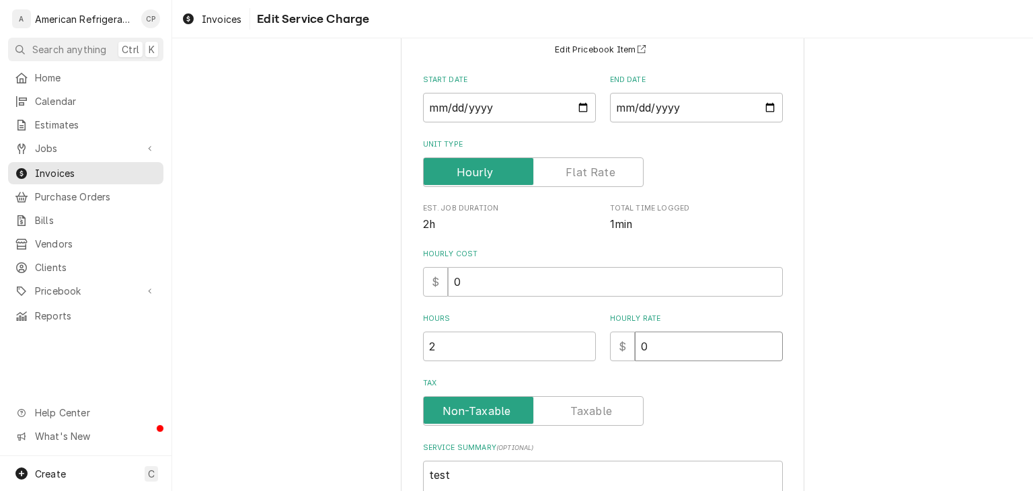
click at [569, 346] on div "Hours 2 Hourly Rate $ 0" at bounding box center [603, 337] width 360 height 48
type textarea "x"
type input "10"
type textarea "x"
type input "10"
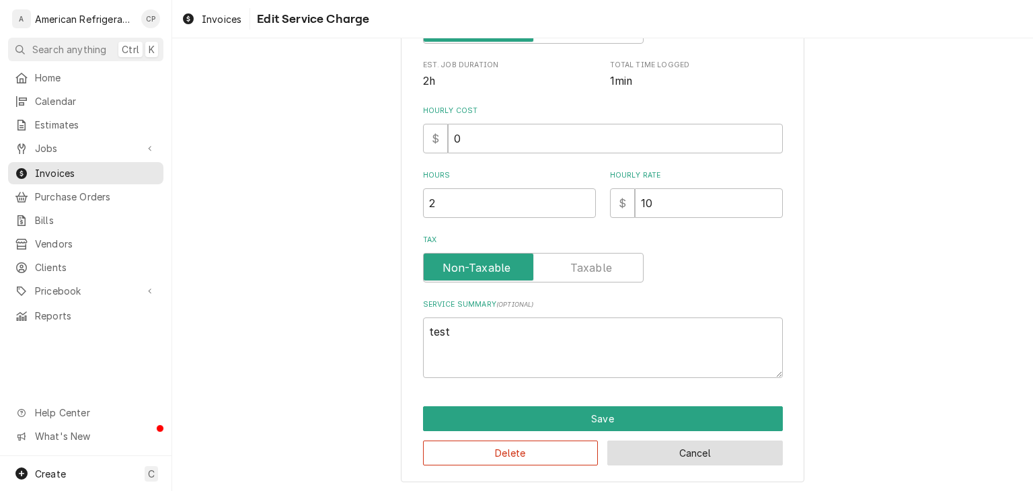
scroll to position [268, 0]
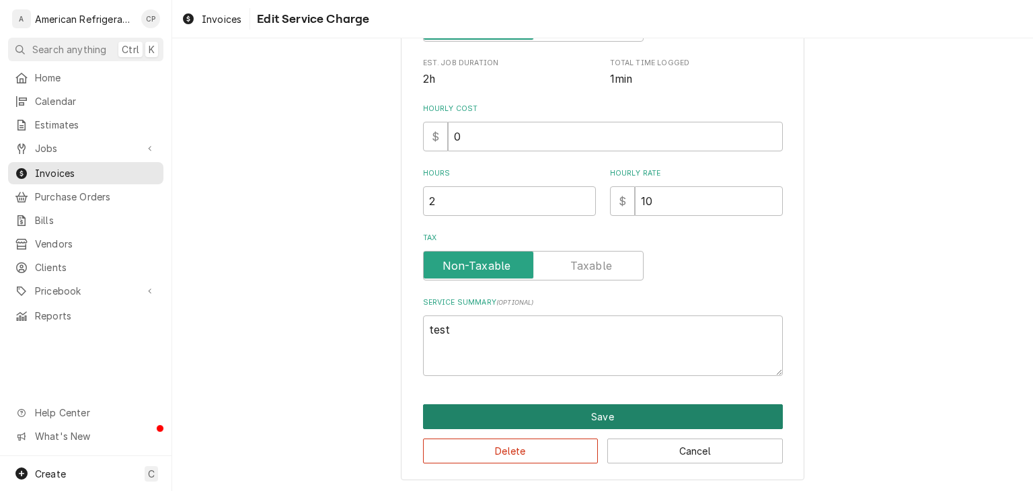
click at [663, 423] on button "Save" at bounding box center [603, 416] width 360 height 25
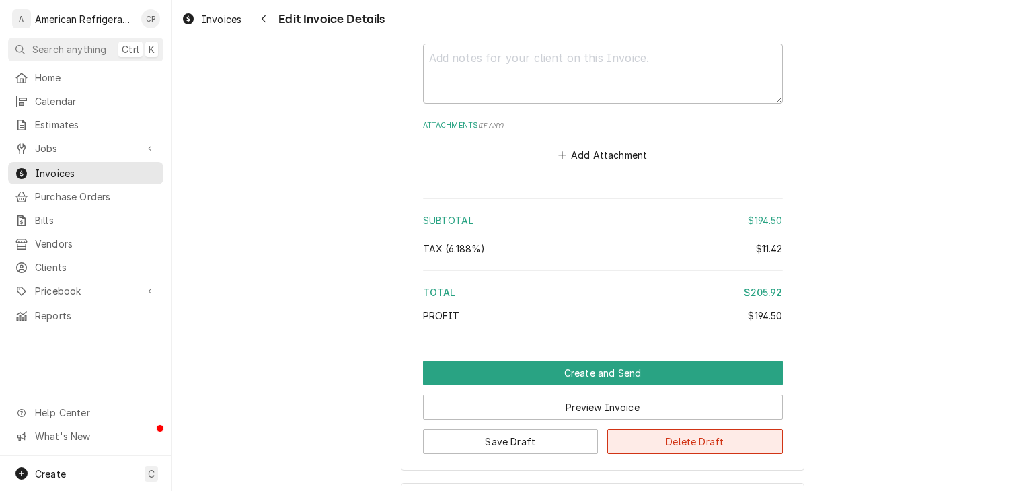
scroll to position [2237, 0]
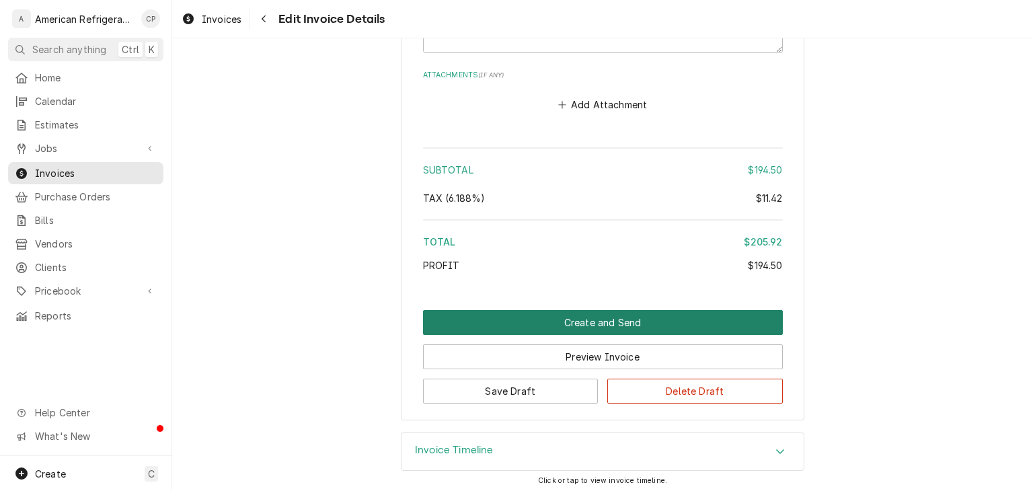
click at [637, 323] on button "Create and Send" at bounding box center [603, 322] width 360 height 25
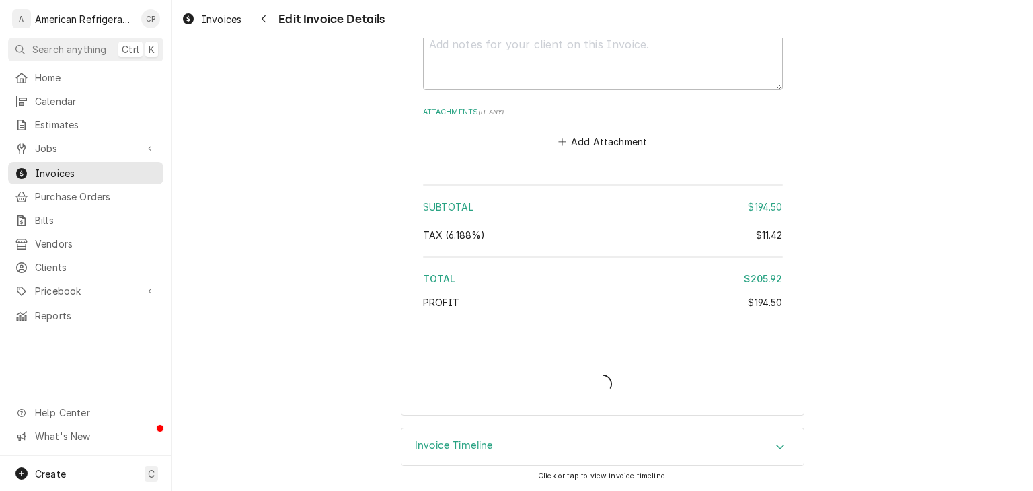
scroll to position [2196, 0]
type textarea "x"
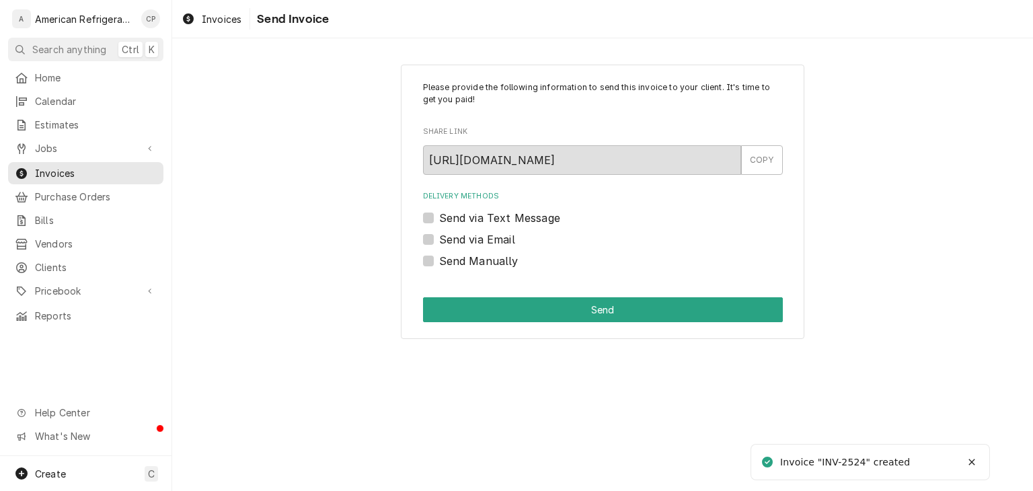
click at [505, 241] on label "Send via Email" at bounding box center [477, 239] width 76 height 16
click at [505, 241] on input "Send via Email" at bounding box center [619, 246] width 360 height 30
checkbox input "true"
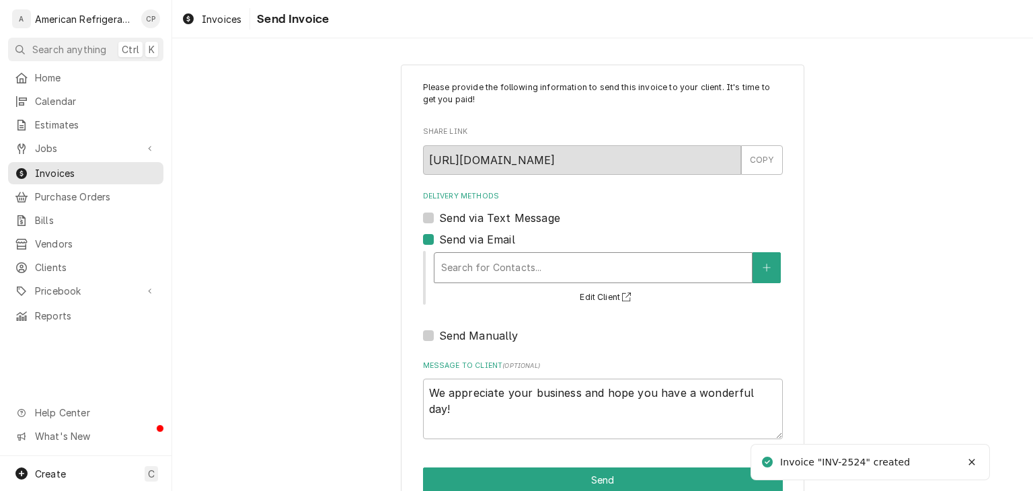
click at [496, 254] on div "Search for Contacts..." at bounding box center [592, 268] width 317 height 30
type textarea "x"
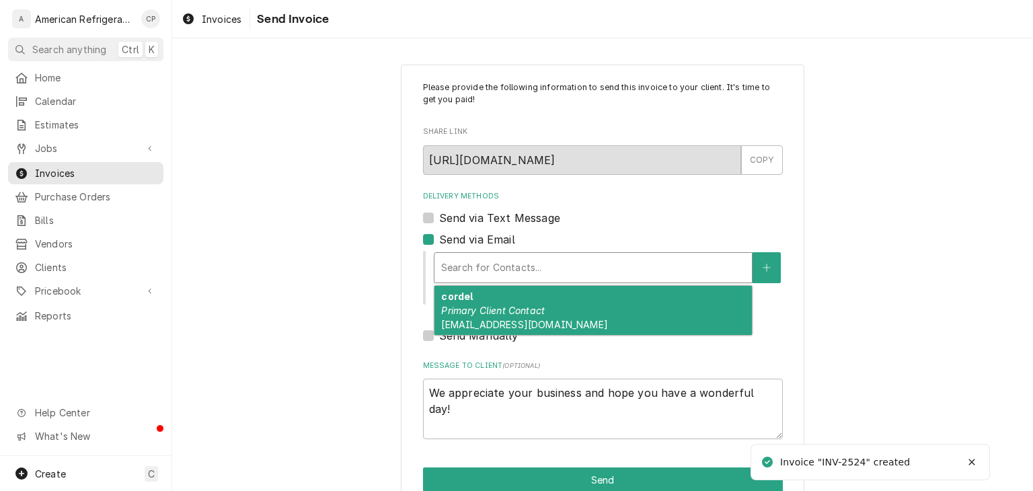
click at [495, 266] on div "Delivery Methods" at bounding box center [593, 267] width 304 height 24
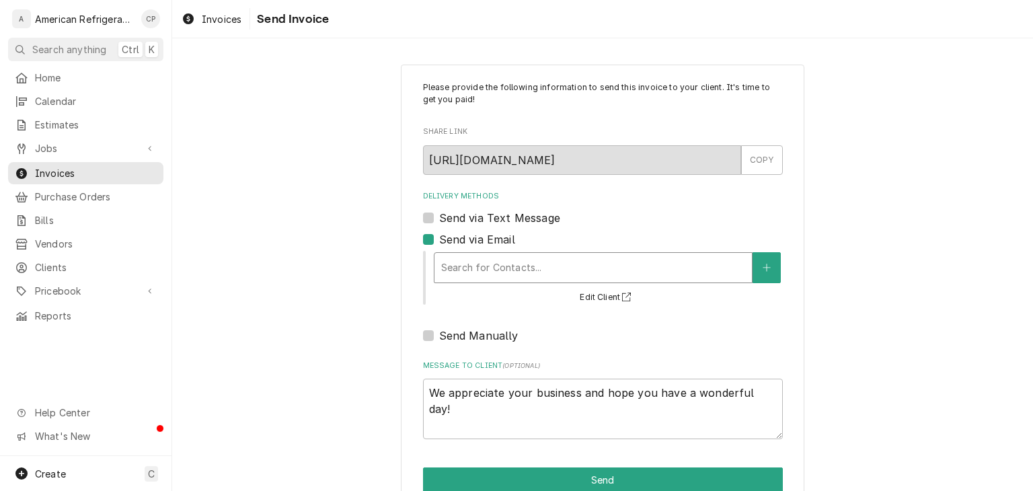
click at [495, 266] on div "Delivery Methods" at bounding box center [593, 267] width 304 height 24
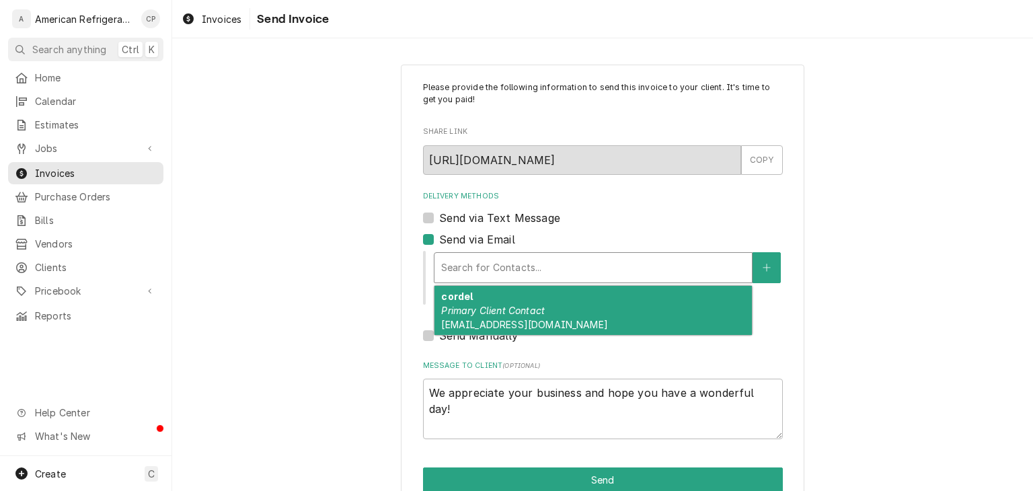
click at [464, 245] on label "Send via Email" at bounding box center [477, 239] width 76 height 16
click at [464, 245] on input "Send via Email" at bounding box center [619, 246] width 360 height 30
checkbox input "false"
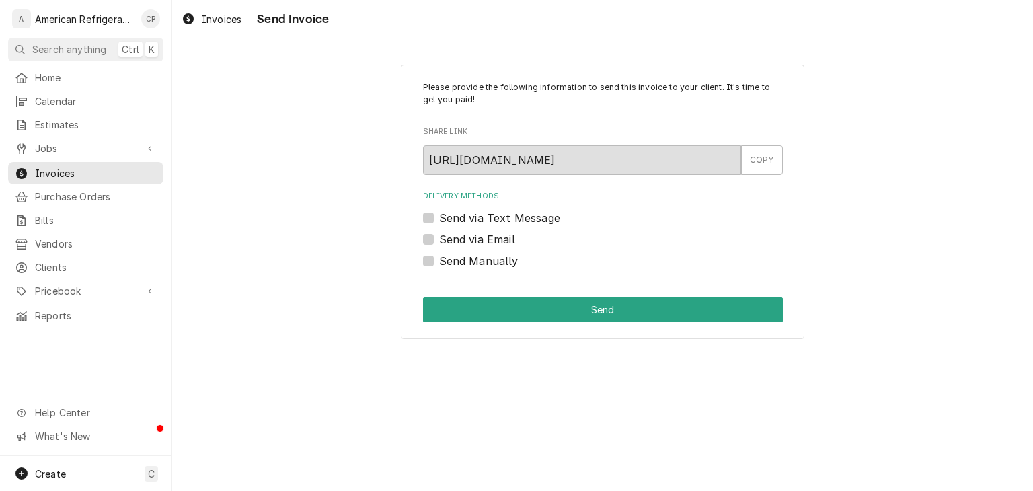
click at [464, 268] on label "Send Manually" at bounding box center [478, 261] width 79 height 16
click at [464, 268] on input "Send Manually" at bounding box center [619, 268] width 360 height 30
checkbox input "true"
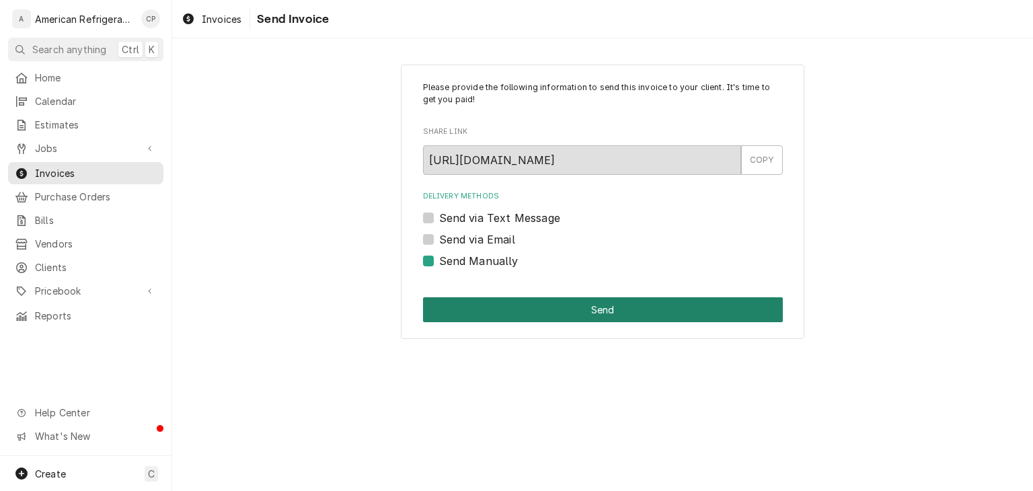
click at [608, 312] on button "Send" at bounding box center [603, 309] width 360 height 25
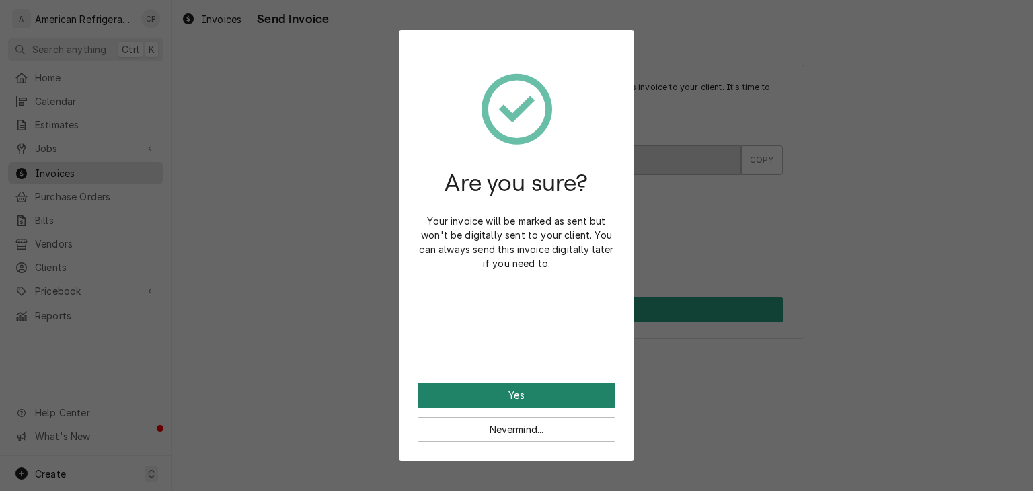
click at [538, 385] on button "Yes" at bounding box center [517, 395] width 198 height 25
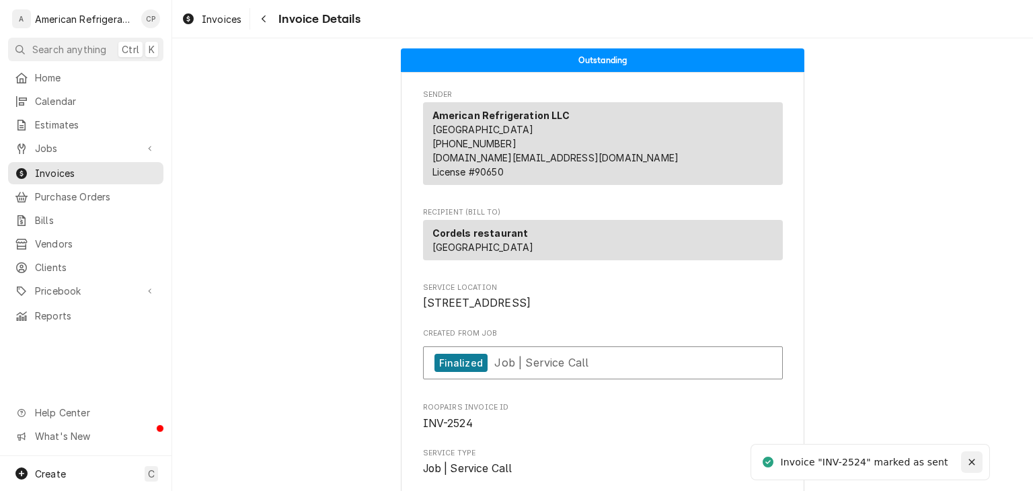
click at [969, 459] on icon "Notifications alt+T" at bounding box center [971, 461] width 9 height 9
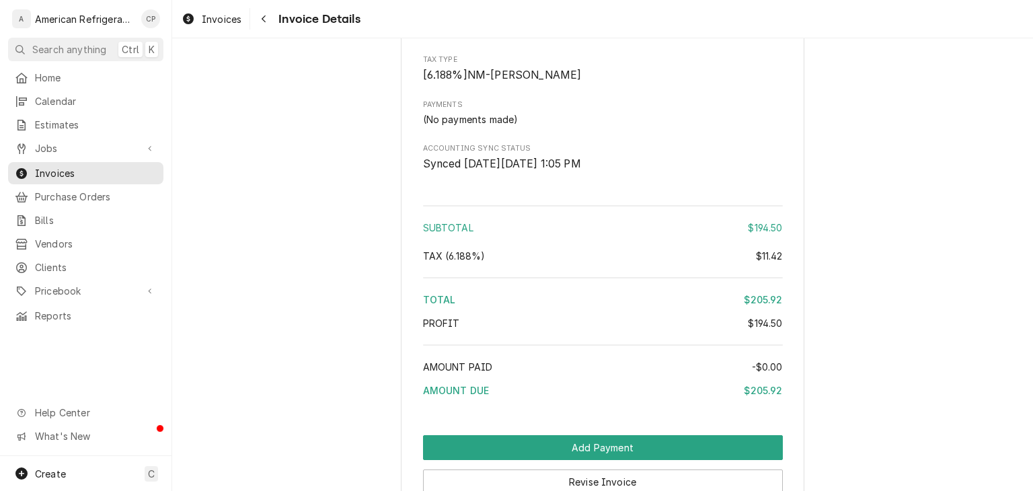
scroll to position [1441, 0]
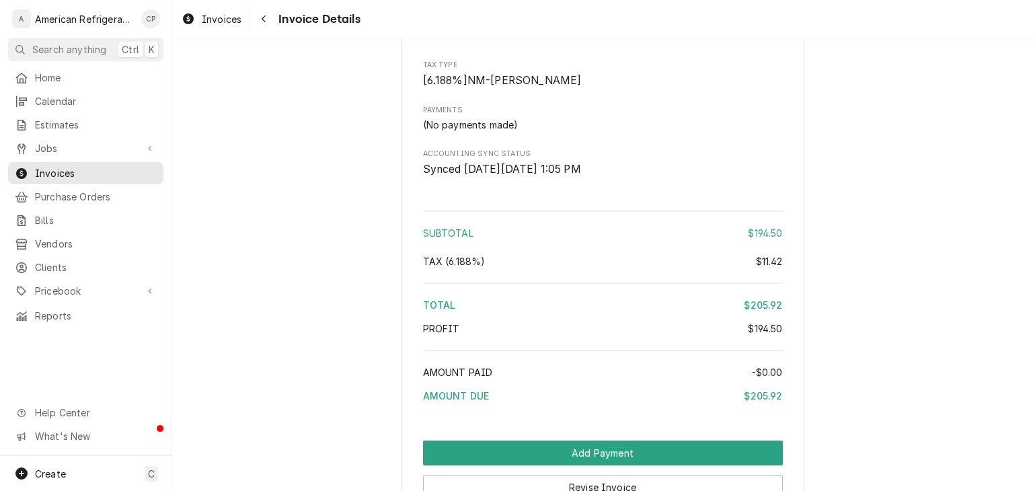
click at [442, 175] on span "Synced on Wed, Aug 13th, 2025 - 1:05 PM" at bounding box center [502, 169] width 158 height 13
drag, startPoint x: 442, startPoint y: 198, endPoint x: 628, endPoint y: 198, distance: 186.2
click at [581, 175] on span "Synced on Wed, Aug 13th, 2025 - 1:05 PM" at bounding box center [502, 169] width 158 height 13
click at [464, 267] on span "Tax ( 6.188% )" at bounding box center [454, 260] width 63 height 11
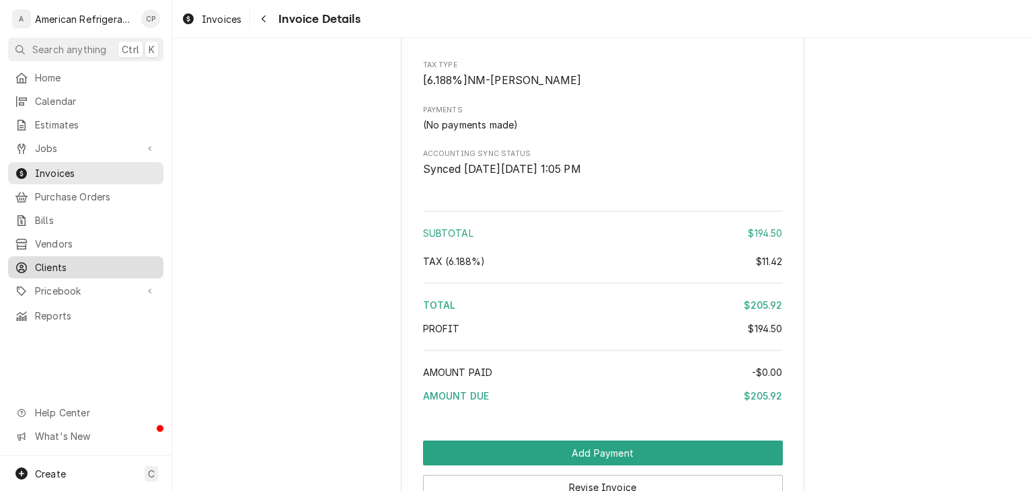
click at [65, 260] on span "Clients" at bounding box center [96, 267] width 122 height 14
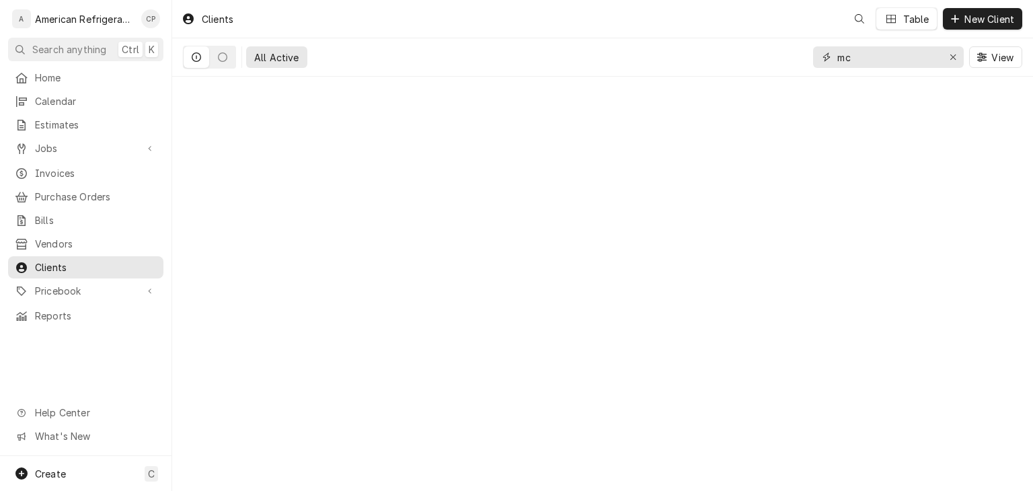
click at [911, 53] on input "mc" at bounding box center [887, 57] width 101 height 22
type input "m"
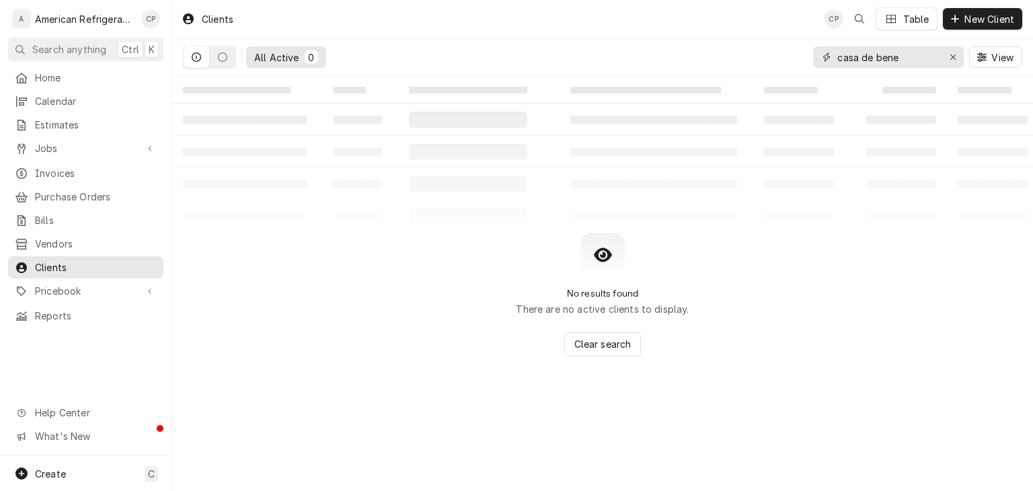
drag, startPoint x: 878, startPoint y: 63, endPoint x: 916, endPoint y: 56, distance: 38.8
click at [916, 57] on input "casa de bene" at bounding box center [887, 57] width 101 height 22
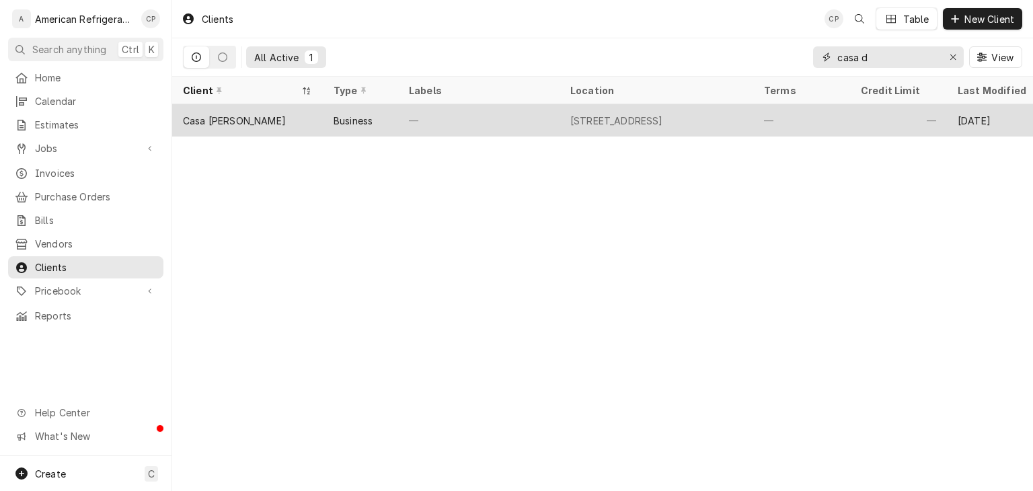
type input "casa d"
click at [300, 113] on div "Casa [PERSON_NAME]" at bounding box center [247, 120] width 151 height 32
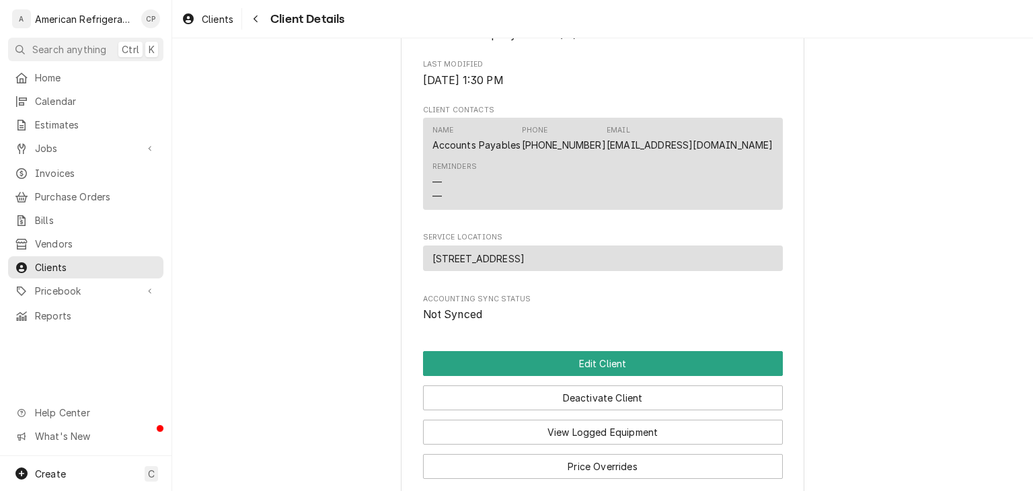
scroll to position [386, 0]
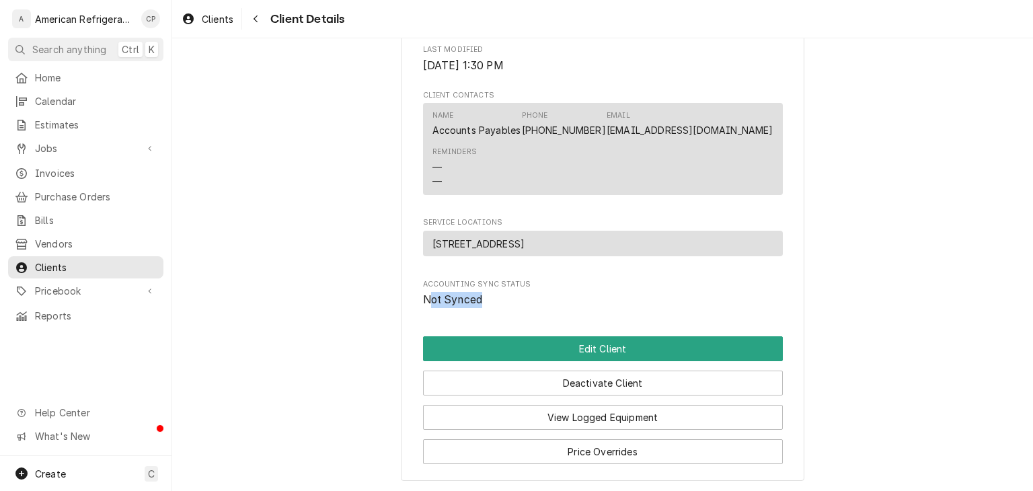
drag, startPoint x: 480, startPoint y: 294, endPoint x: 500, endPoint y: 294, distance: 19.5
click at [500, 294] on span "Not Synced" at bounding box center [603, 300] width 360 height 16
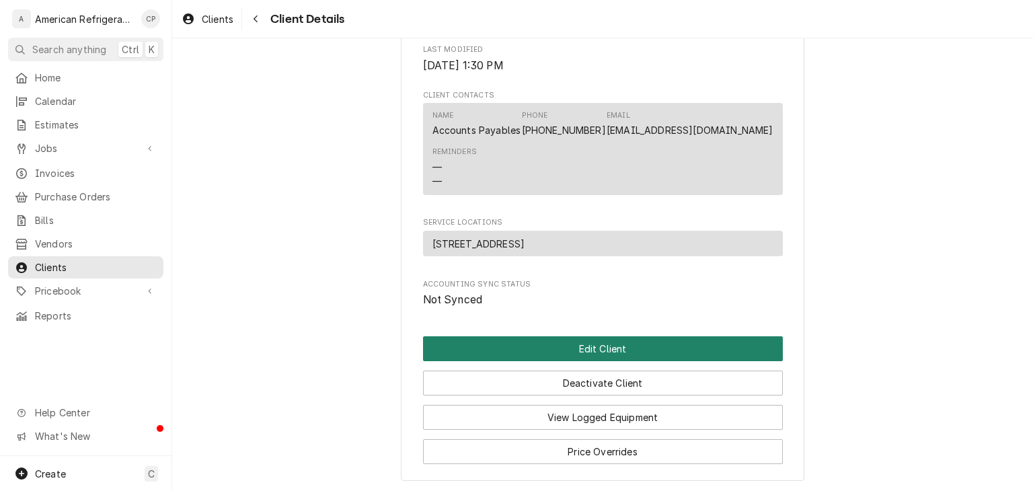
click at [643, 352] on button "Edit Client" at bounding box center [603, 348] width 360 height 25
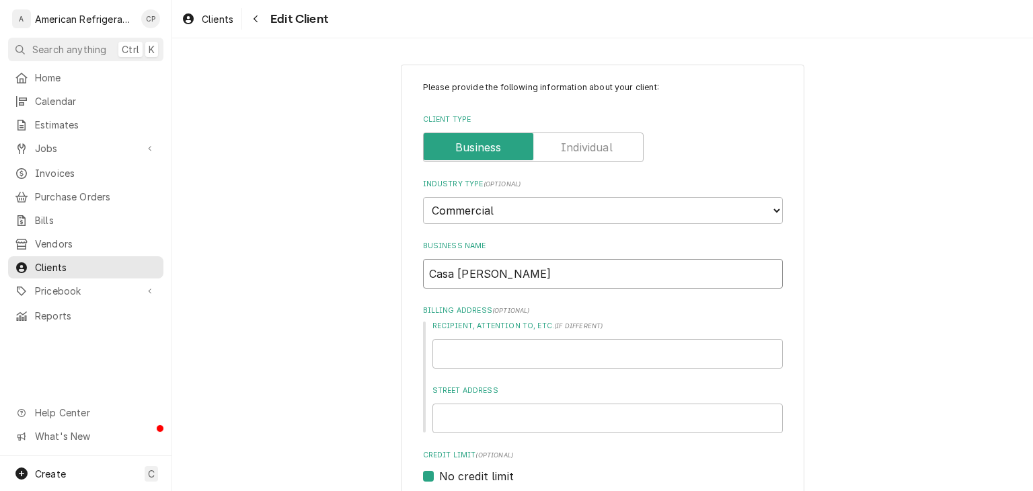
drag, startPoint x: 592, startPoint y: 275, endPoint x: 353, endPoint y: 272, distance: 238.7
paste input "Pitco Frialator"
type input "Pitco Frialator"
type textarea "x"
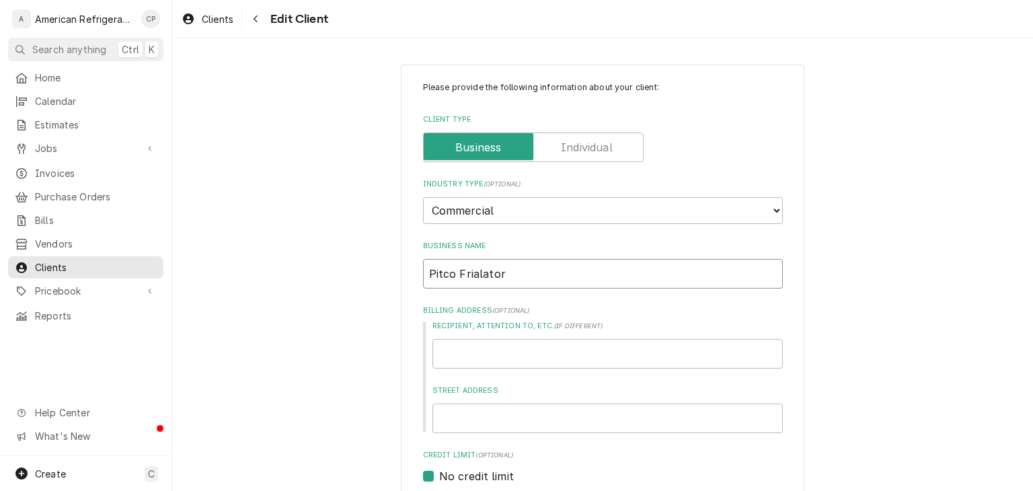
type input "Casa de Benavidez"
type textarea "x"
click at [625, 268] on input "Casa de Benavidez" at bounding box center [603, 274] width 360 height 30
drag, startPoint x: 565, startPoint y: 273, endPoint x: 321, endPoint y: 276, distance: 244.1
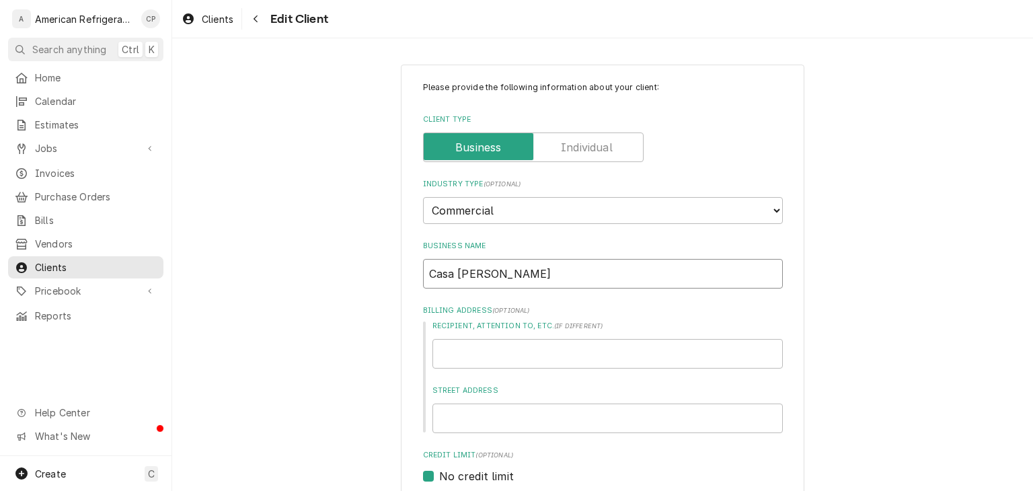
paste input "(1025)"
type input "Casa [PERSON_NAME] (1025)"
type textarea "x"
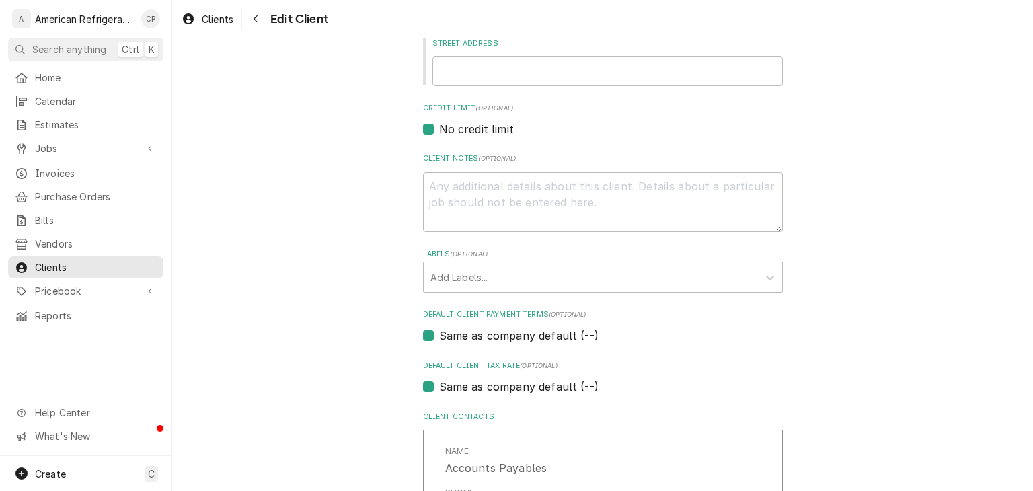
scroll to position [700, 0]
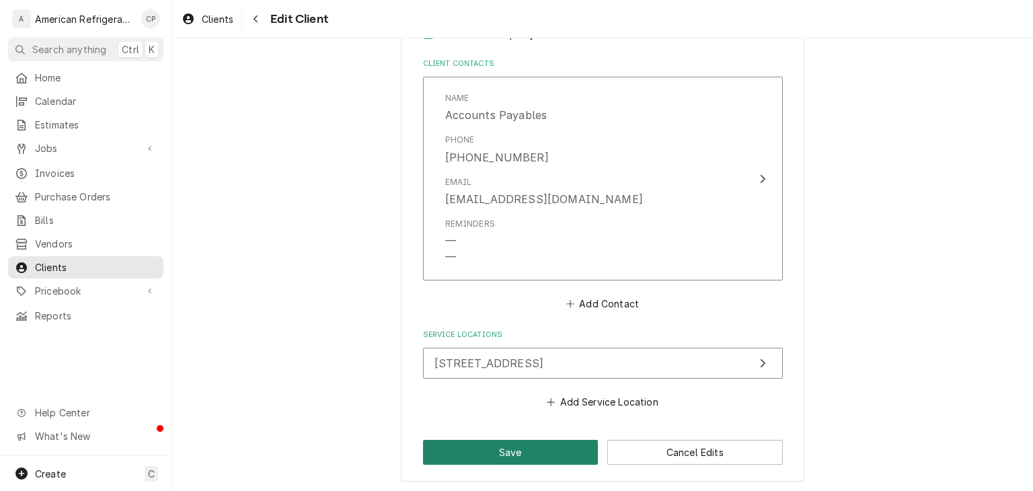
type input "Casa [PERSON_NAME] (1025)"
click at [549, 448] on button "Save" at bounding box center [510, 452] width 175 height 25
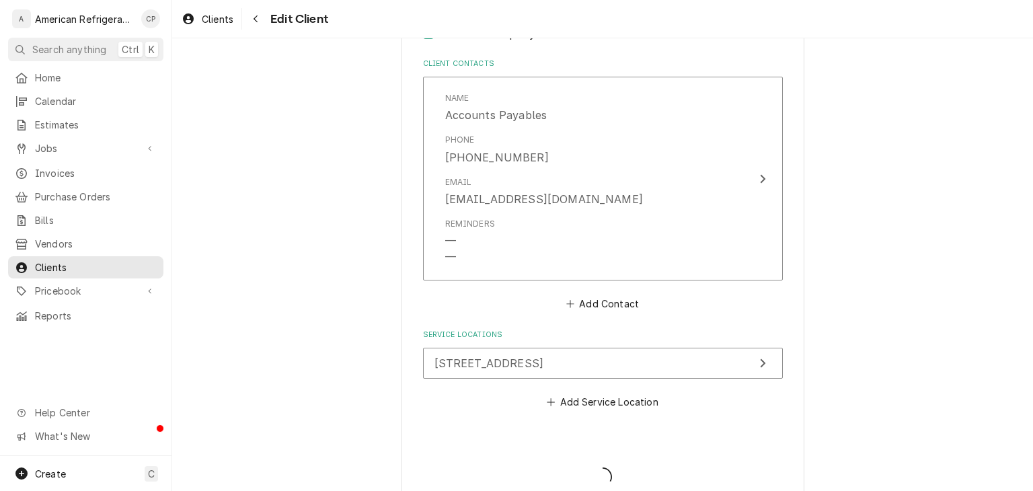
type textarea "x"
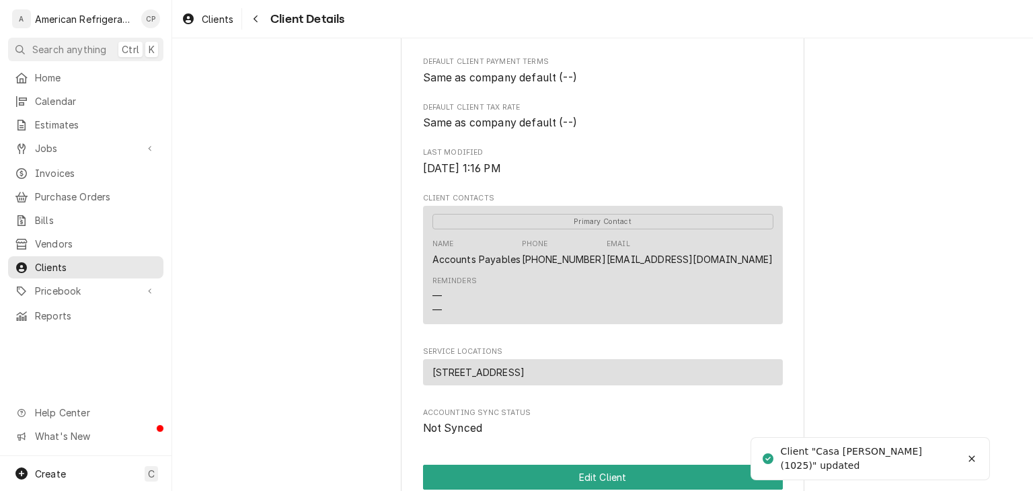
scroll to position [475, 0]
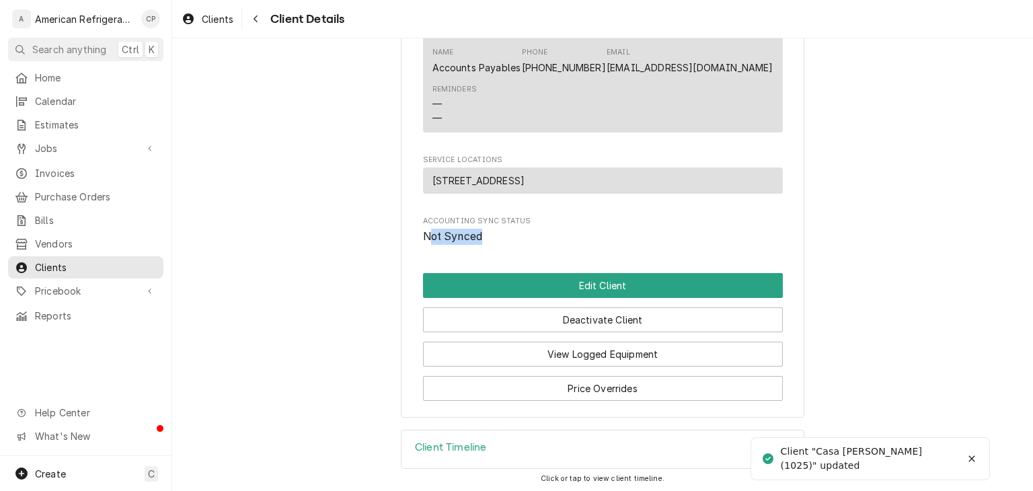
drag, startPoint x: 430, startPoint y: 239, endPoint x: 479, endPoint y: 236, distance: 49.2
click at [479, 236] on span "Not Synced" at bounding box center [453, 236] width 60 height 13
click at [473, 236] on span "Not Synced" at bounding box center [453, 236] width 60 height 13
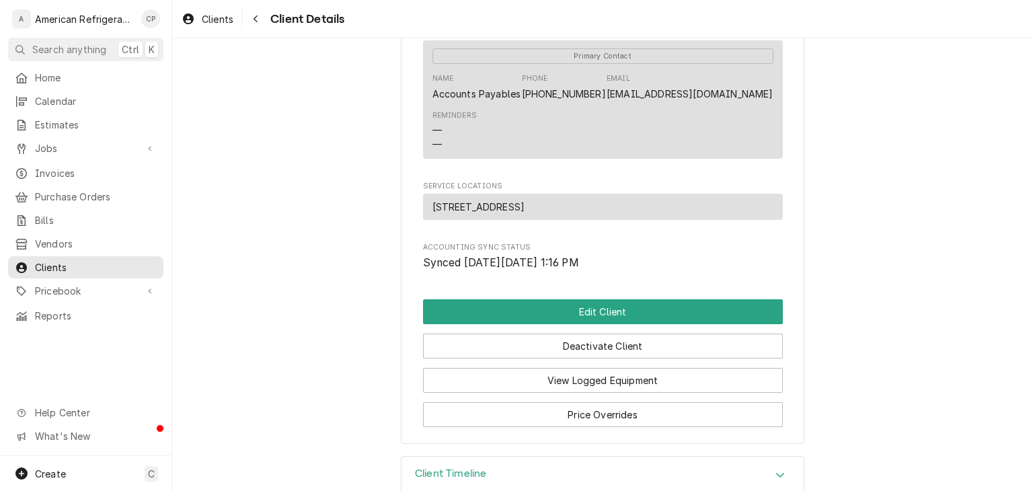
scroll to position [471, 0]
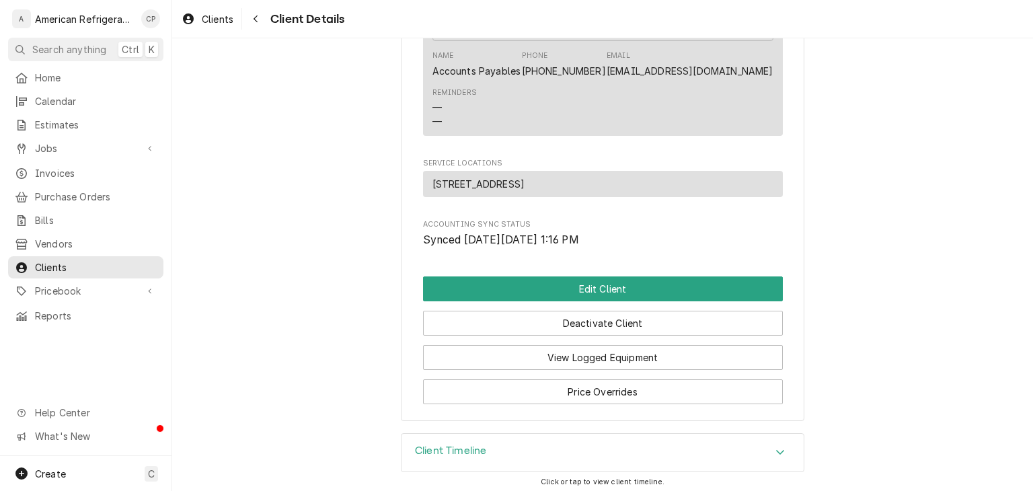
drag, startPoint x: 537, startPoint y: 239, endPoint x: 635, endPoint y: 233, distance: 99.0
click at [635, 233] on span "Synced on Wed, Aug 13th, 2025 - 1:16 PM" at bounding box center [603, 240] width 360 height 16
click at [579, 235] on span "Synced on Wed, Aug 13th, 2025 - 1:16 PM" at bounding box center [501, 239] width 156 height 13
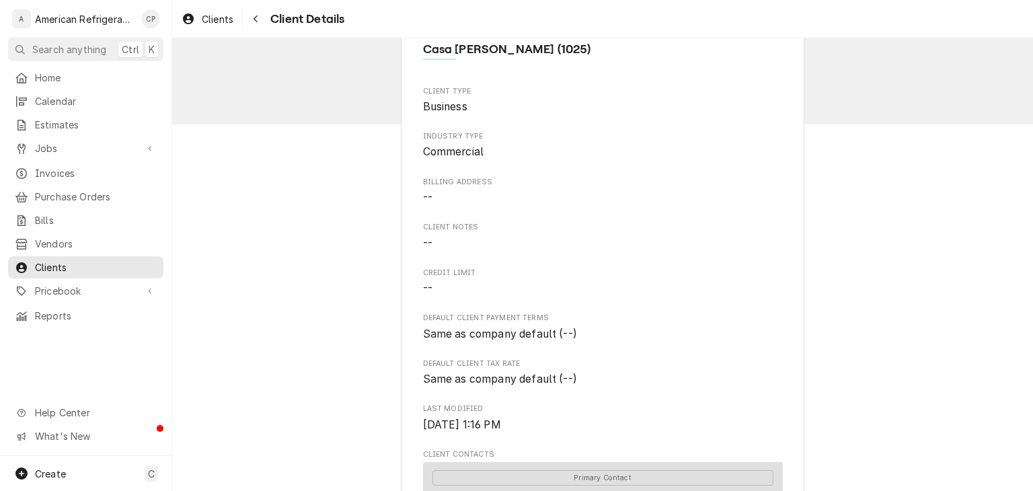
scroll to position [0, 0]
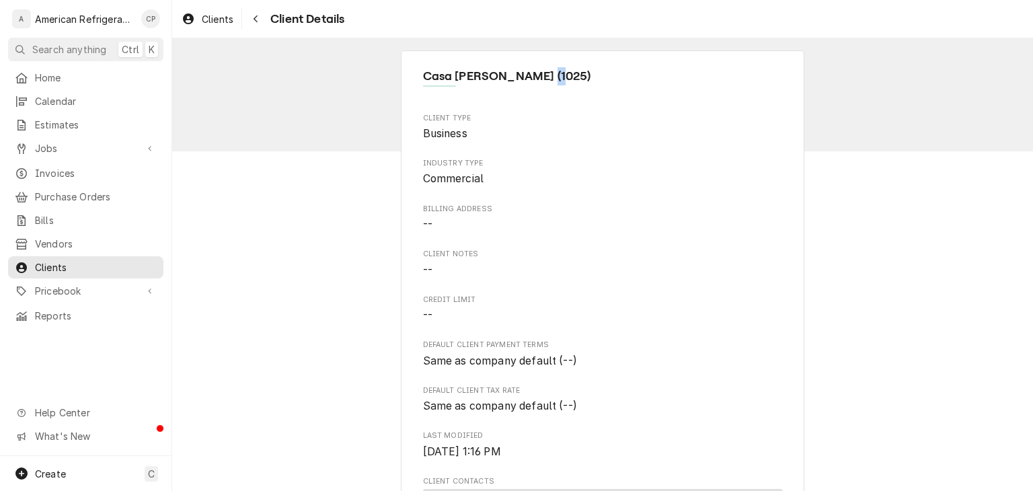
click at [557, 81] on span "Casa [PERSON_NAME] (1025)" at bounding box center [603, 76] width 360 height 18
click at [557, 81] on span "Casa de Benavidez (1025)" at bounding box center [603, 76] width 360 height 18
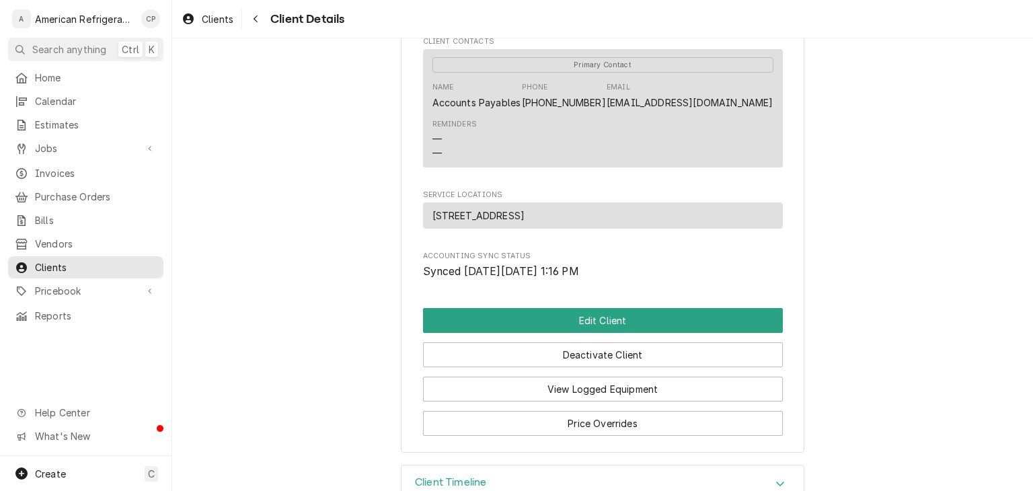
scroll to position [475, 0]
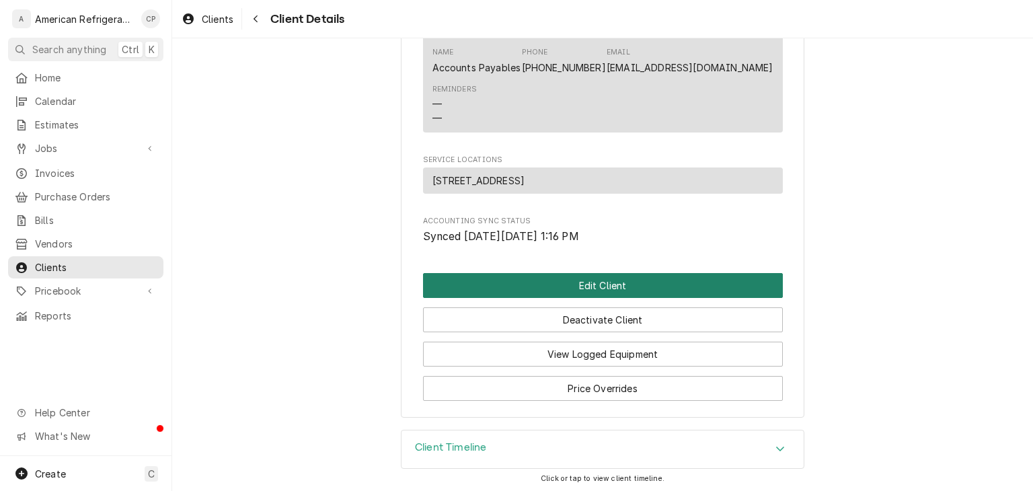
click at [627, 286] on button "Edit Client" at bounding box center [603, 285] width 360 height 25
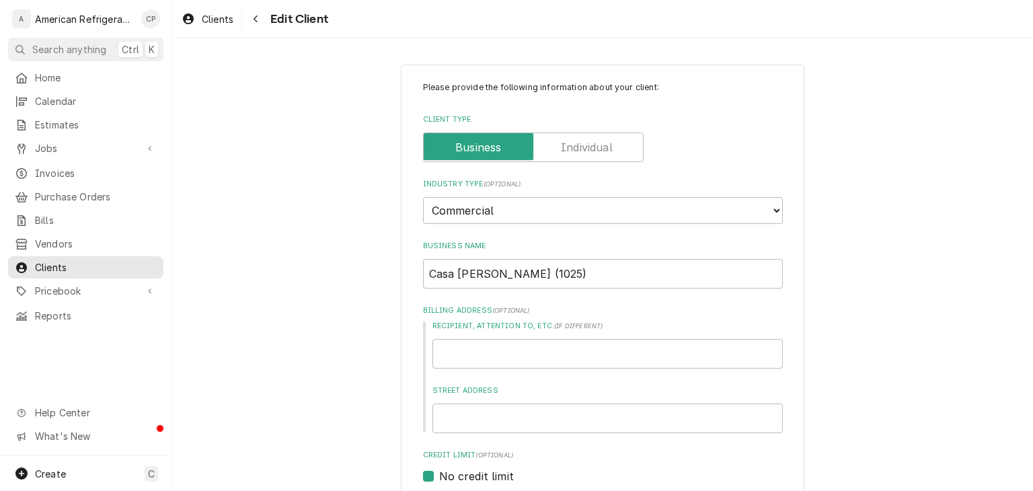
type textarea "x"
click at [89, 147] on span "Jobs" at bounding box center [86, 148] width 102 height 14
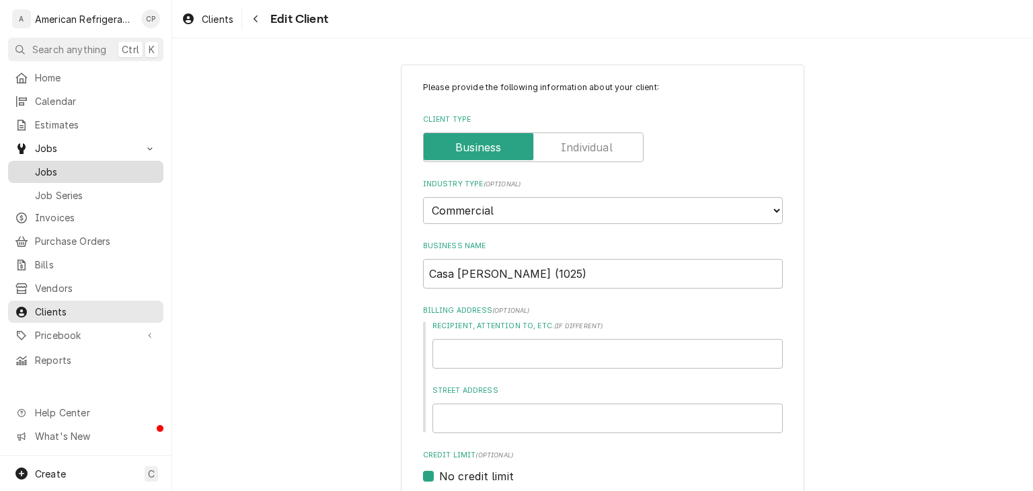
click at [97, 169] on span "Jobs" at bounding box center [96, 172] width 122 height 14
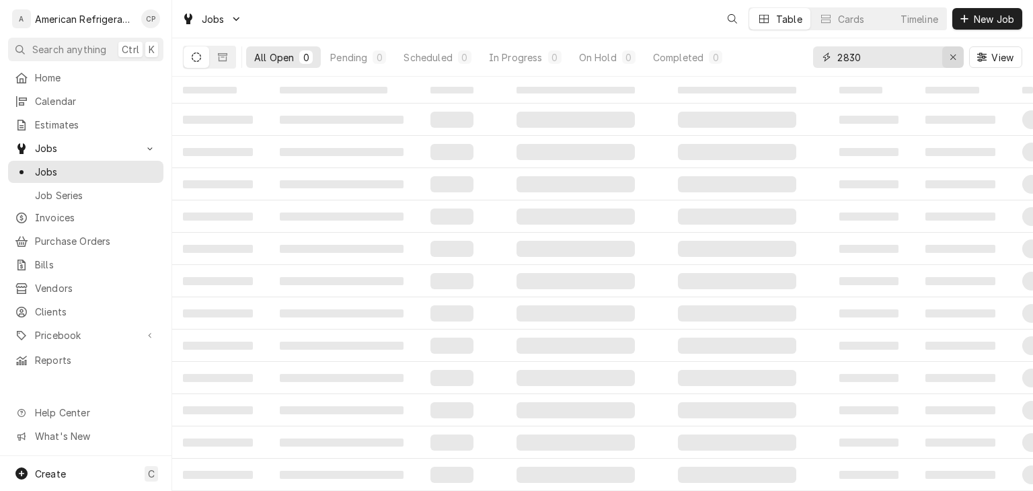
click at [956, 54] on div "Erase input" at bounding box center [952, 56] width 13 height 13
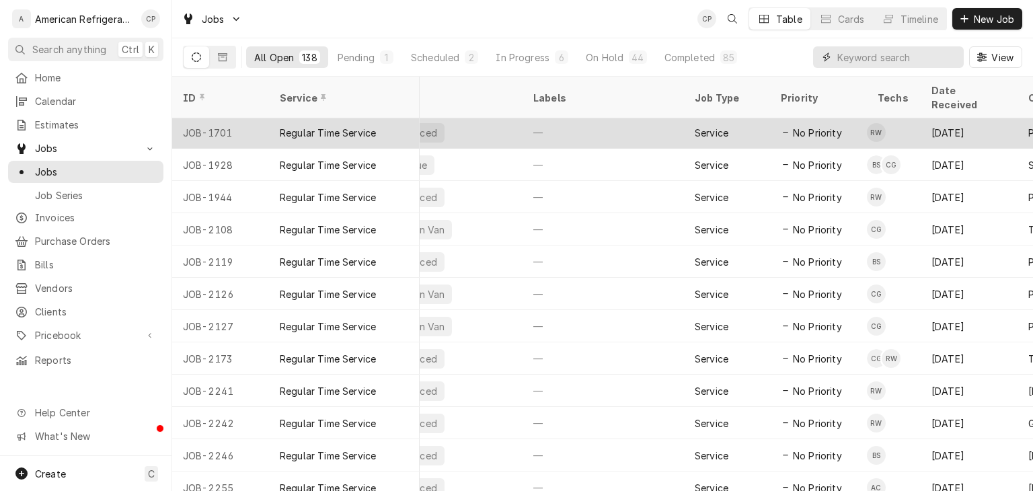
scroll to position [2, 141]
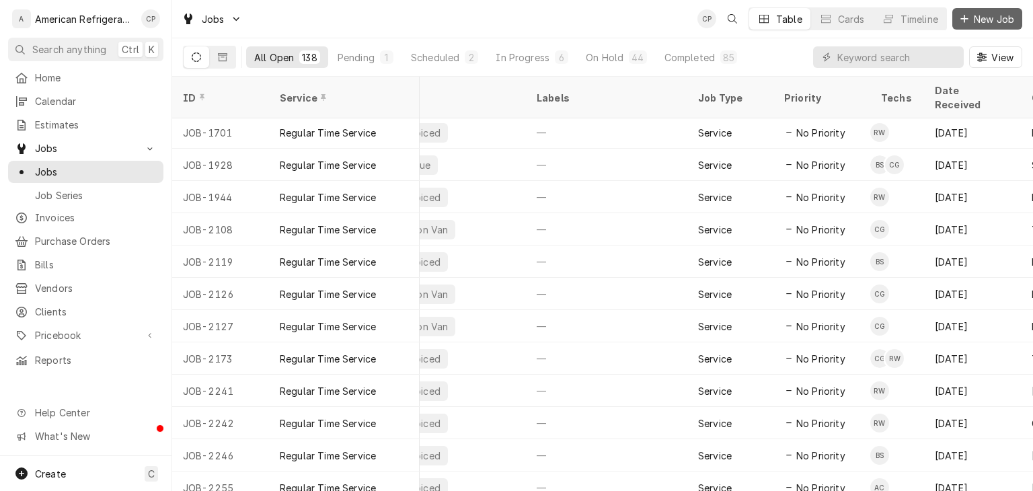
click at [972, 13] on span "New Job" at bounding box center [994, 19] width 46 height 14
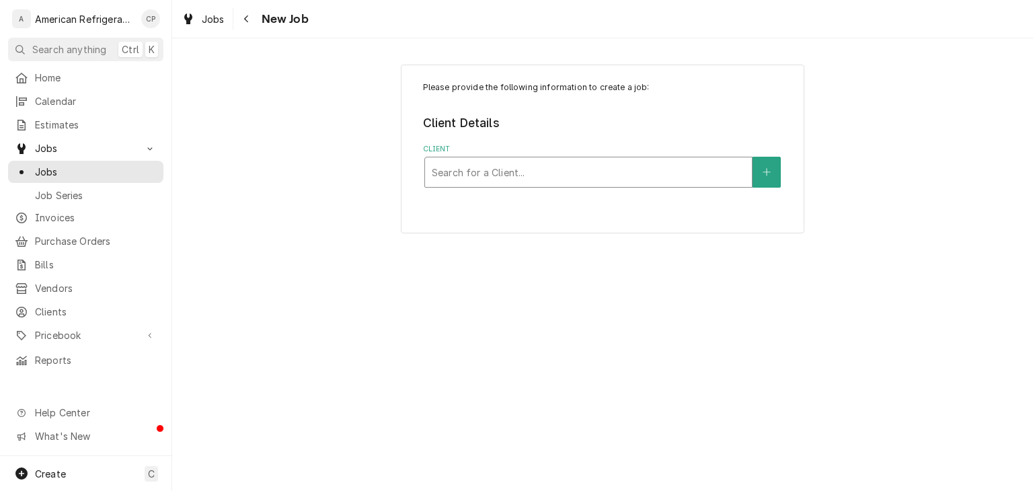
click at [512, 175] on div "Client" at bounding box center [588, 172] width 313 height 24
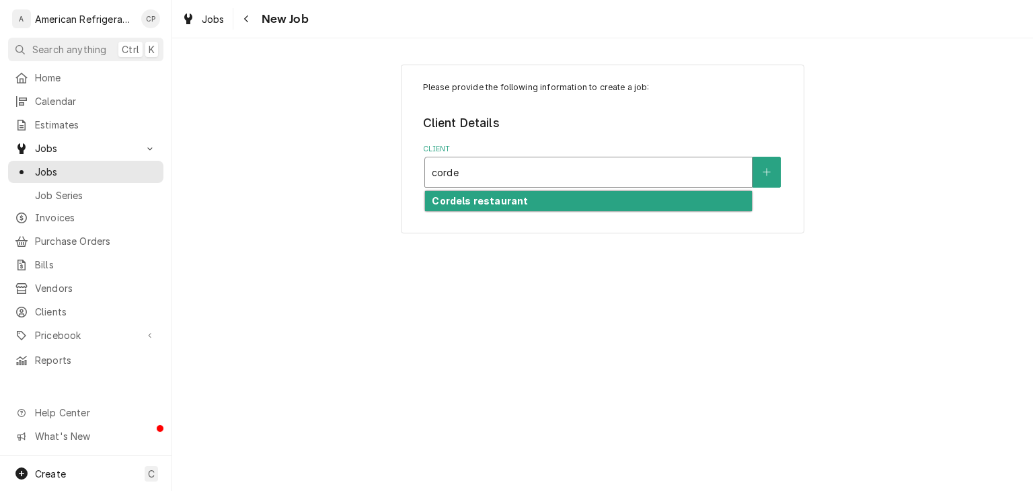
type input "cordel"
click at [506, 202] on strong "Cordels restaurant" at bounding box center [480, 200] width 96 height 11
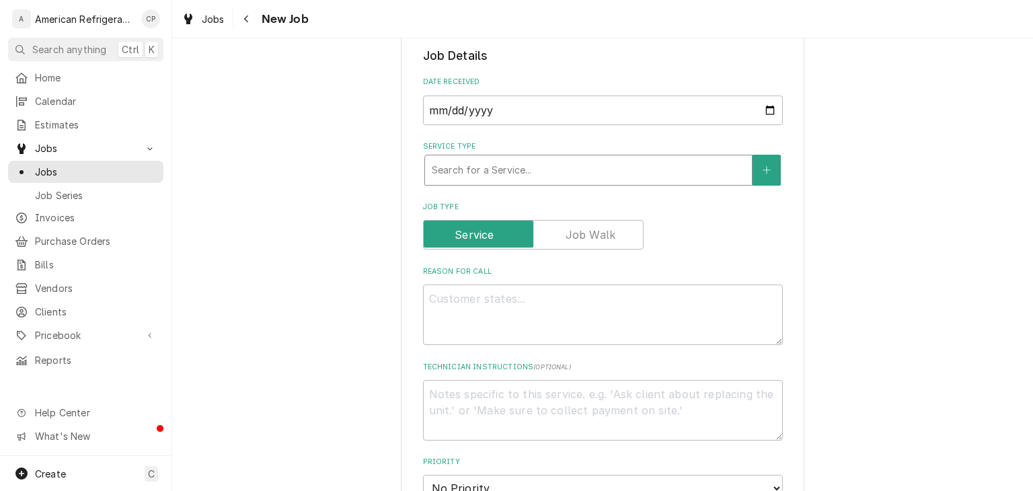
scroll to position [280, 0]
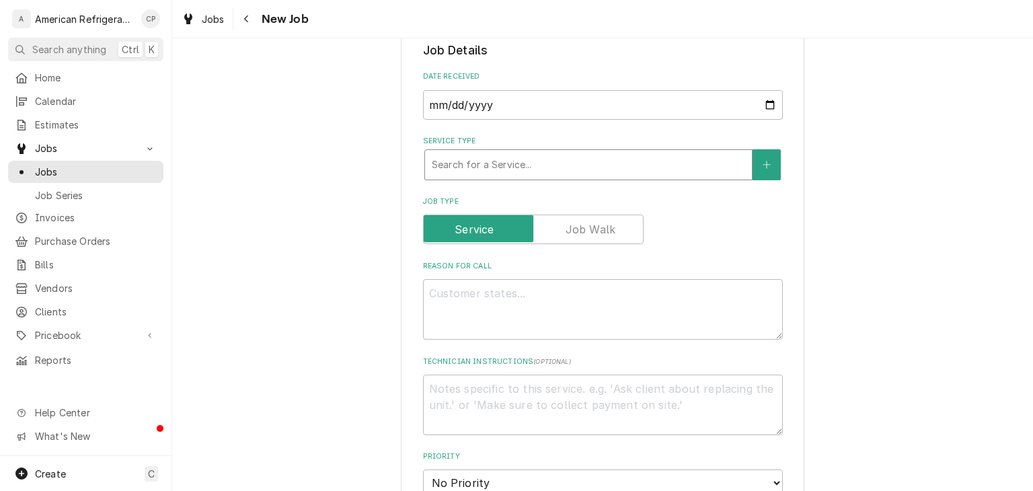
click at [512, 160] on div "Service Type" at bounding box center [588, 165] width 313 height 24
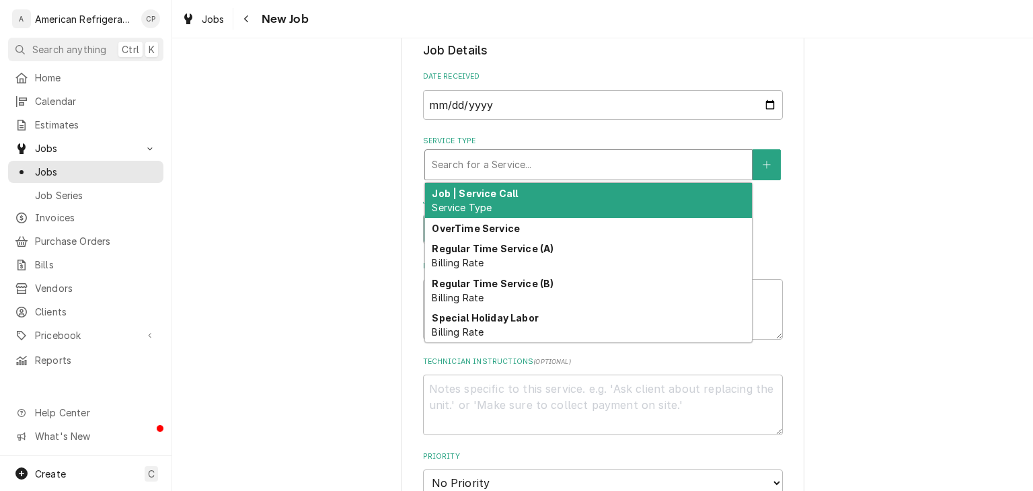
click at [372, 186] on div "Please provide the following information to create a job: Client Details Client…" at bounding box center [602, 434] width 861 height 1322
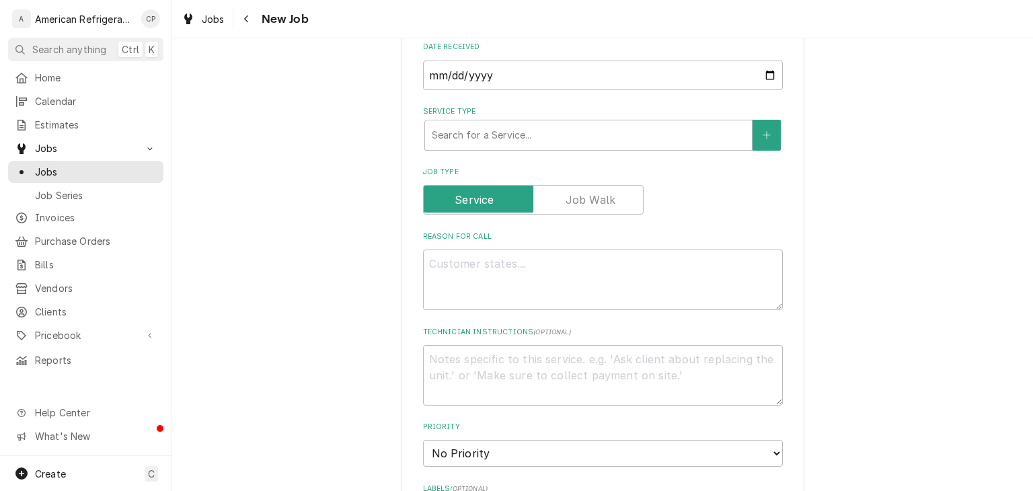
scroll to position [301, 0]
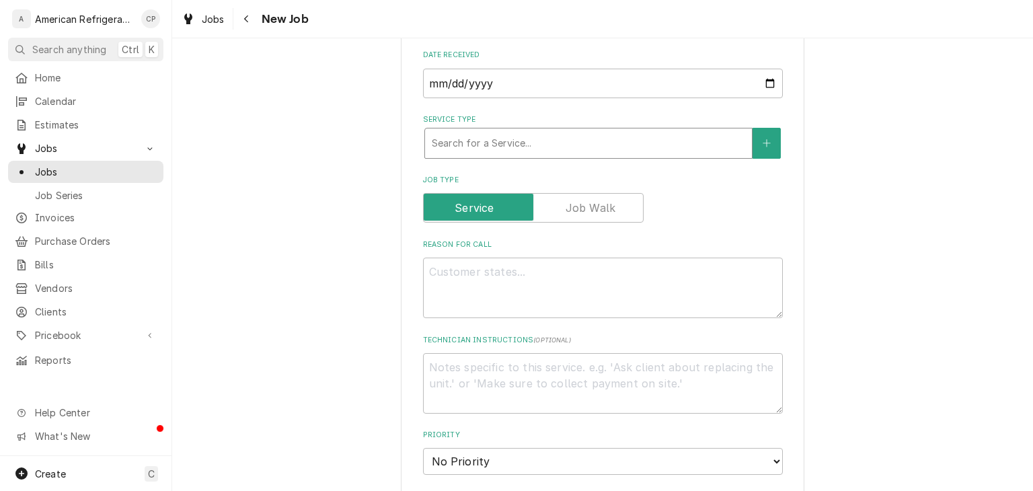
click at [573, 148] on div "Service Type" at bounding box center [588, 143] width 313 height 24
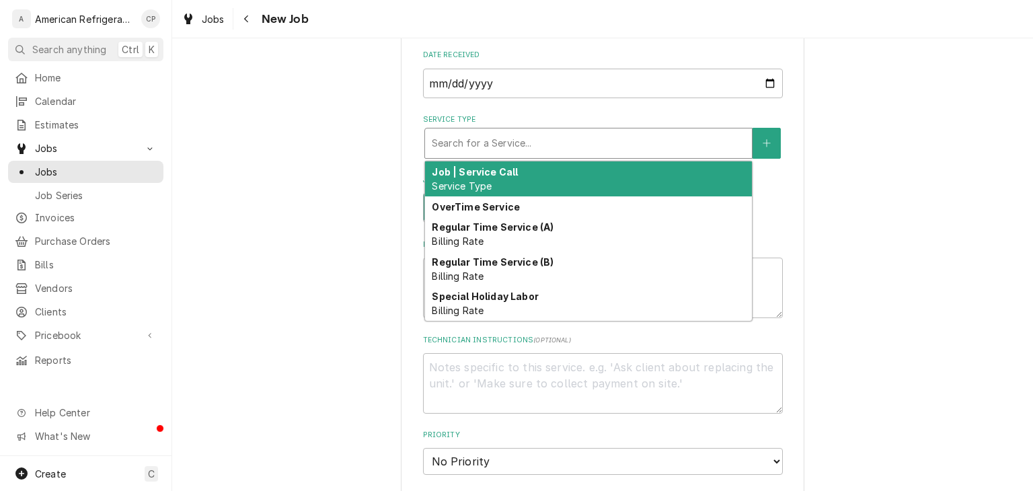
click at [347, 136] on div "Please provide the following information to create a job: Client Details Client…" at bounding box center [602, 412] width 861 height 1322
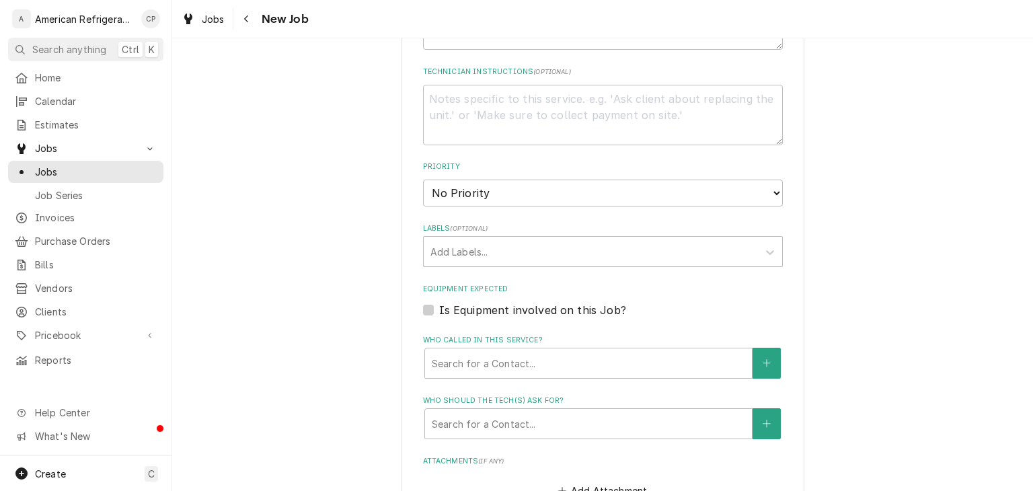
scroll to position [573, 0]
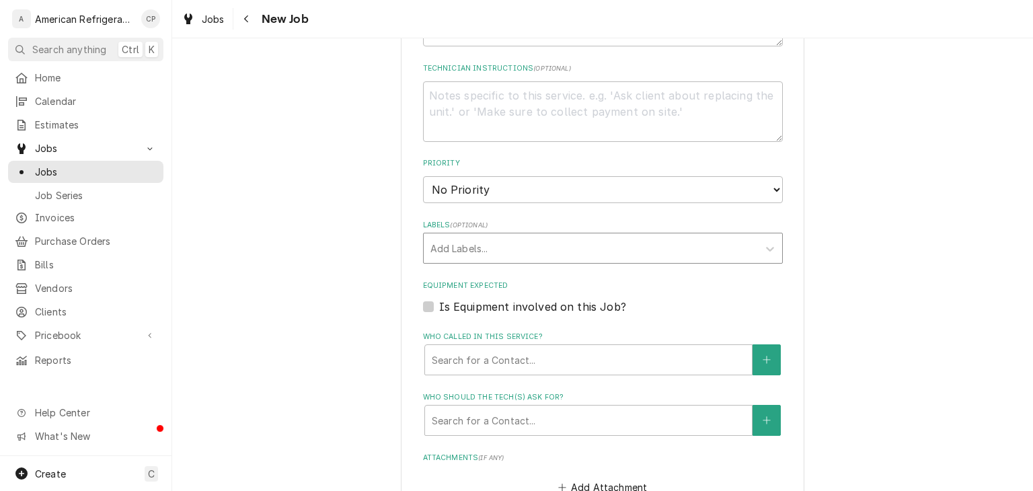
click at [495, 250] on div "Labels" at bounding box center [590, 248] width 321 height 24
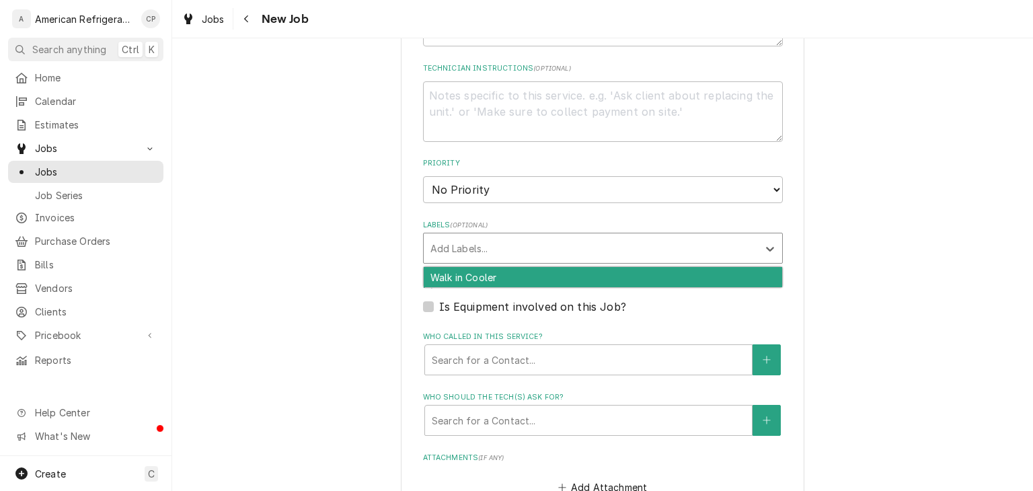
click at [380, 269] on div "Please provide the following information to create a job: Client Details Client…" at bounding box center [602, 141] width 861 height 1322
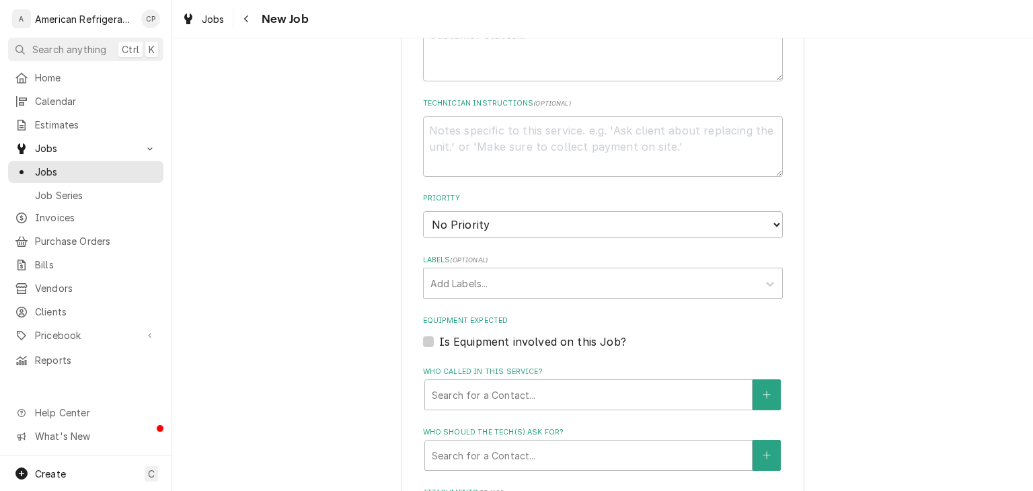
scroll to position [530, 0]
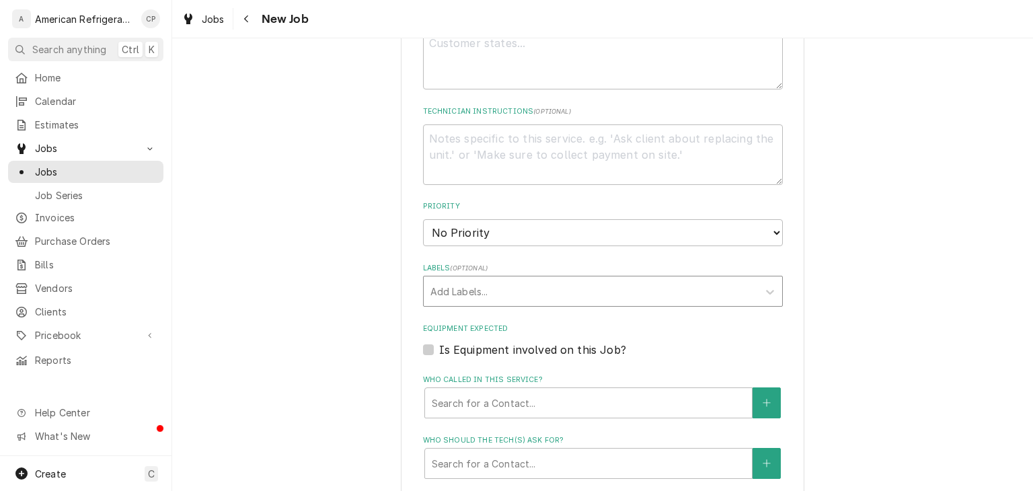
click at [545, 276] on div "Add Labels..." at bounding box center [591, 291] width 334 height 30
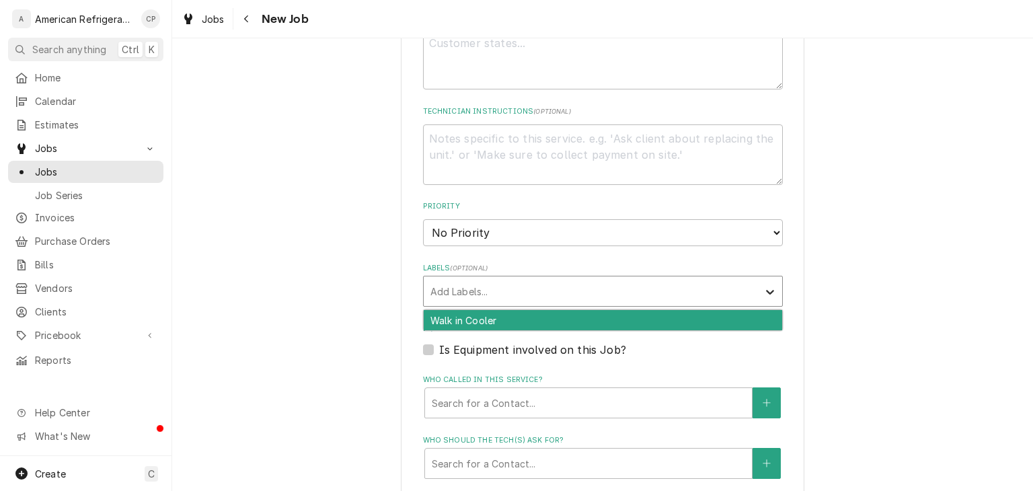
click at [760, 286] on div "Labels" at bounding box center [770, 291] width 24 height 26
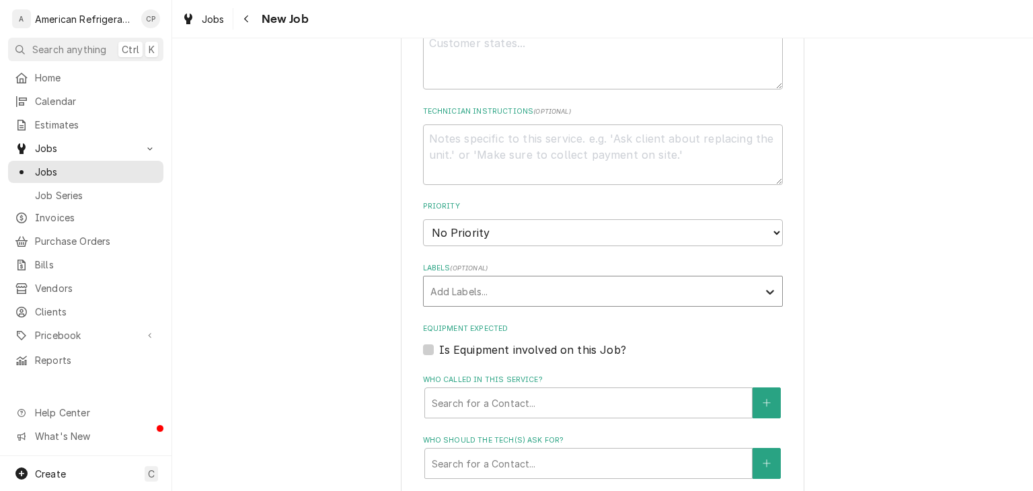
click at [768, 290] on icon "Labels" at bounding box center [770, 292] width 8 height 5
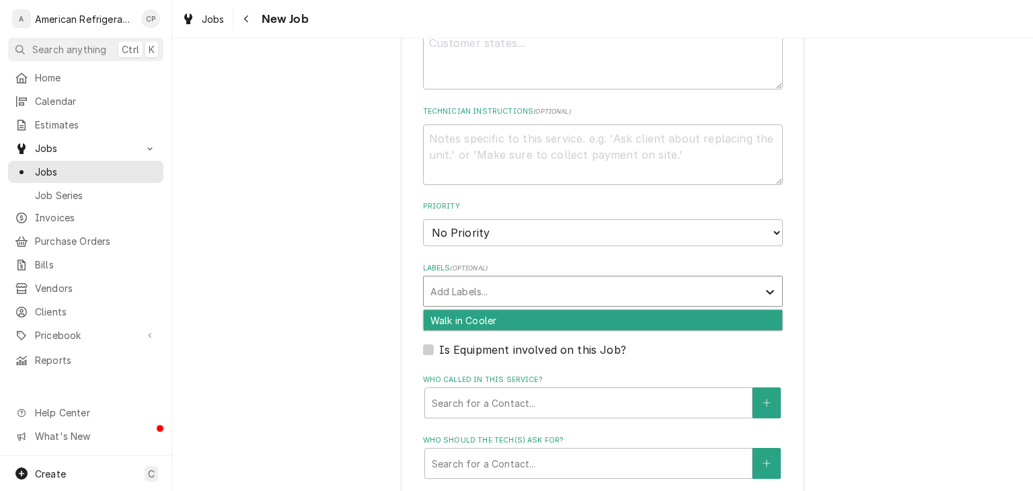
click at [768, 290] on icon "Labels" at bounding box center [770, 292] width 8 height 5
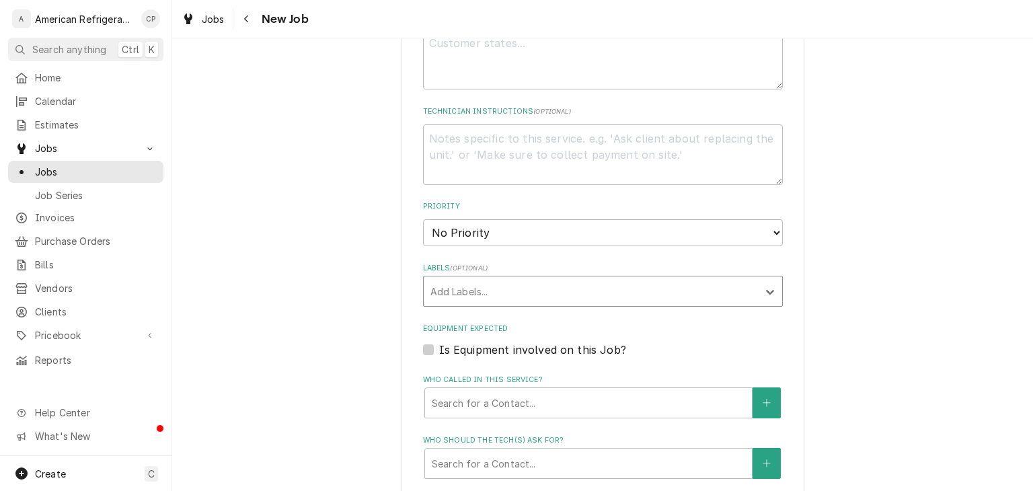
click at [523, 284] on div "Labels" at bounding box center [590, 291] width 321 height 24
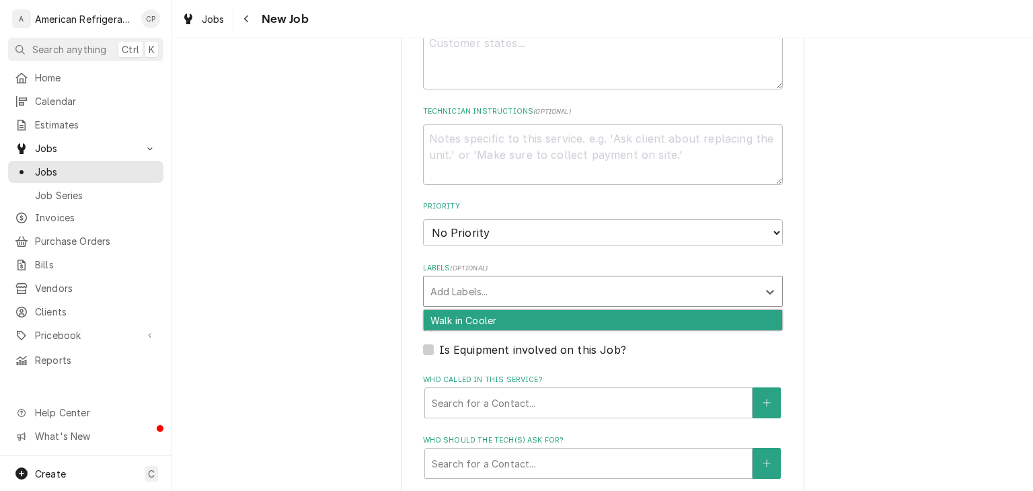
click at [356, 268] on div "Please provide the following information to create a job: Client Details Client…" at bounding box center [602, 184] width 861 height 1322
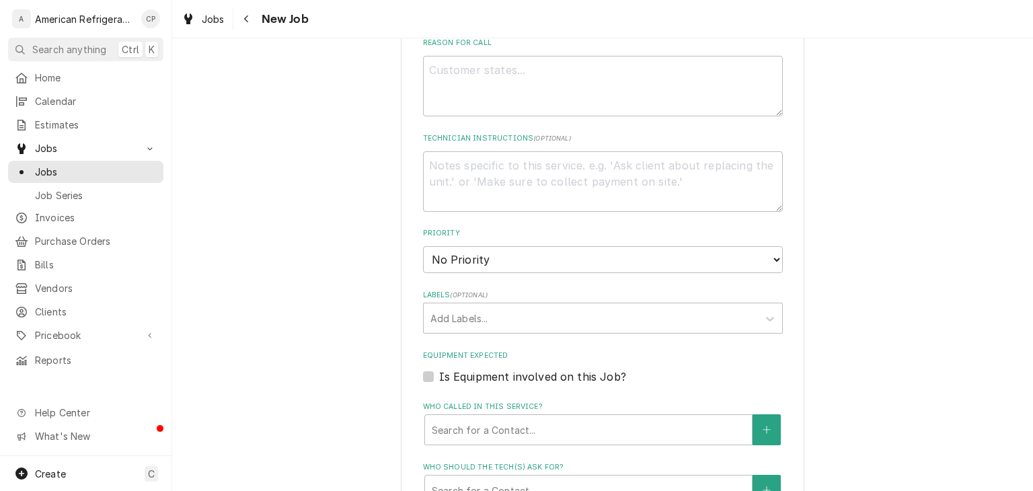
scroll to position [508, 0]
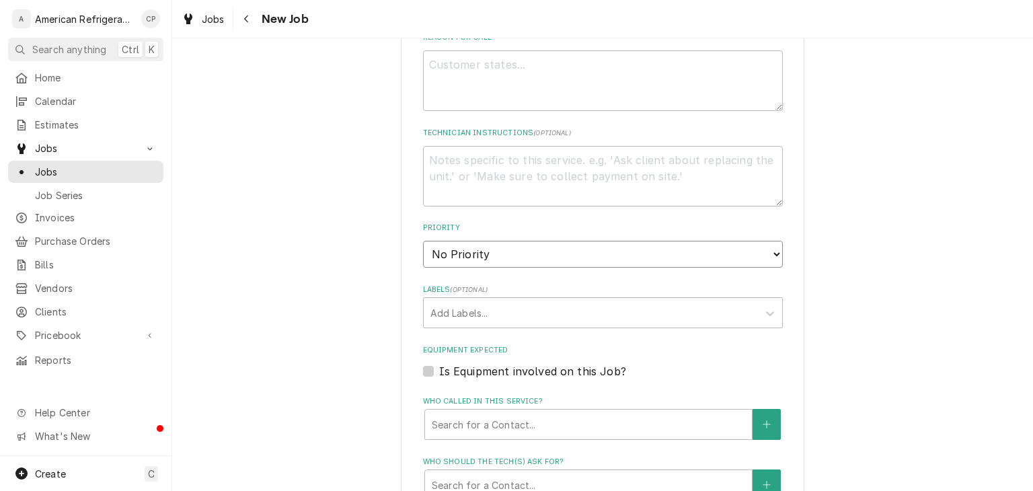
click at [578, 259] on select "No Priority Urgent High Medium Low" at bounding box center [603, 254] width 360 height 27
click at [540, 311] on div "Labels" at bounding box center [590, 313] width 321 height 24
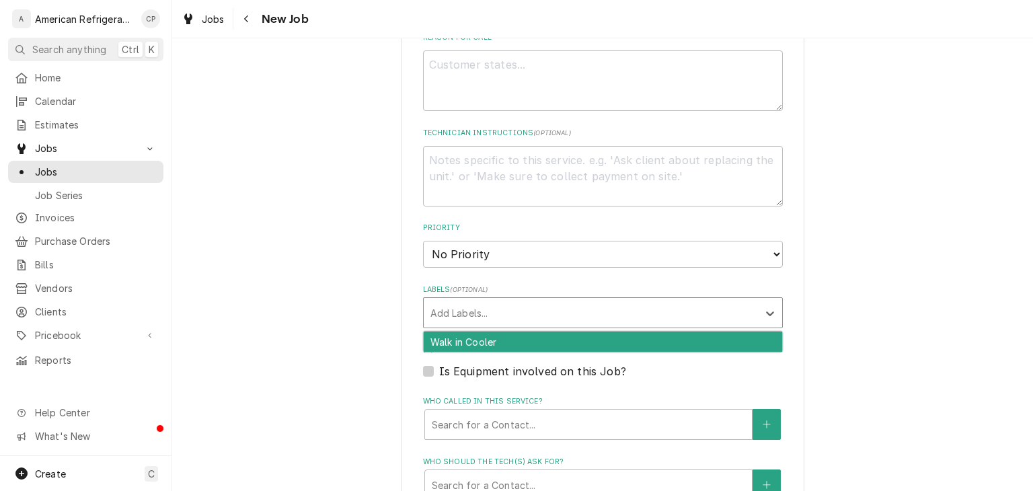
click at [537, 340] on div "Walk in Cooler" at bounding box center [603, 341] width 358 height 21
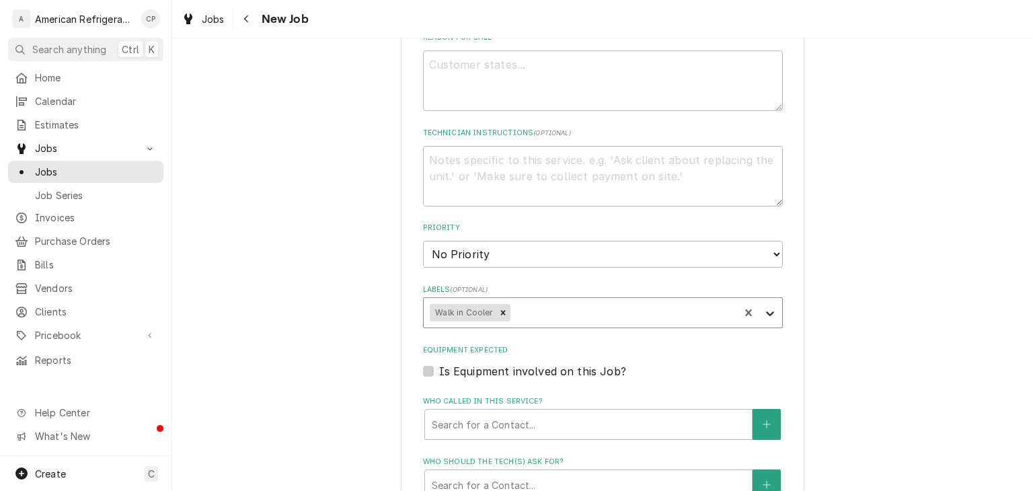
click at [767, 312] on icon "Labels" at bounding box center [769, 313] width 13 height 13
click at [600, 342] on div "No Labels Found" at bounding box center [603, 343] width 358 height 25
click at [561, 313] on div "Labels" at bounding box center [622, 313] width 220 height 24
click at [504, 311] on icon "Remove Walk in Cooler" at bounding box center [502, 312] width 9 height 9
type textarea "x"
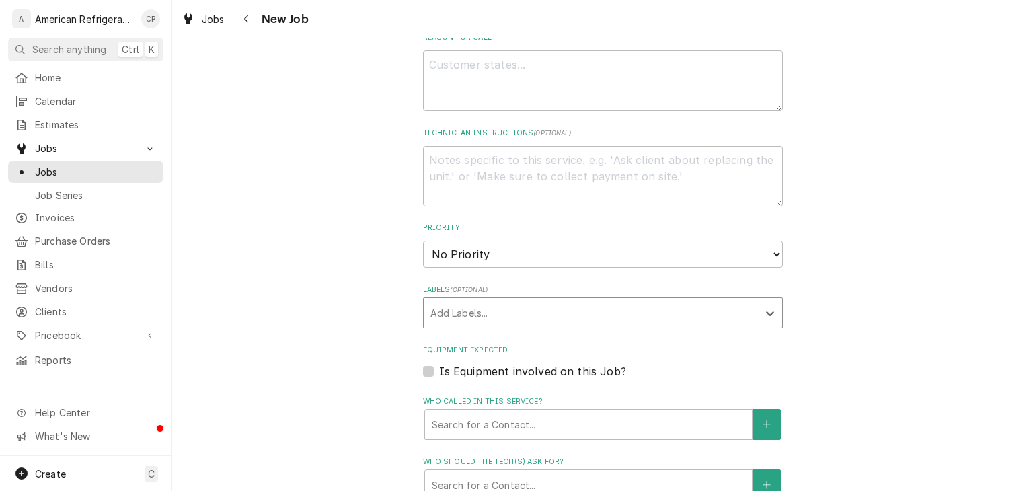
scroll to position [880, 0]
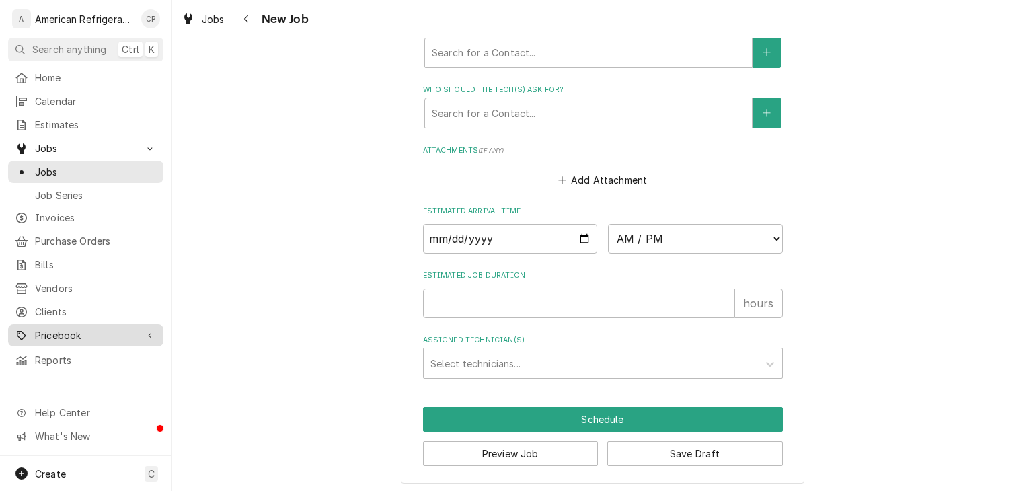
click at [109, 328] on span "Pricebook" at bounding box center [86, 335] width 102 height 14
click at [100, 328] on span "Pricebook" at bounding box center [86, 335] width 102 height 14
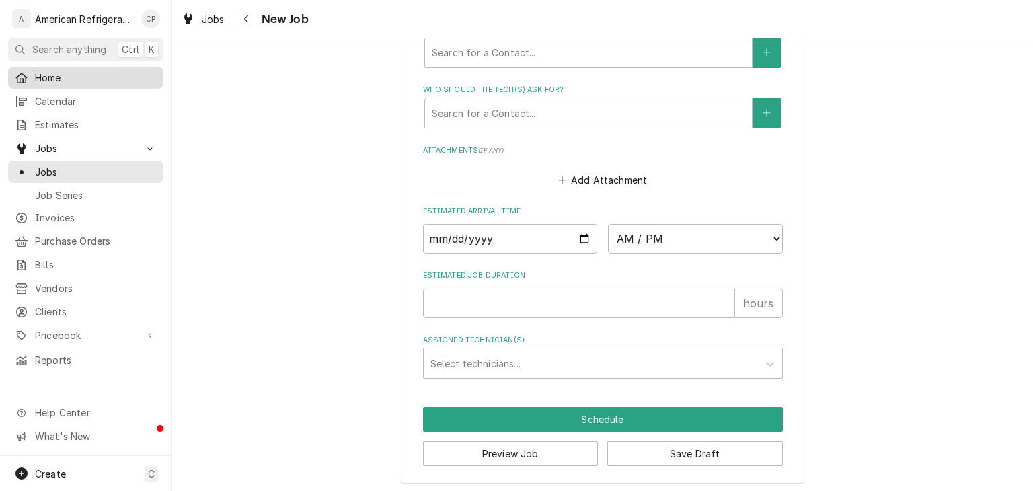
click at [77, 80] on span "Home" at bounding box center [96, 78] width 122 height 14
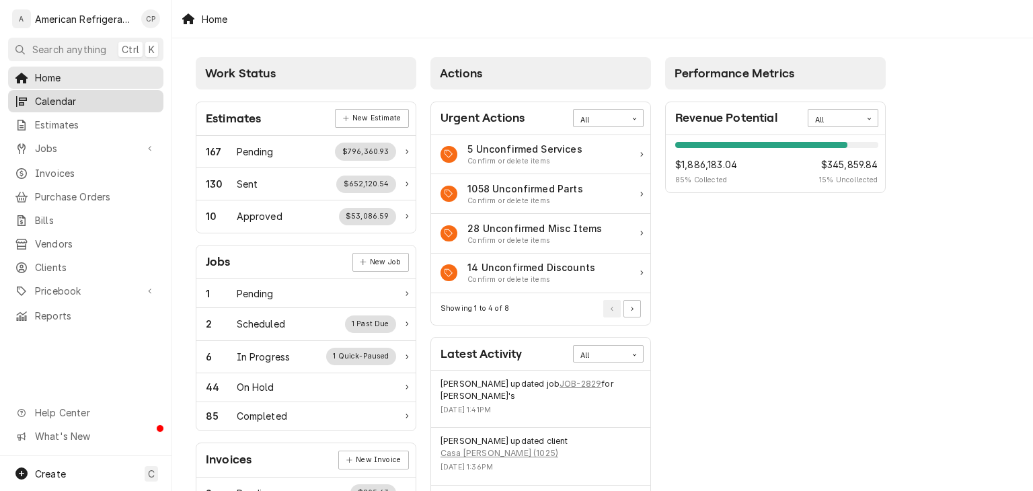
click at [86, 101] on span "Calendar" at bounding box center [96, 101] width 122 height 14
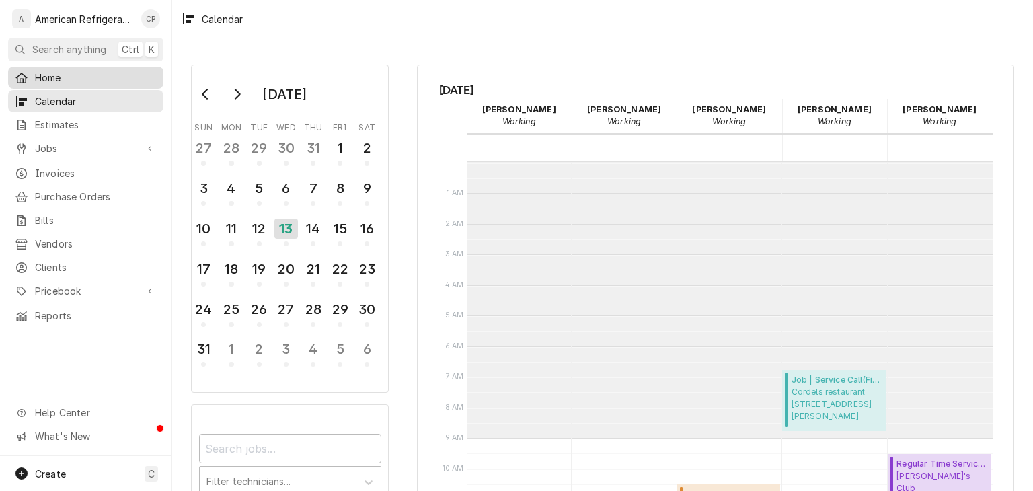
click at [82, 81] on span "Home" at bounding box center [96, 78] width 122 height 14
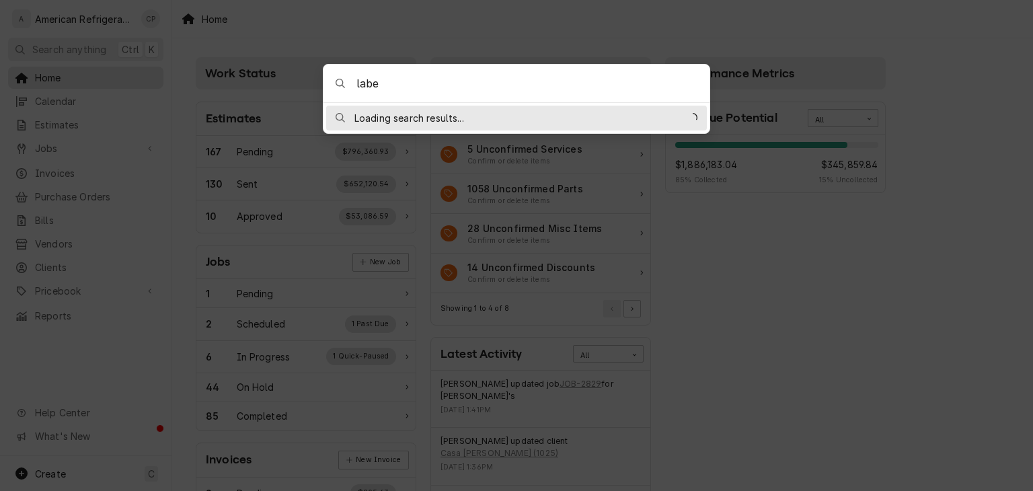
type input "label"
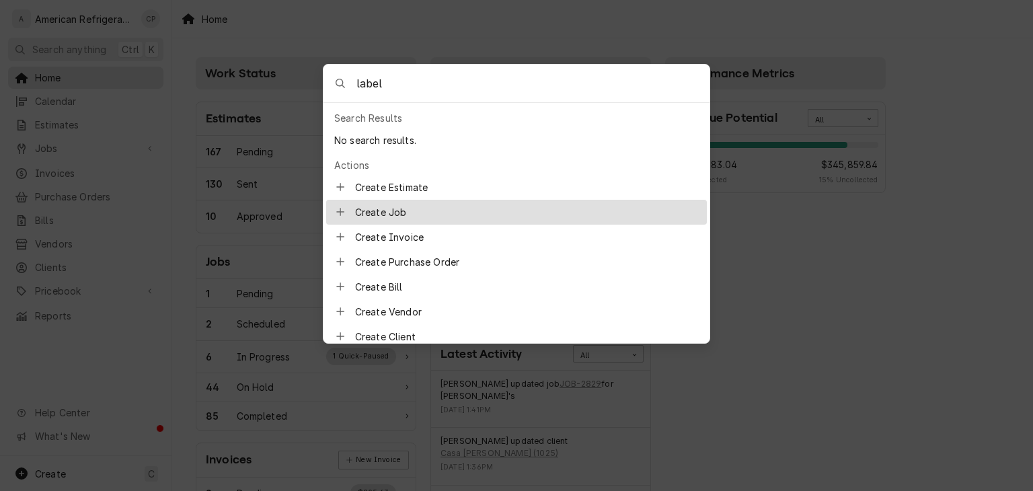
click at [233, 34] on body "A American Refrigeration LLC CP Search anything Ctrl K Home Calendar Estimates …" at bounding box center [516, 245] width 1033 height 491
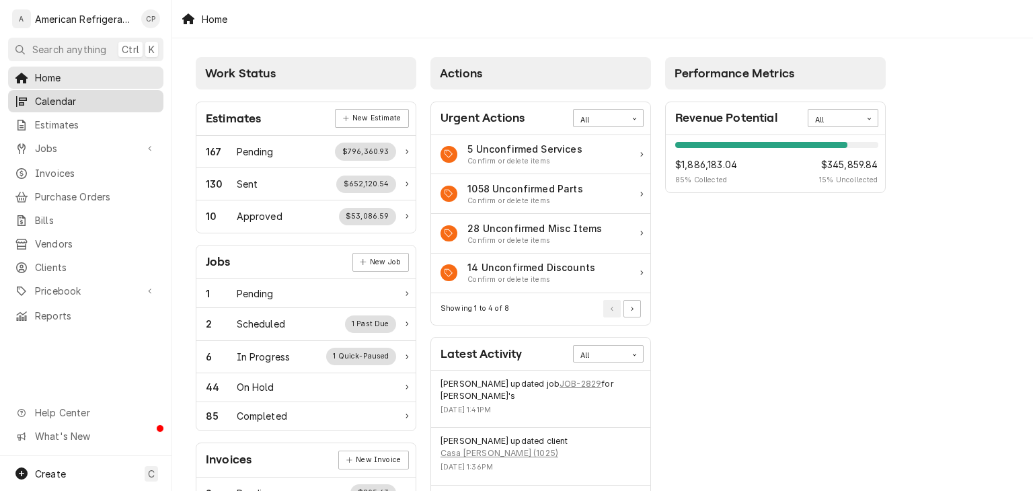
click at [99, 90] on link "Calendar" at bounding box center [85, 101] width 155 height 22
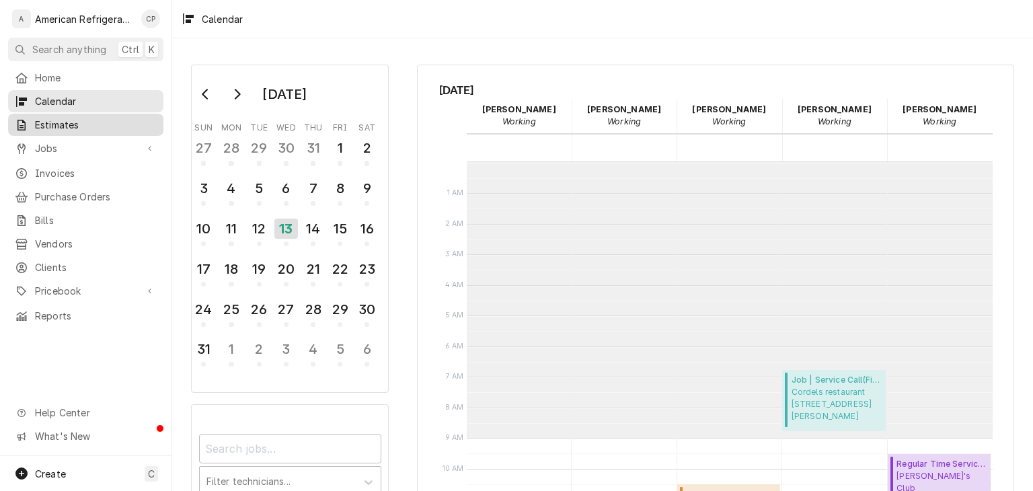
click at [108, 128] on div "Estimates" at bounding box center [86, 124] width 150 height 17
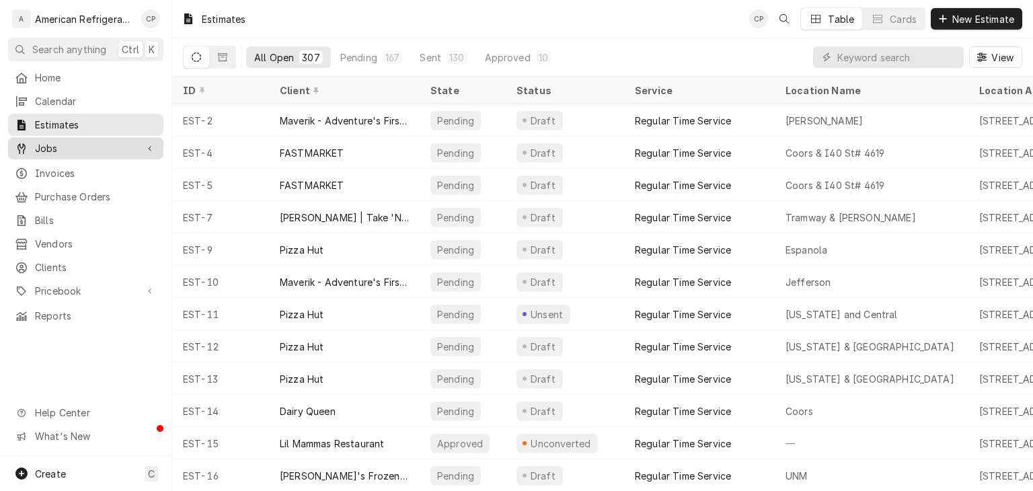
click at [110, 149] on span "Jobs" at bounding box center [86, 148] width 102 height 14
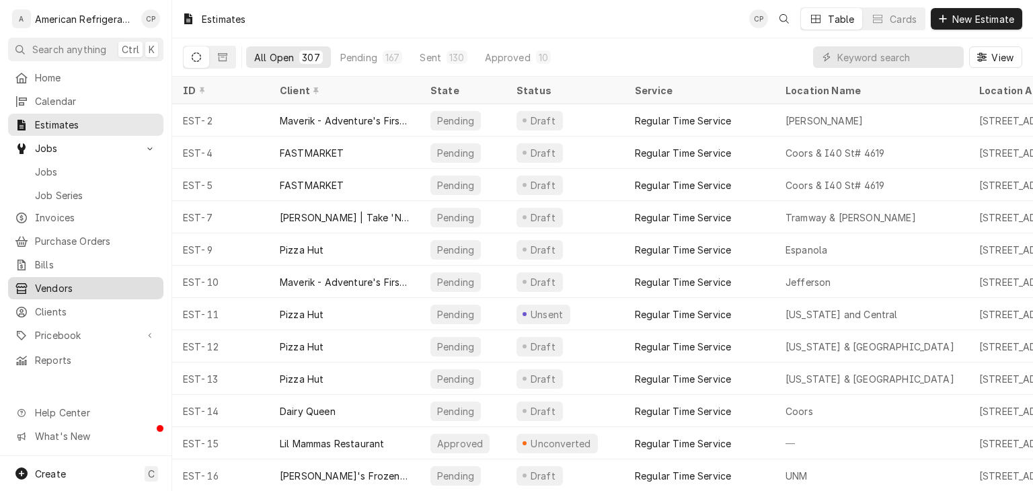
click at [105, 282] on span "Vendors" at bounding box center [96, 288] width 122 height 14
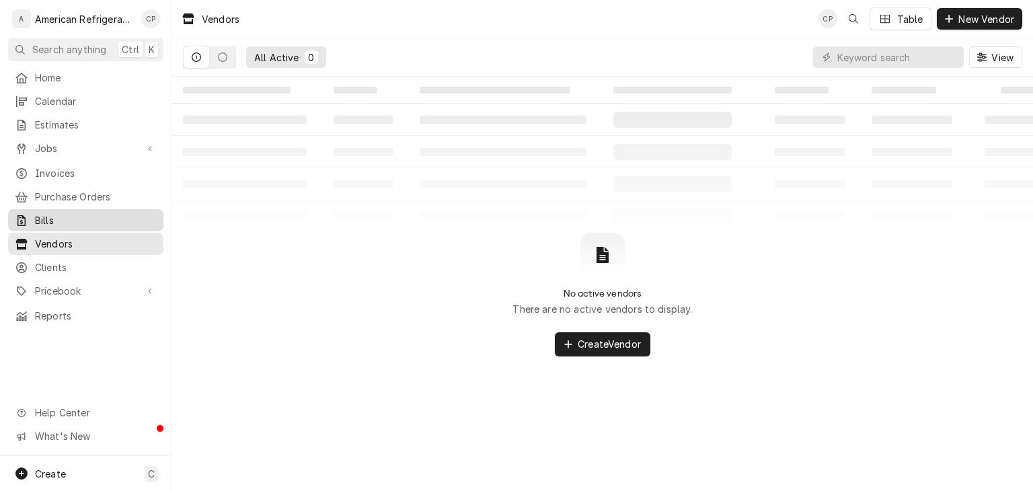
click at [86, 214] on span "Bills" at bounding box center [96, 220] width 122 height 14
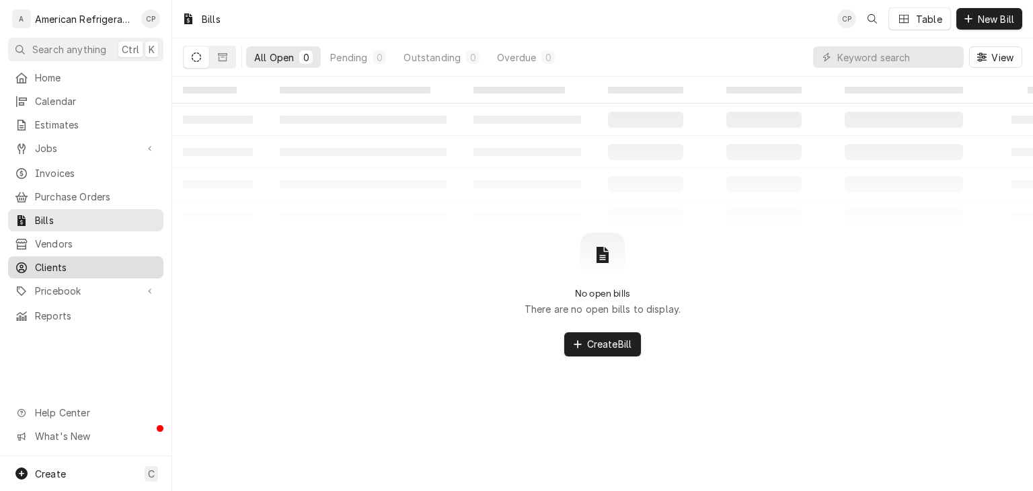
click at [122, 260] on span "Clients" at bounding box center [96, 267] width 122 height 14
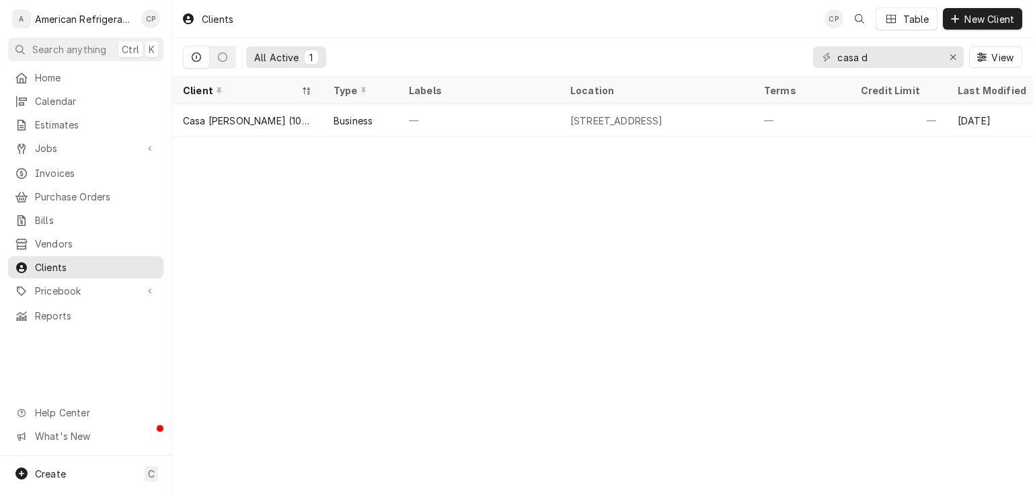
click at [122, 260] on span "Clients" at bounding box center [96, 267] width 122 height 14
click at [77, 171] on span "Invoices" at bounding box center [96, 173] width 122 height 14
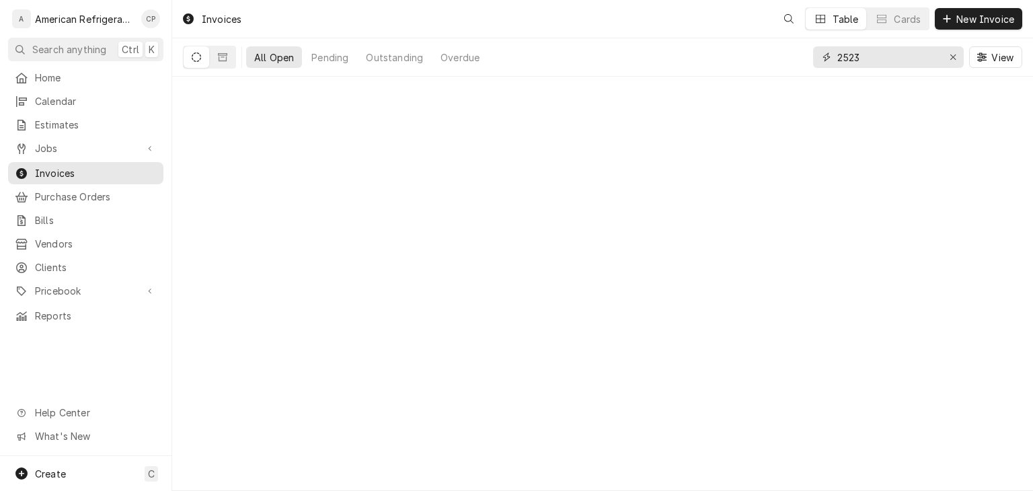
click at [904, 62] on input "2523" at bounding box center [887, 57] width 101 height 22
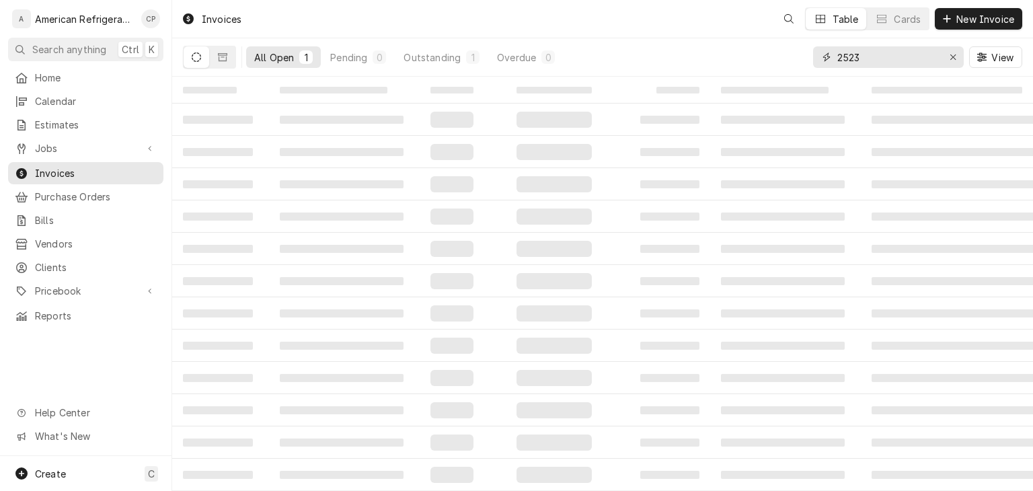
click at [904, 62] on input "2523" at bounding box center [887, 57] width 101 height 22
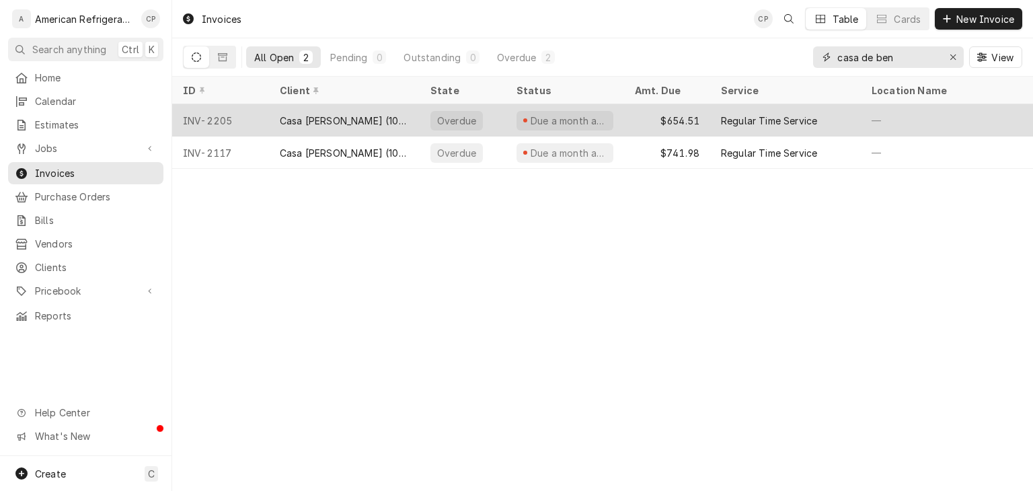
type input "casa de ben"
click at [351, 114] on div "Casa [PERSON_NAME] (1025)" at bounding box center [344, 121] width 129 height 14
click at [350, 114] on div "Casa [PERSON_NAME] (1025)" at bounding box center [344, 121] width 129 height 14
